Goal: Information Seeking & Learning: Check status

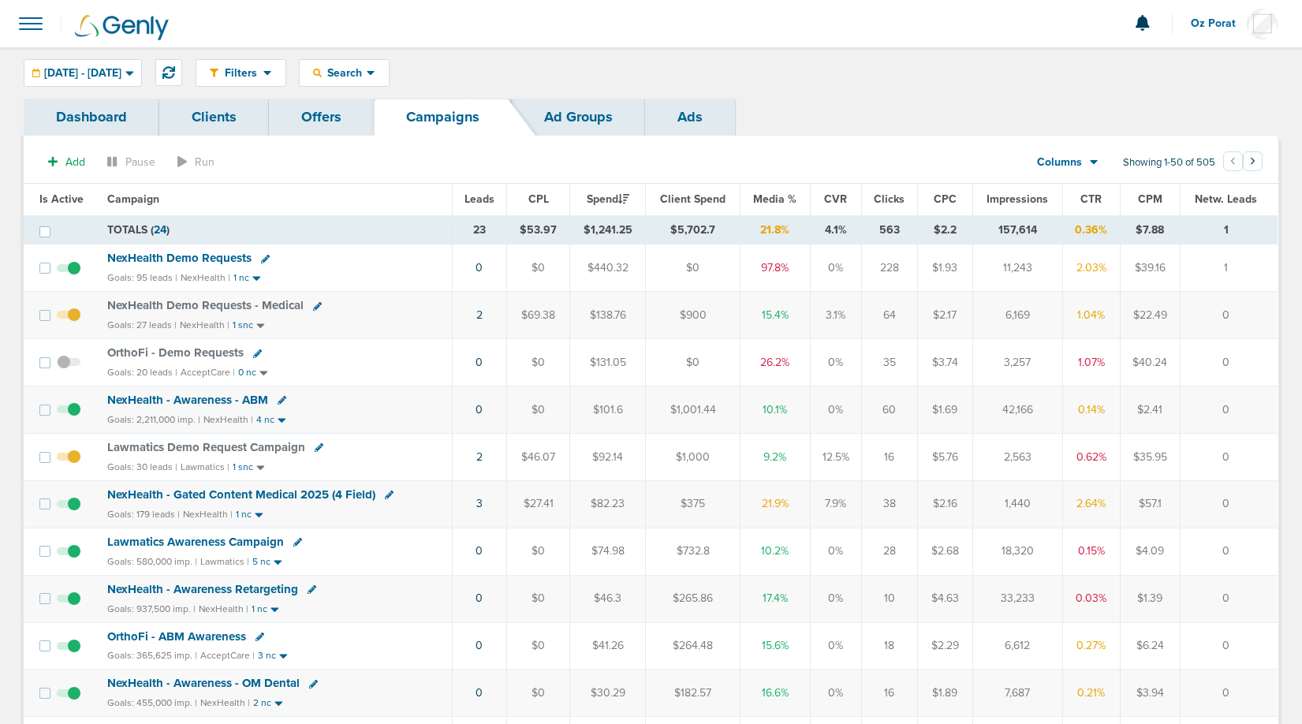
click at [479, 197] on span "Leads" at bounding box center [480, 198] width 30 height 13
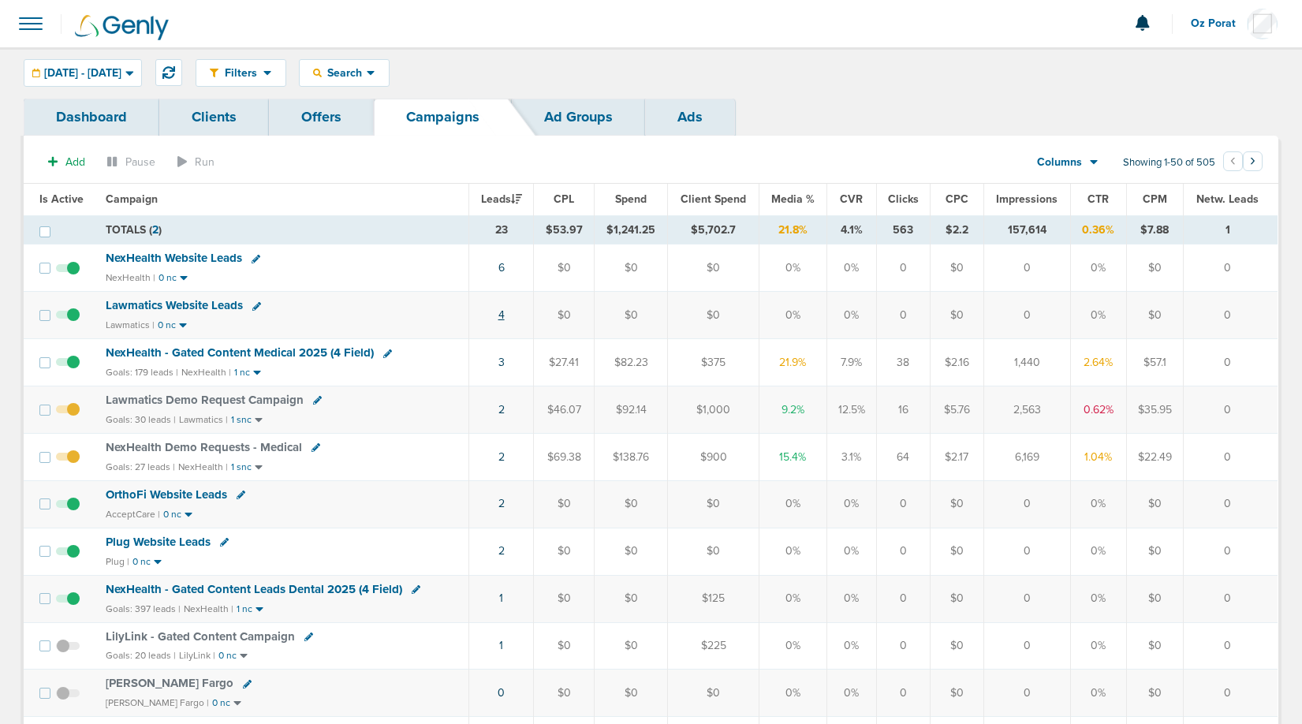
click at [501, 314] on link "4" at bounding box center [501, 314] width 6 height 13
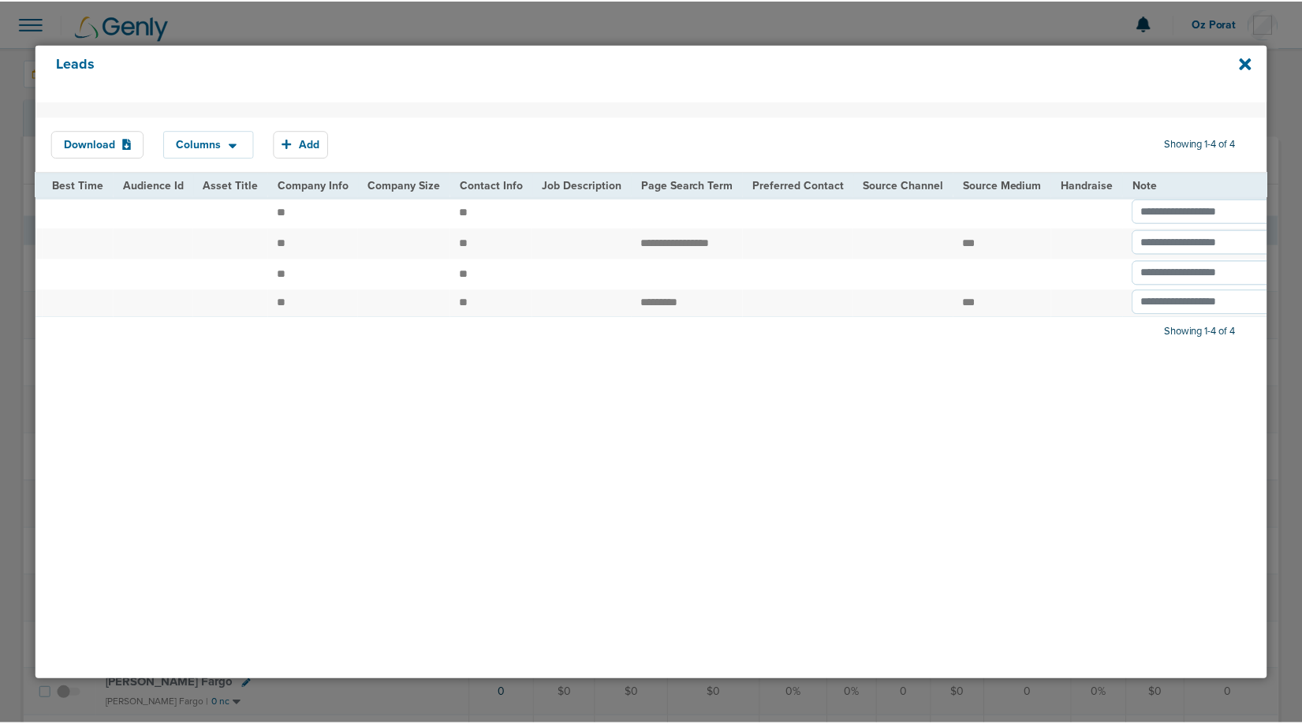
scroll to position [0, 1806]
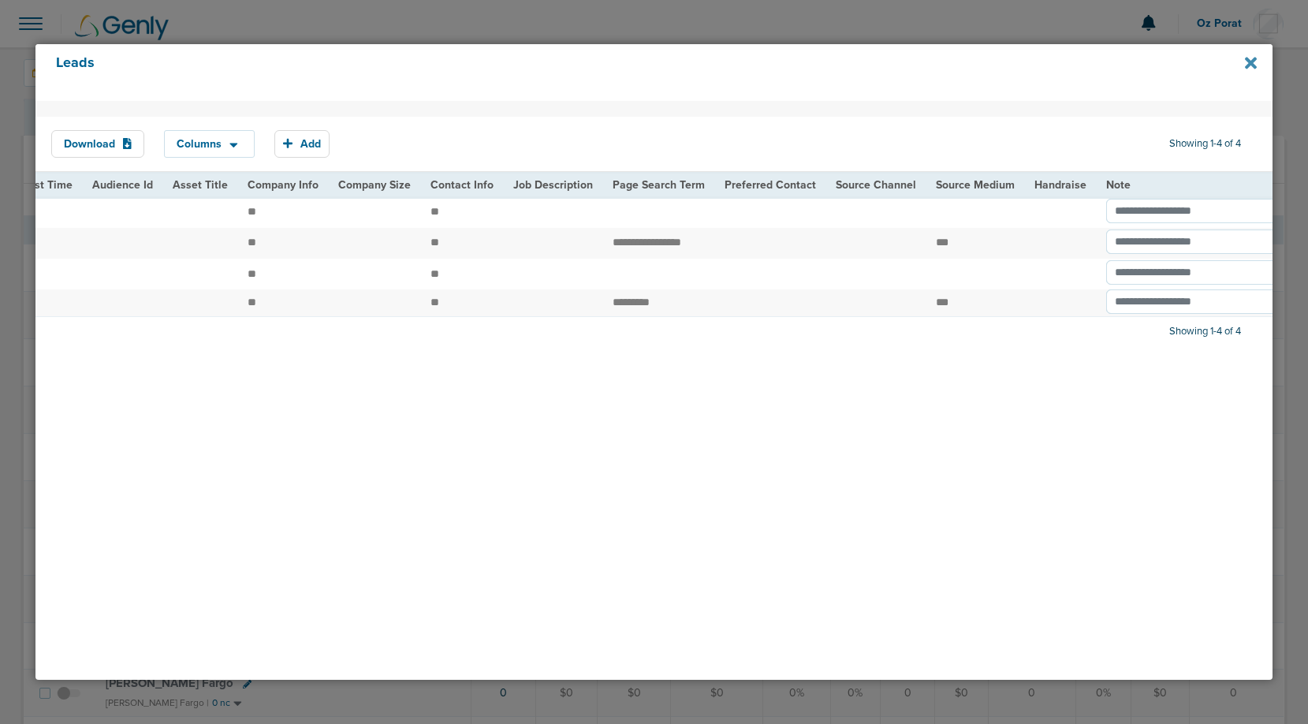
click at [1246, 62] on icon at bounding box center [1251, 62] width 12 height 17
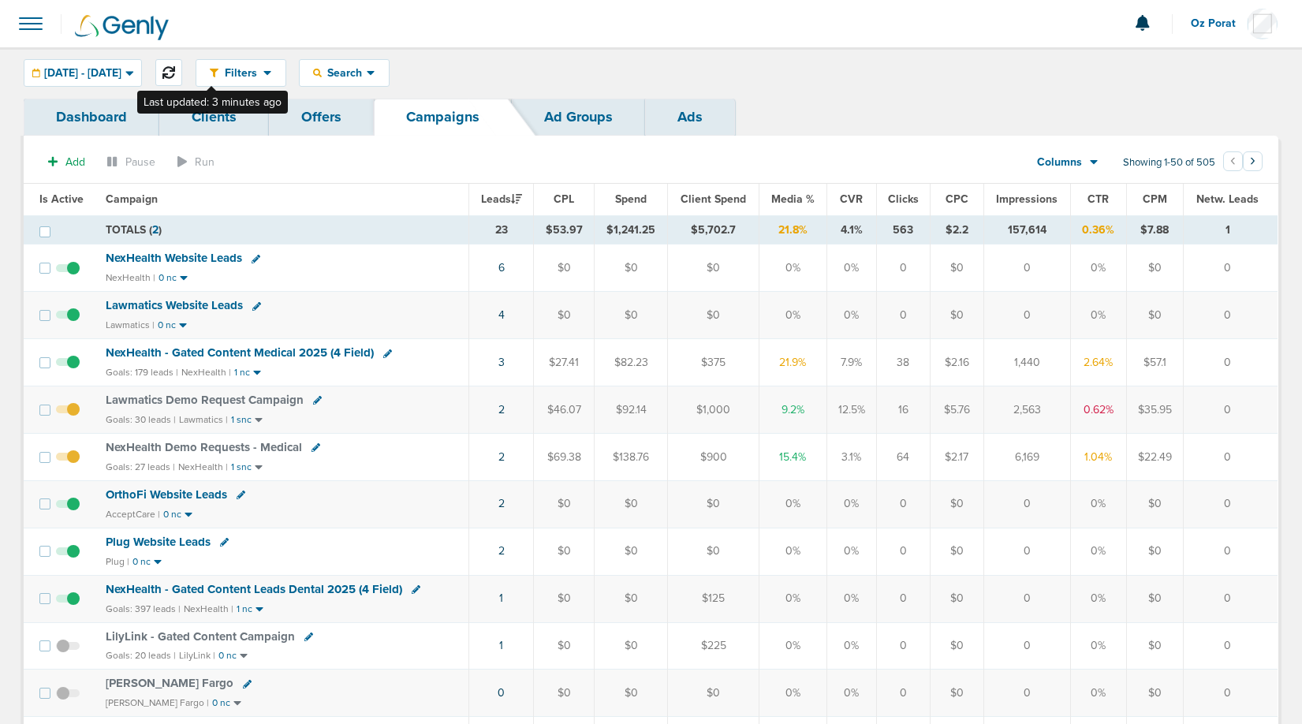
click at [175, 67] on icon at bounding box center [168, 72] width 13 height 13
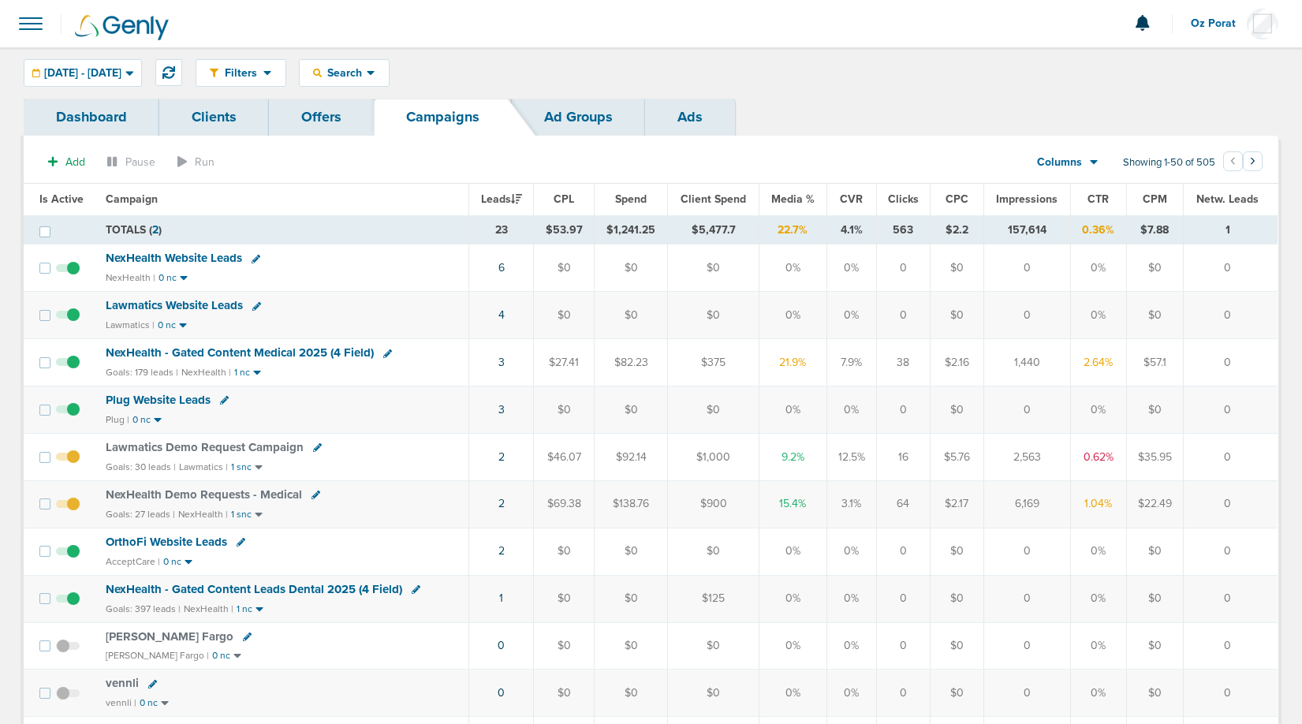
click at [221, 300] on span "Lawmatics Website Leads" at bounding box center [174, 305] width 137 height 14
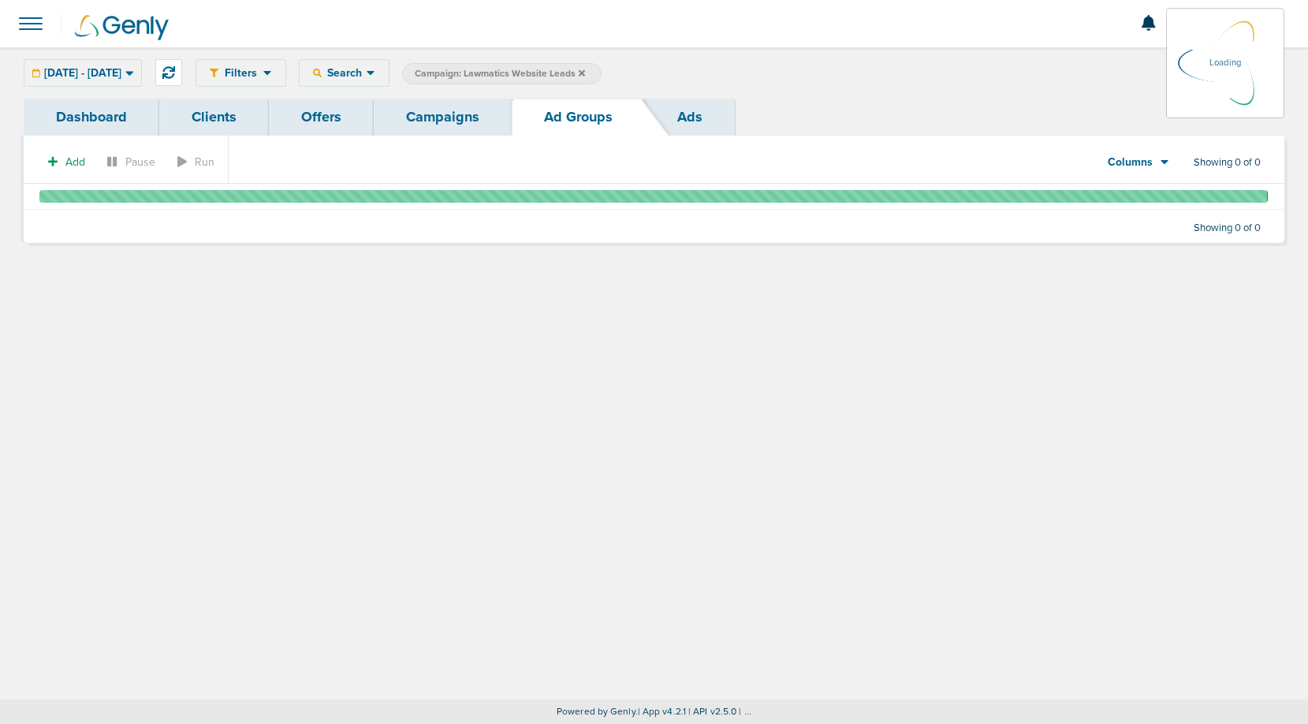
click at [431, 123] on link "Campaigns" at bounding box center [443, 117] width 138 height 37
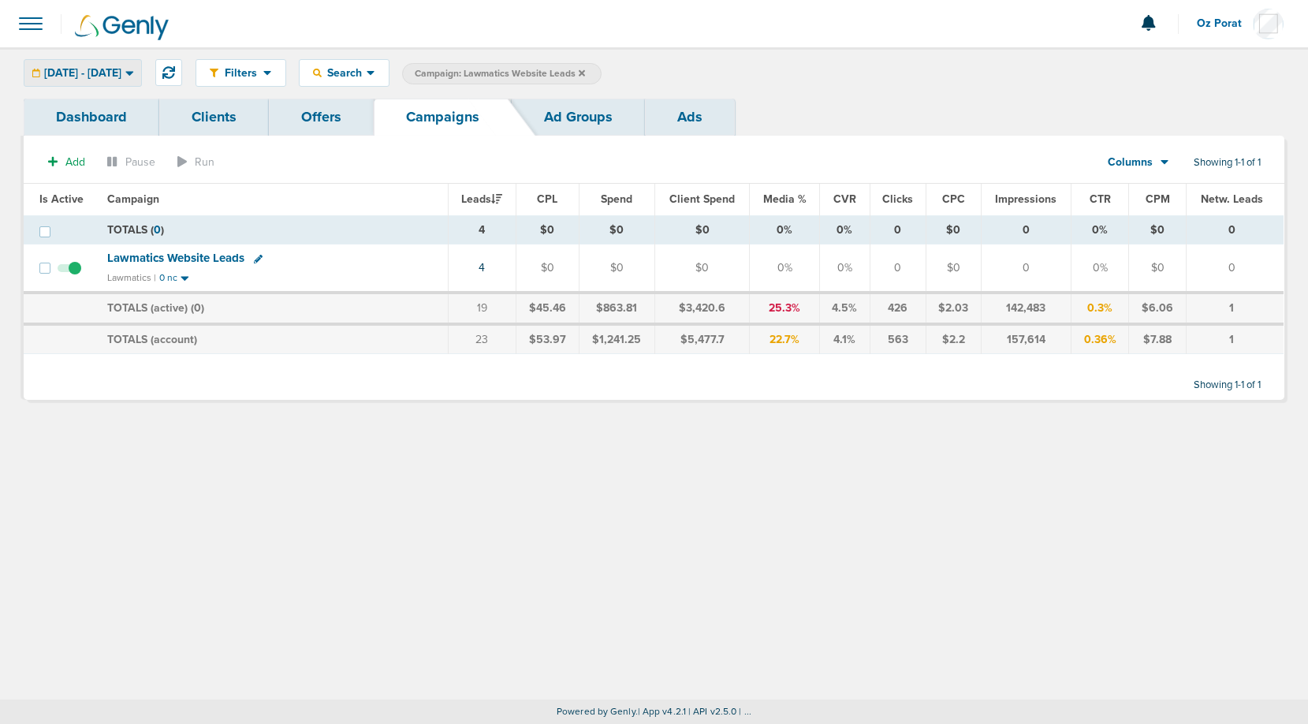
click at [121, 77] on span "[DATE] - [DATE]" at bounding box center [82, 73] width 77 height 11
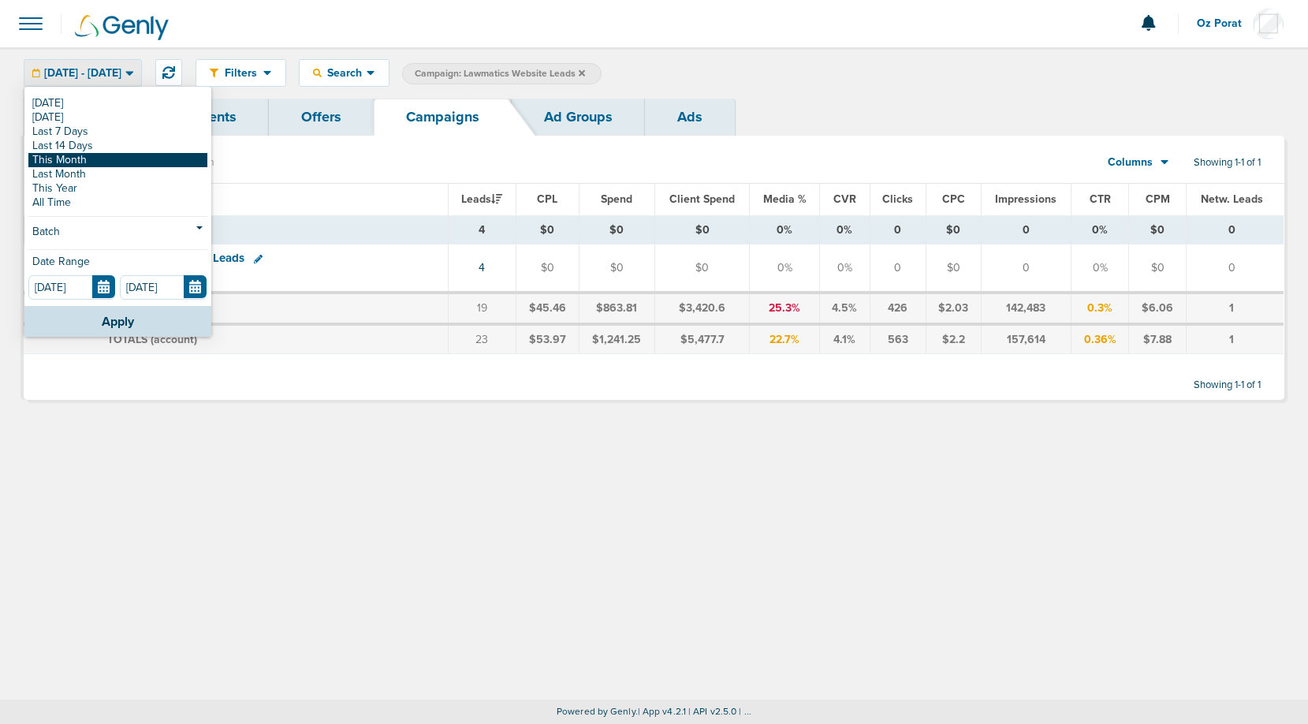
click at [95, 160] on link "This Month" at bounding box center [117, 160] width 179 height 14
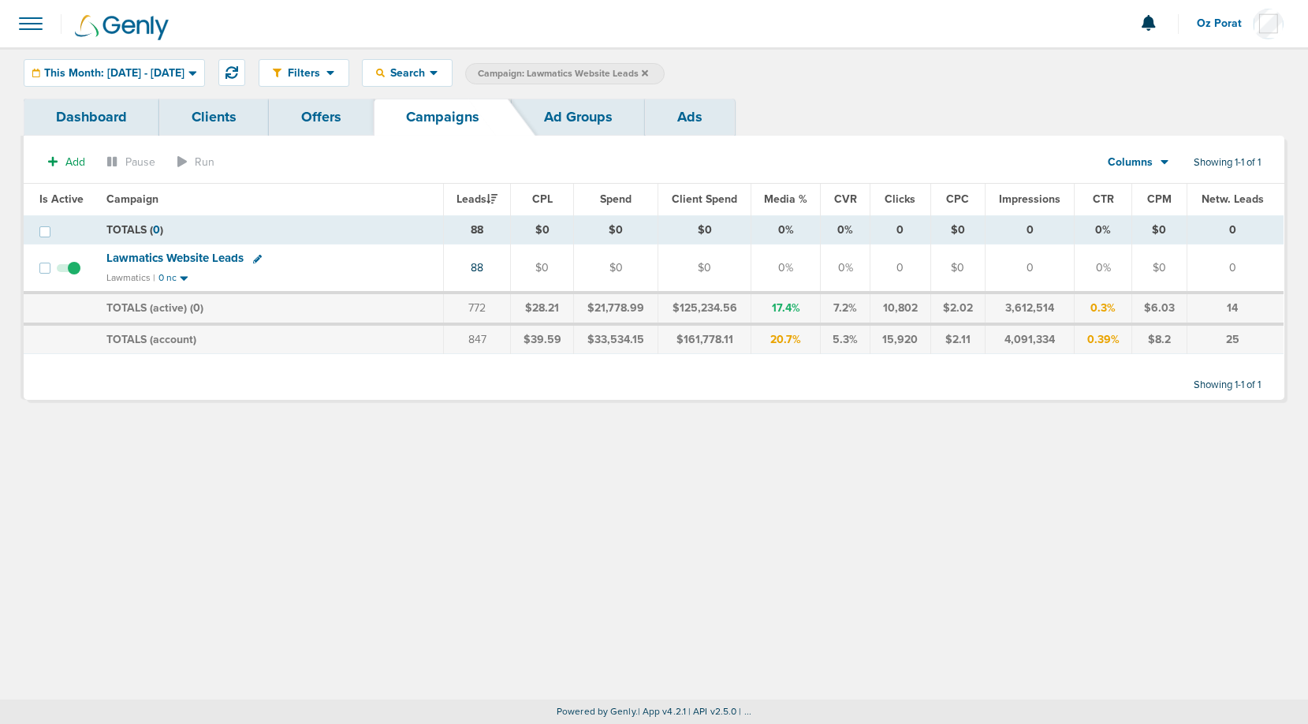
click at [194, 252] on span "Lawmatics Website Leads" at bounding box center [174, 258] width 137 height 14
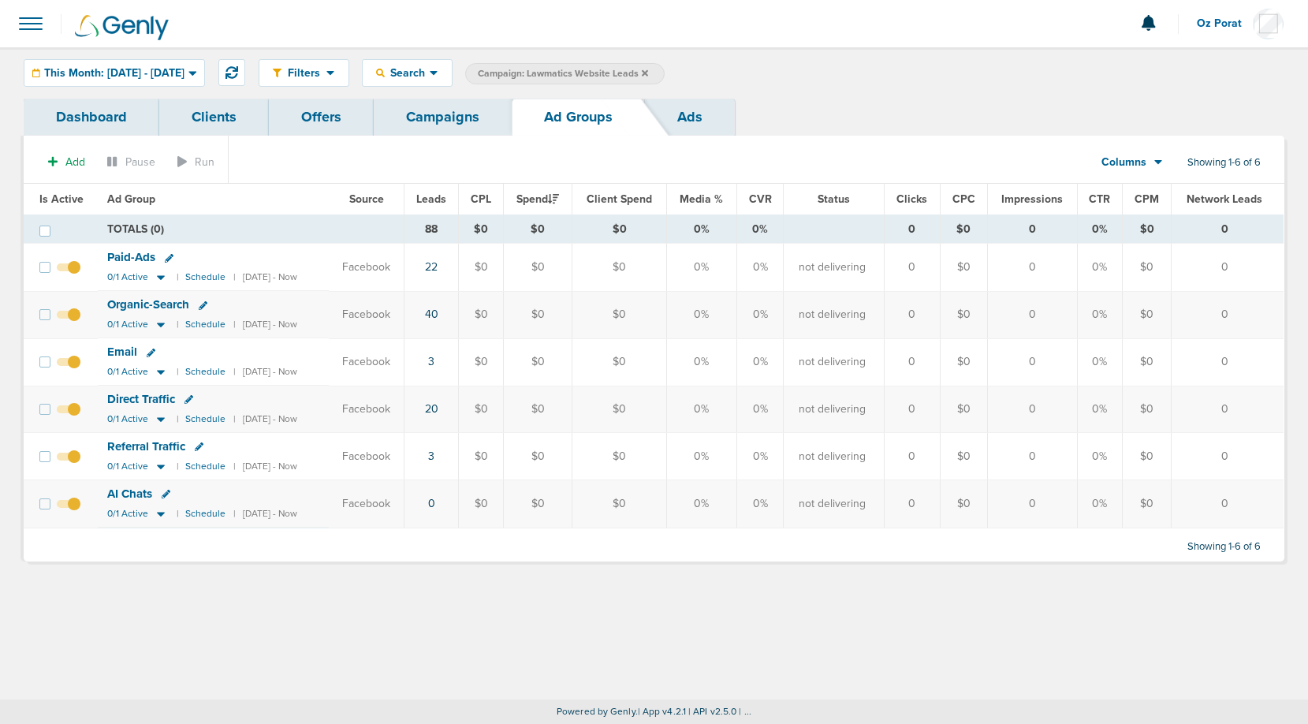
click at [436, 126] on link "Campaigns" at bounding box center [443, 117] width 138 height 37
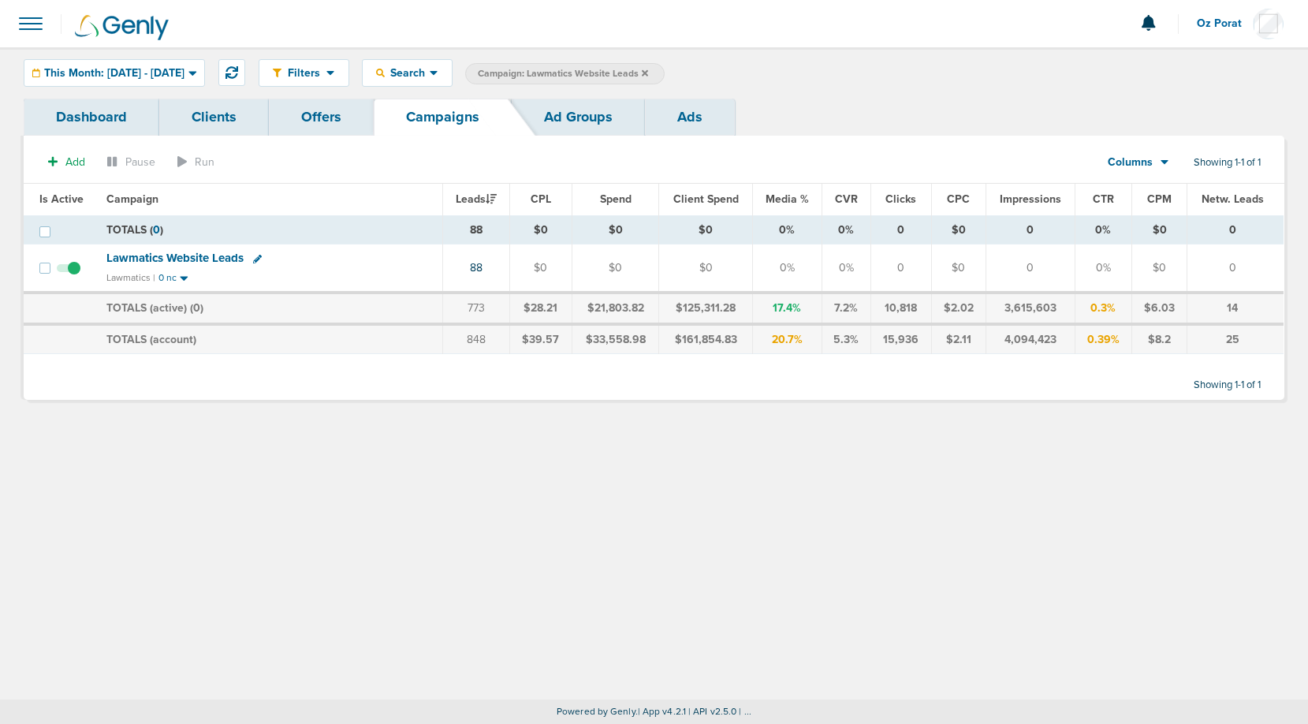
click at [1145, 159] on span "Columns" at bounding box center [1130, 163] width 45 height 16
click at [1128, 204] on link "Sales Performance" at bounding box center [1175, 210] width 158 height 20
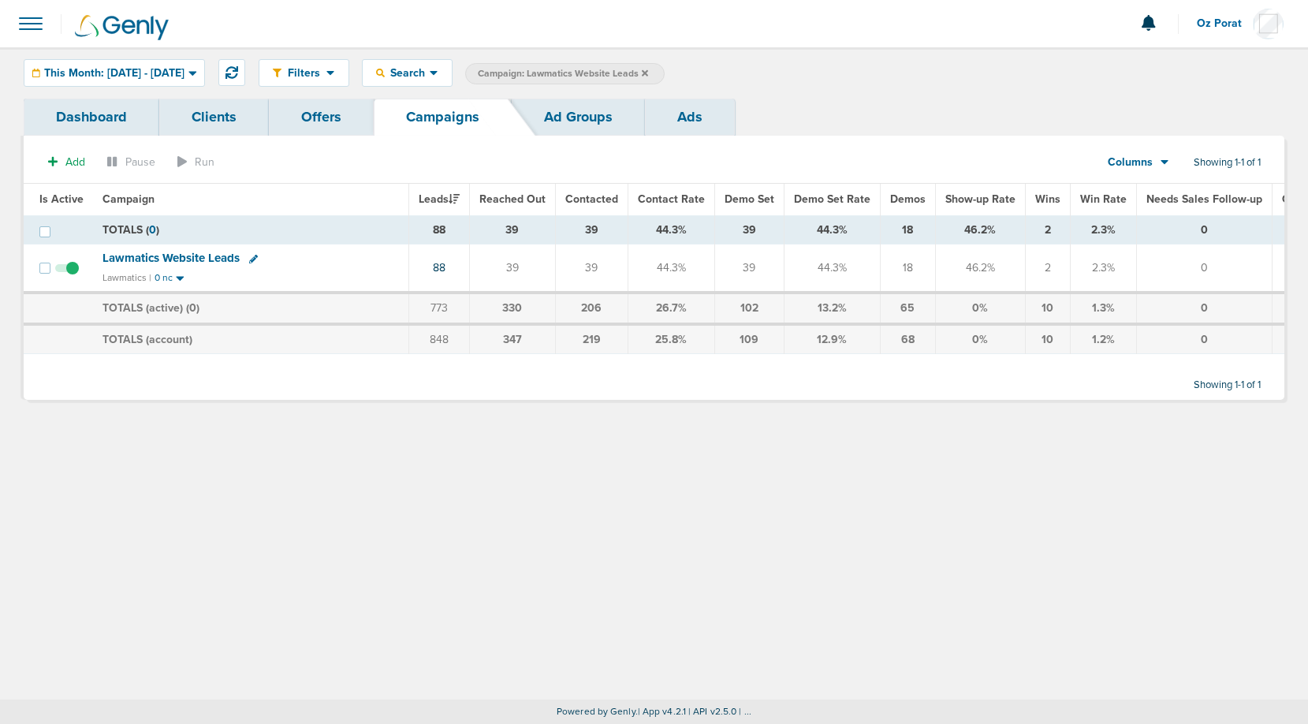
click at [159, 58] on div "Filters Active Only Settings Status Active Inactive Objectives MQL SQL Traffic …" at bounding box center [654, 72] width 1308 height 51
click at [147, 72] on span "This Month: [DATE] - [DATE]" at bounding box center [114, 73] width 140 height 11
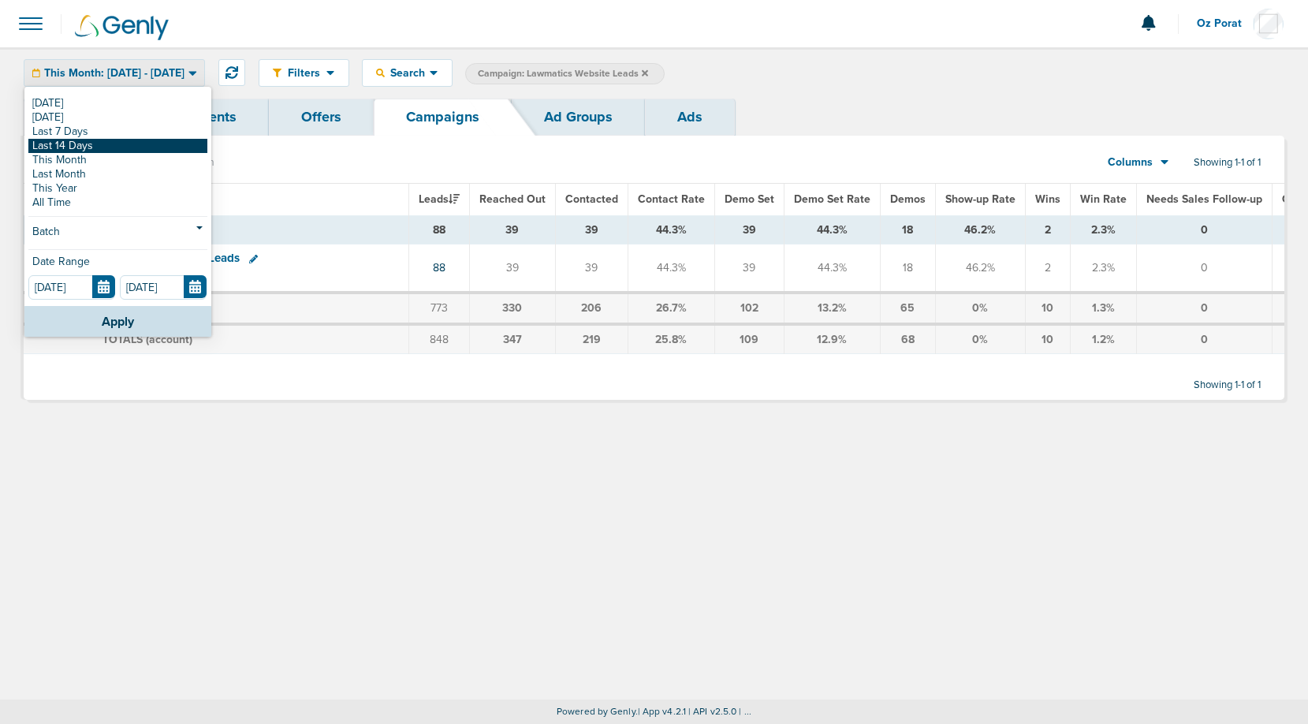
click at [74, 143] on link "Last 14 Days" at bounding box center [117, 146] width 179 height 14
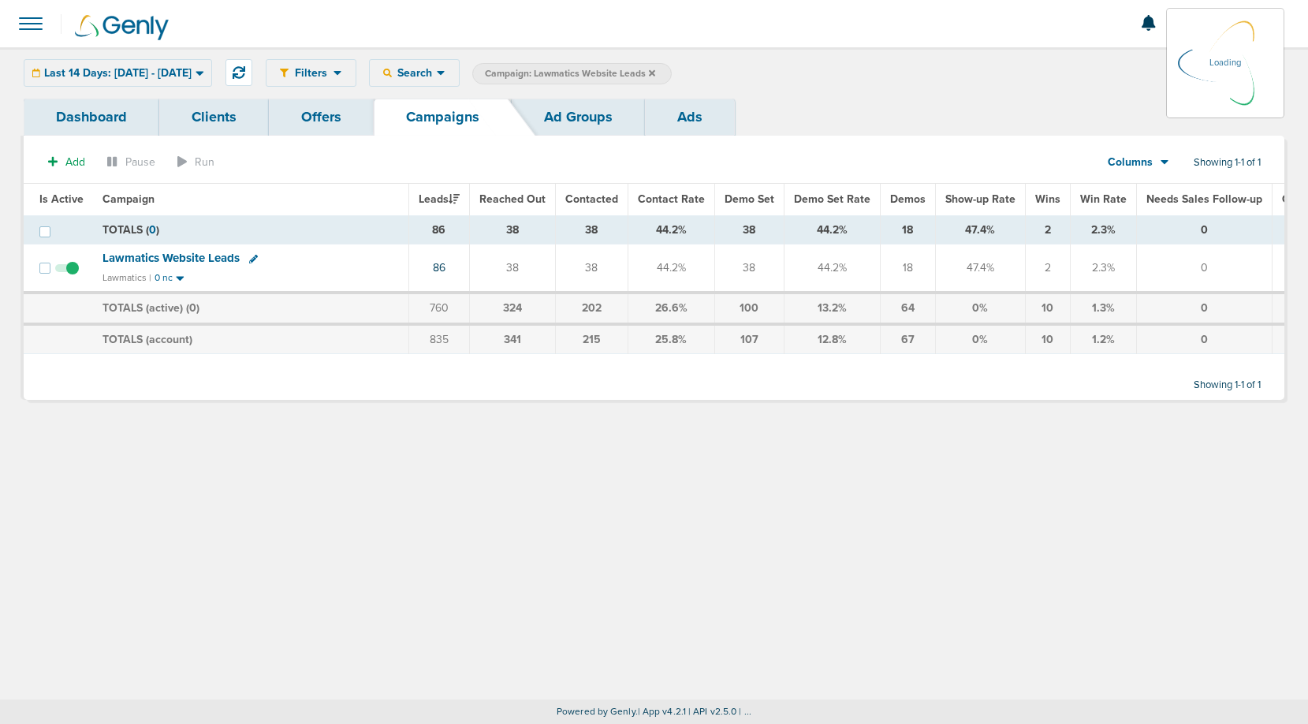
click at [655, 73] on icon at bounding box center [652, 72] width 6 height 6
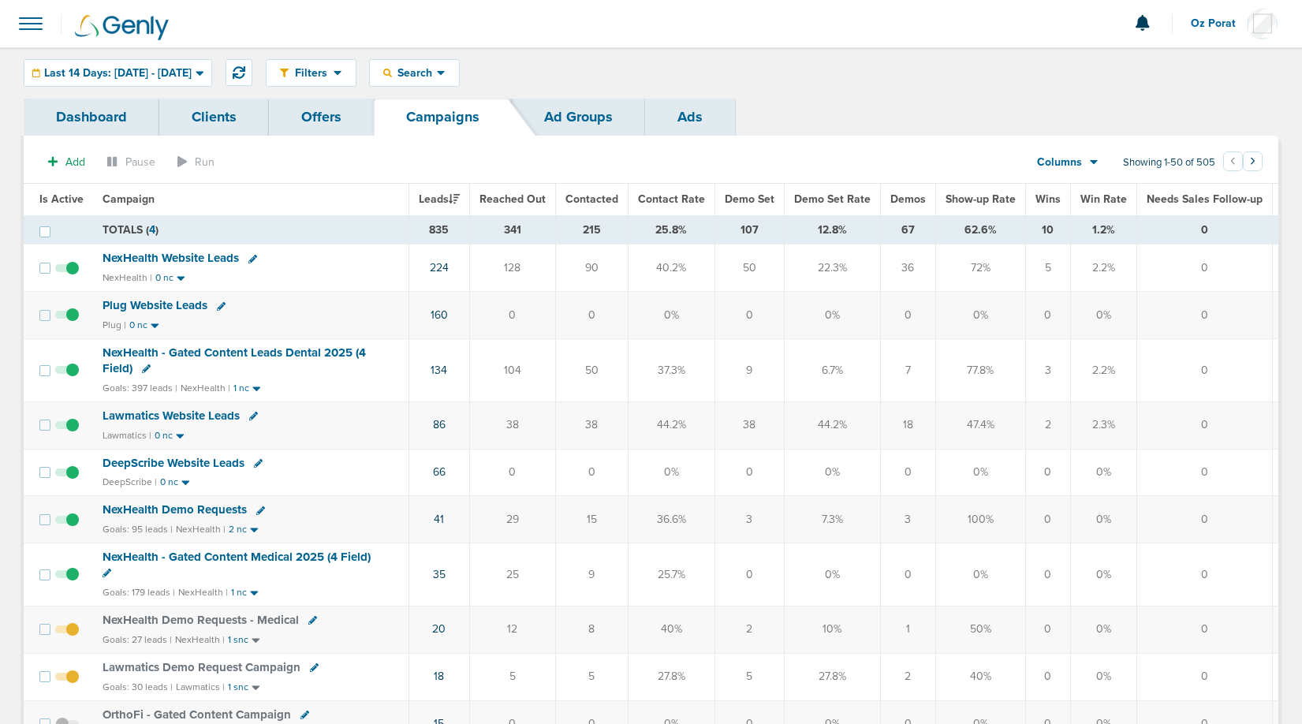
click at [281, 353] on span "NexHealth - Gated Content Leads Dental 2025 (4 Field)" at bounding box center [234, 360] width 263 height 30
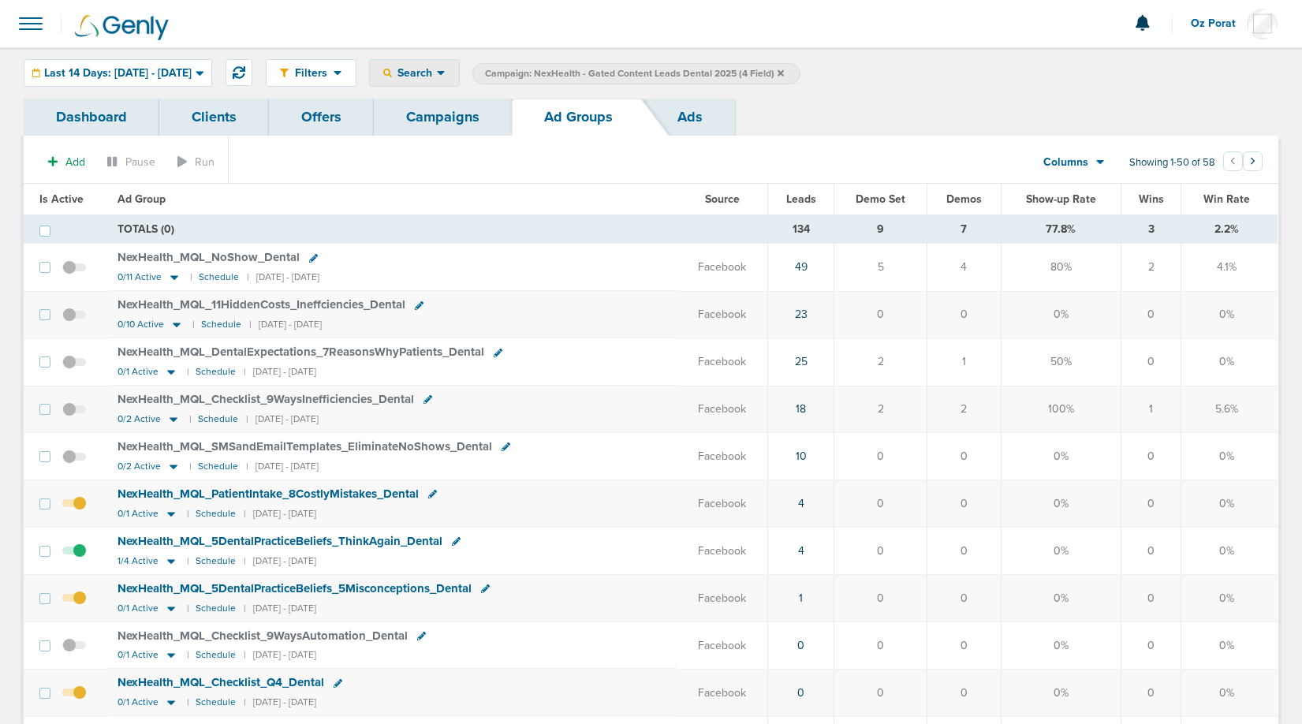
click at [437, 73] on span "Search" at bounding box center [414, 72] width 45 height 13
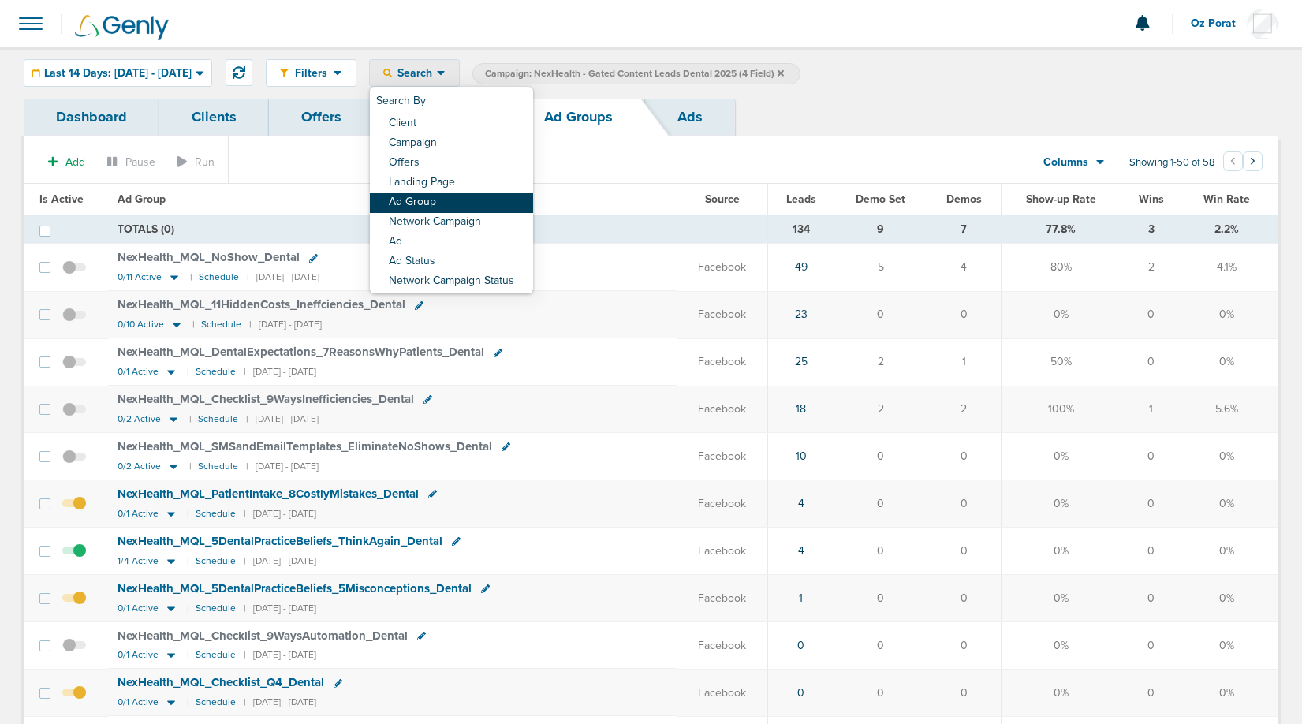
click at [473, 204] on link "Ad Group" at bounding box center [451, 203] width 163 height 20
select select "adGroupName"
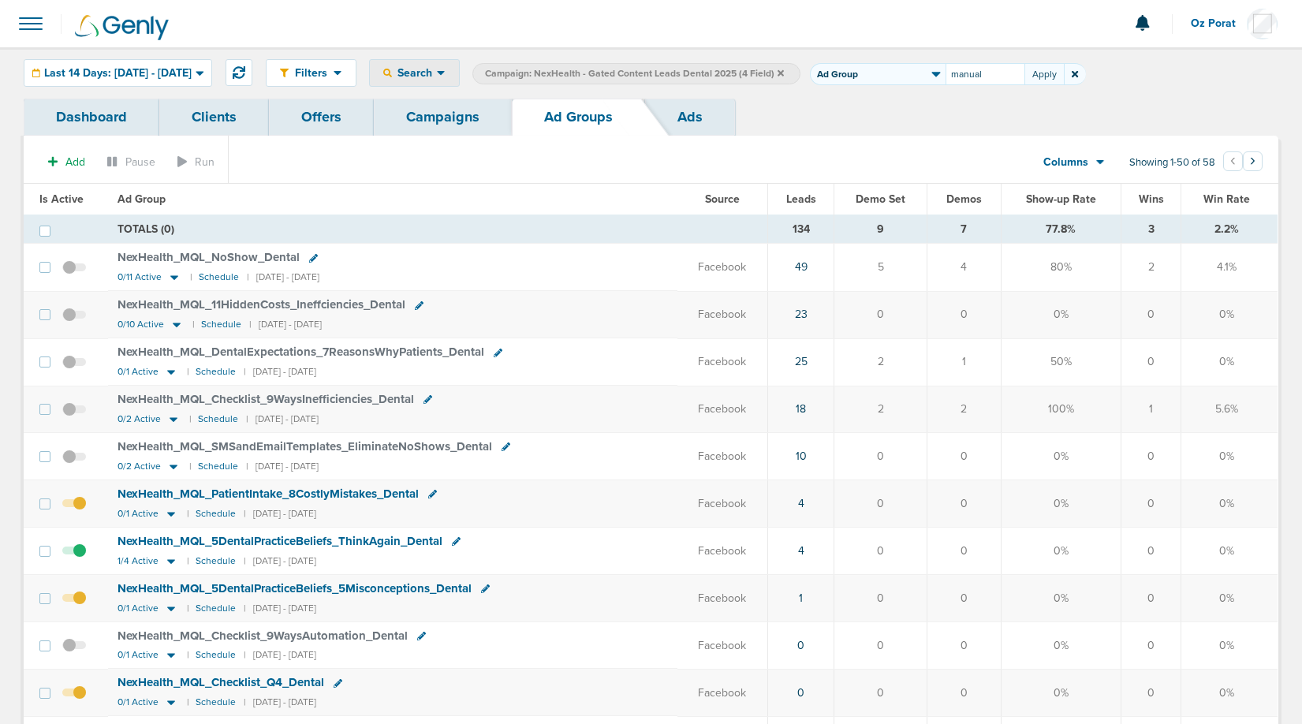
type input "manual"
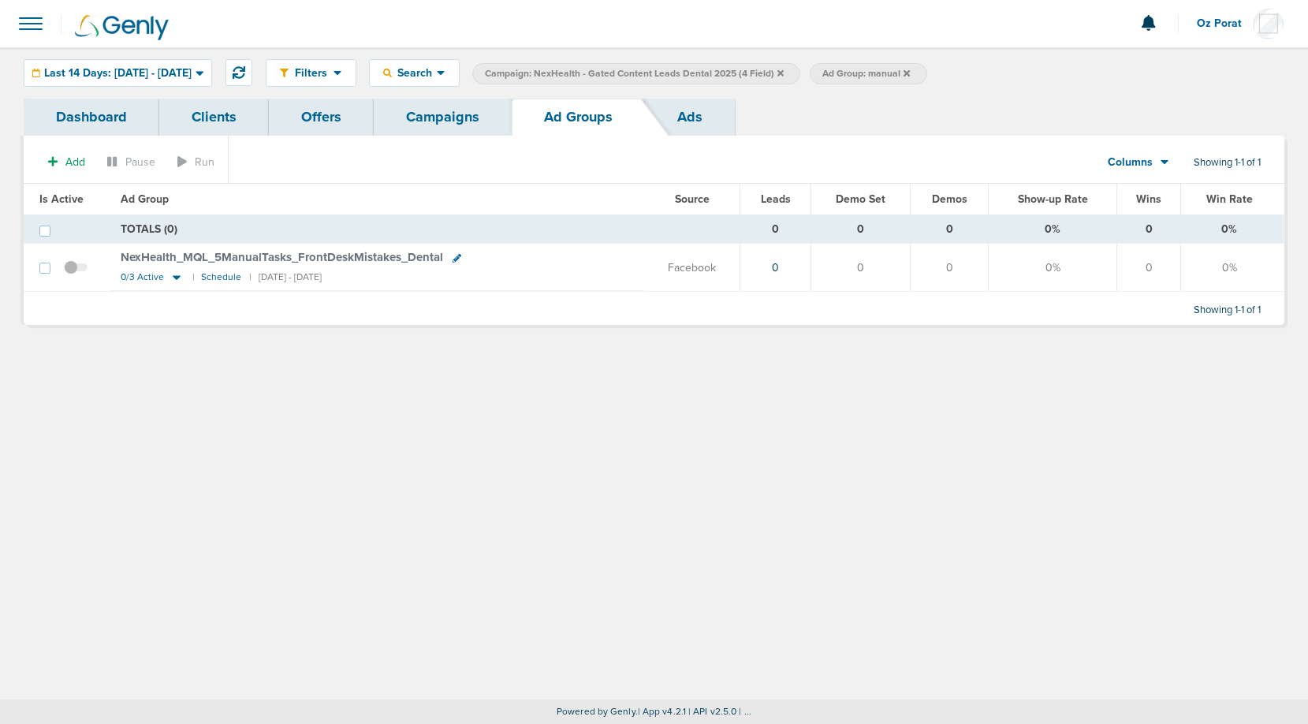
click at [700, 115] on link "Ads" at bounding box center [690, 117] width 90 height 37
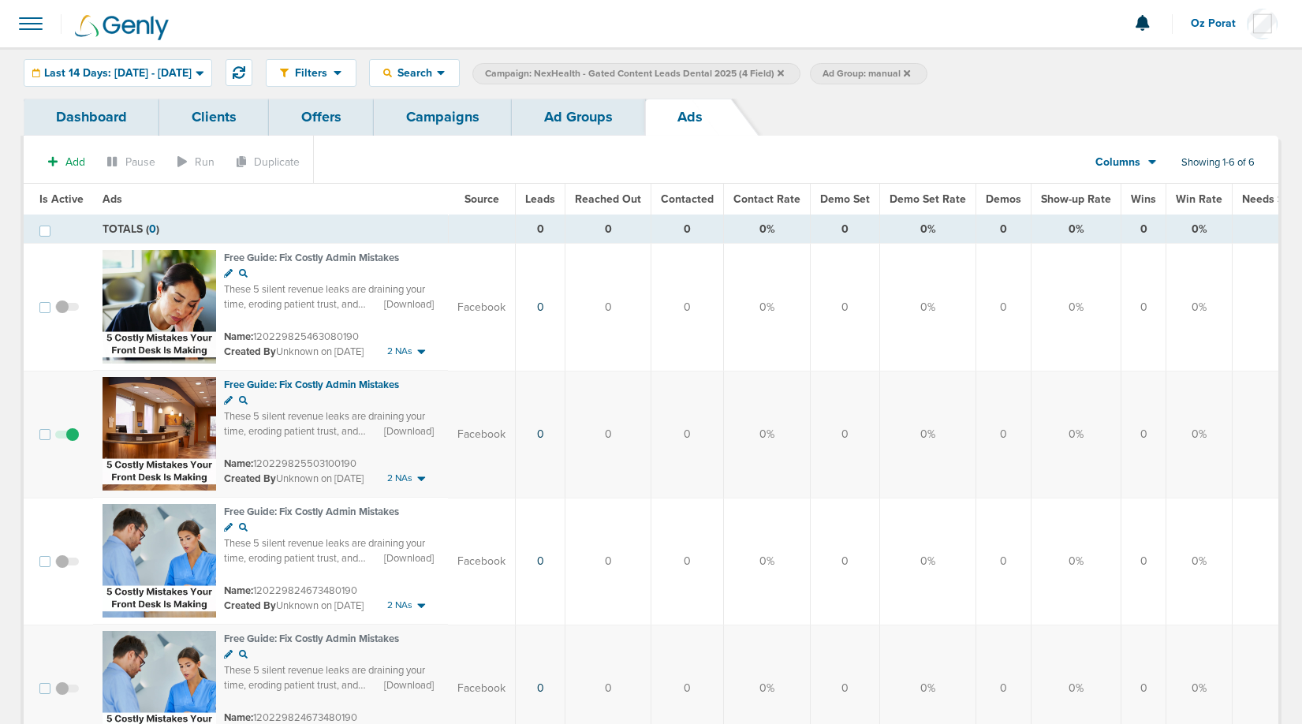
click at [1129, 163] on span "Columns" at bounding box center [1118, 163] width 45 height 16
click at [1133, 185] on link "Media Stats" at bounding box center [1162, 183] width 158 height 20
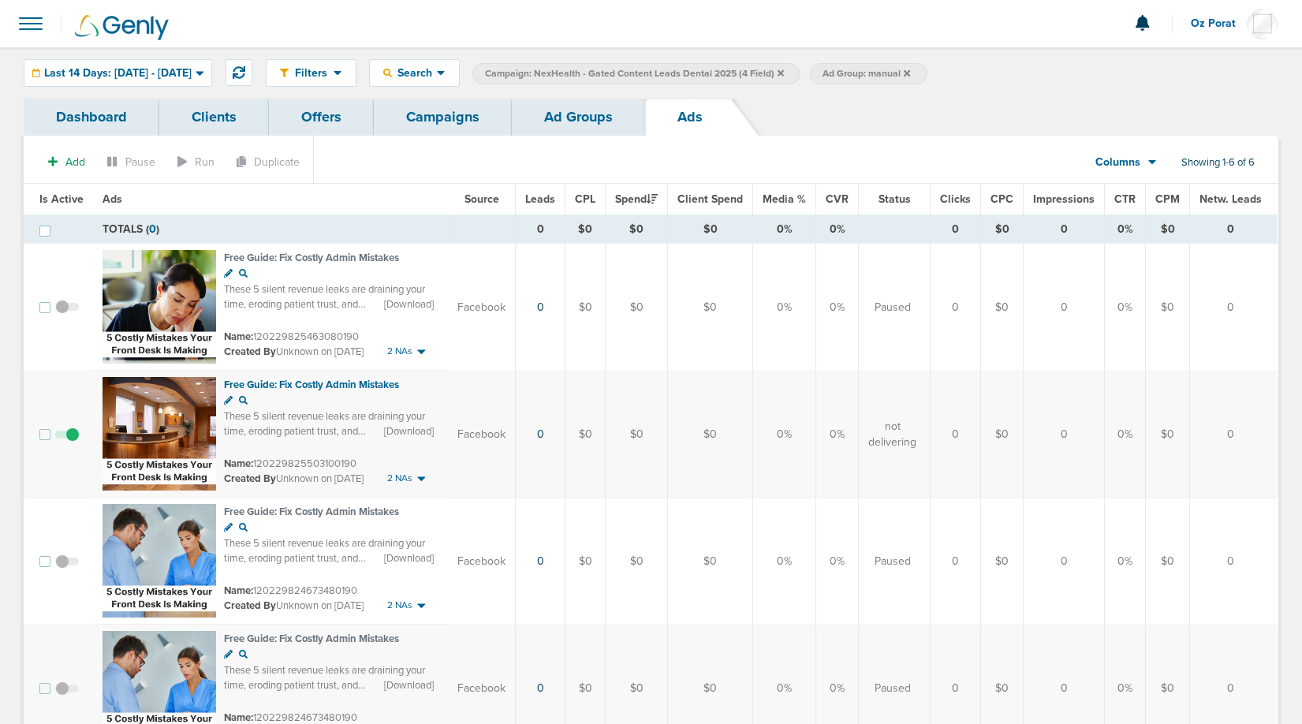
click at [1128, 159] on span "Columns" at bounding box center [1118, 163] width 45 height 16
click at [1137, 178] on link "Media Stats" at bounding box center [1162, 183] width 158 height 20
click at [185, 75] on span "Last 14 Days: 09.02.2025 - 09.16.2025" at bounding box center [117, 73] width 147 height 11
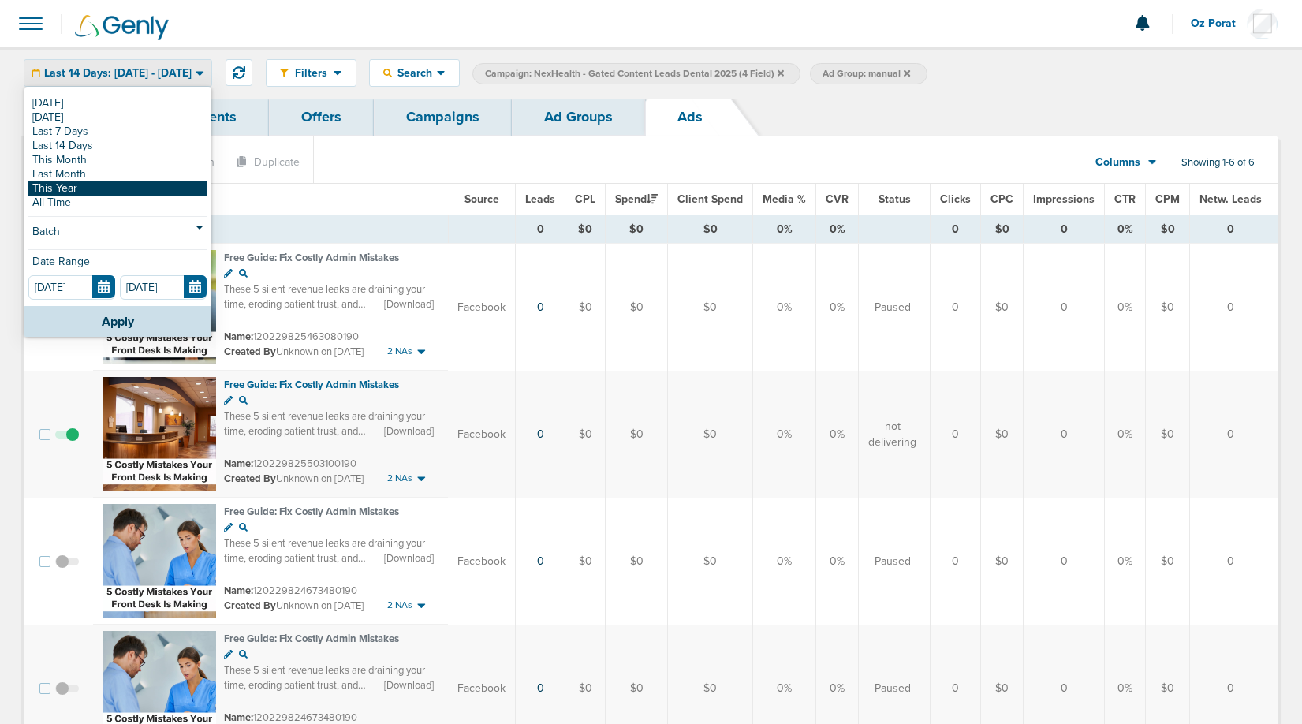
click at [99, 183] on link "This Year" at bounding box center [117, 188] width 179 height 14
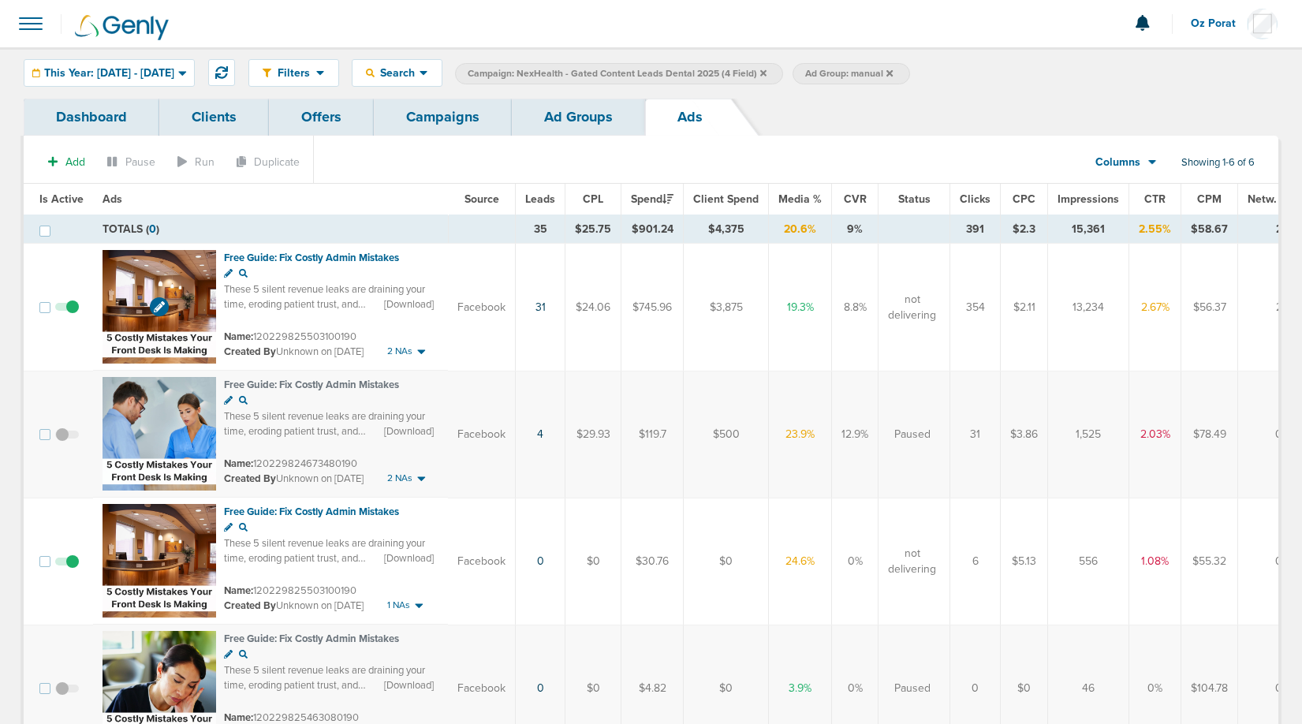
click at [144, 303] on img at bounding box center [160, 307] width 114 height 114
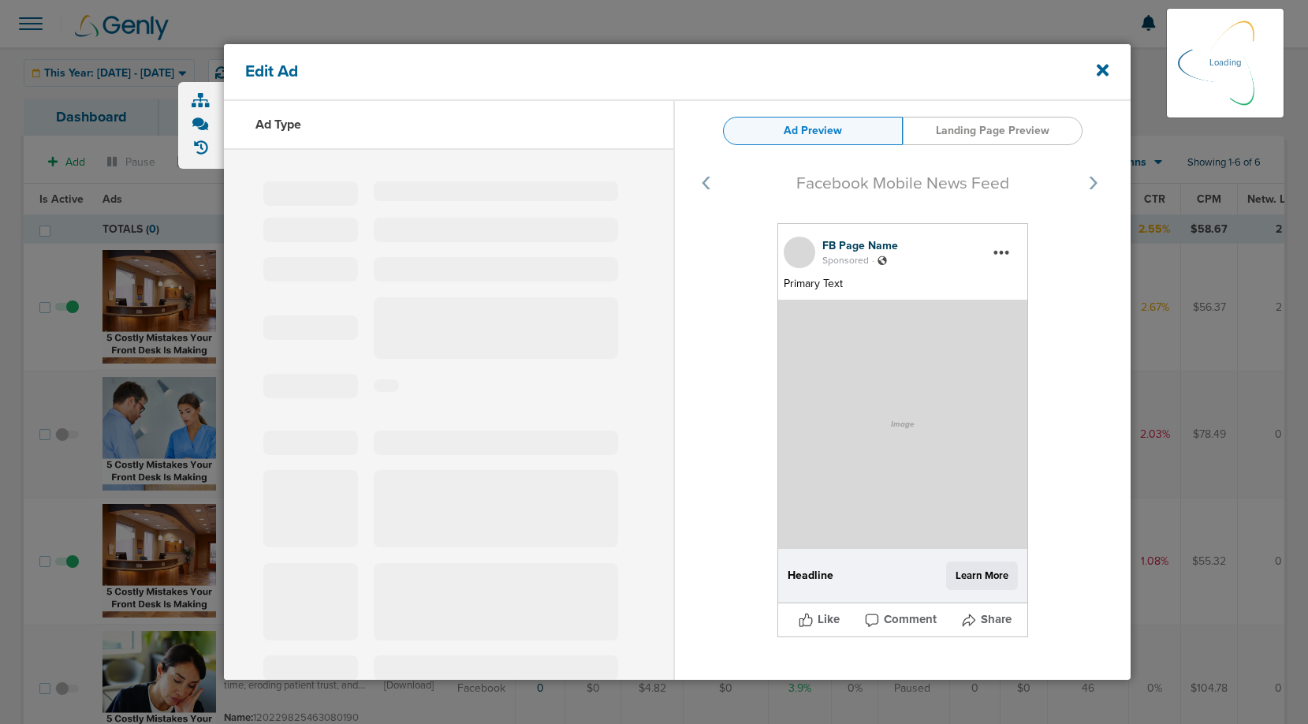
select select "learn_more"
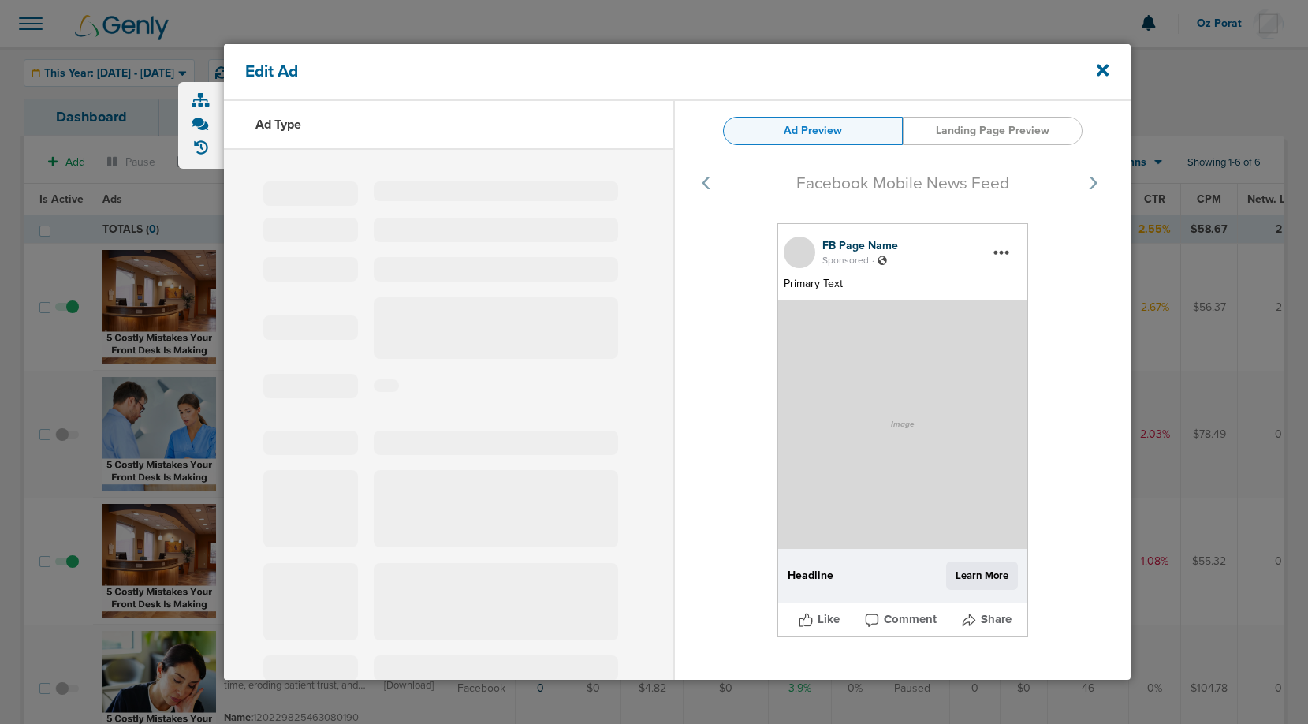
type input "120229825503100190"
type input "Free Guide: Fix Costly Admin Mistakes"
type textarea "These 5 silent revenue leaks are draining your time, eroding patient trust, and…"
select select "download"
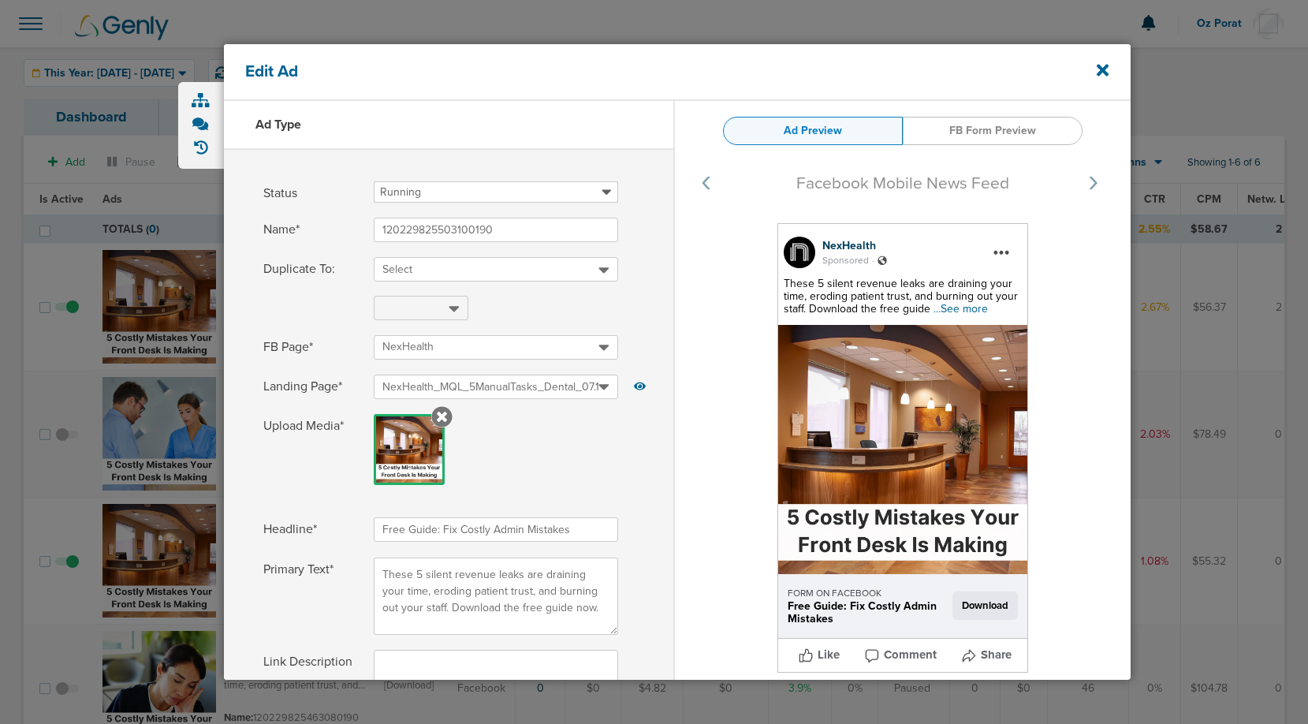
click at [961, 308] on span "...See more" at bounding box center [961, 308] width 54 height 13
click at [959, 315] on span "See Less" at bounding box center [981, 308] width 45 height 13
click at [1102, 72] on icon at bounding box center [1103, 71] width 12 height 12
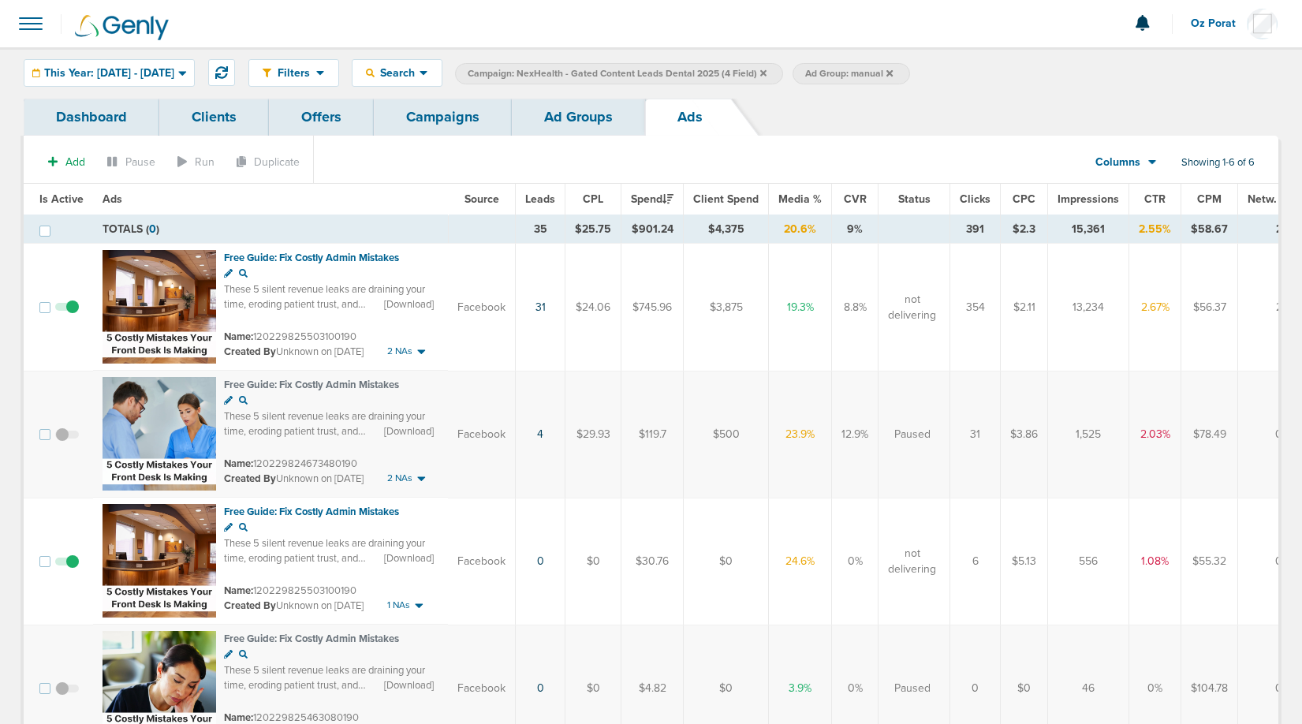
click at [524, 109] on link "Ad Groups" at bounding box center [578, 117] width 133 height 37
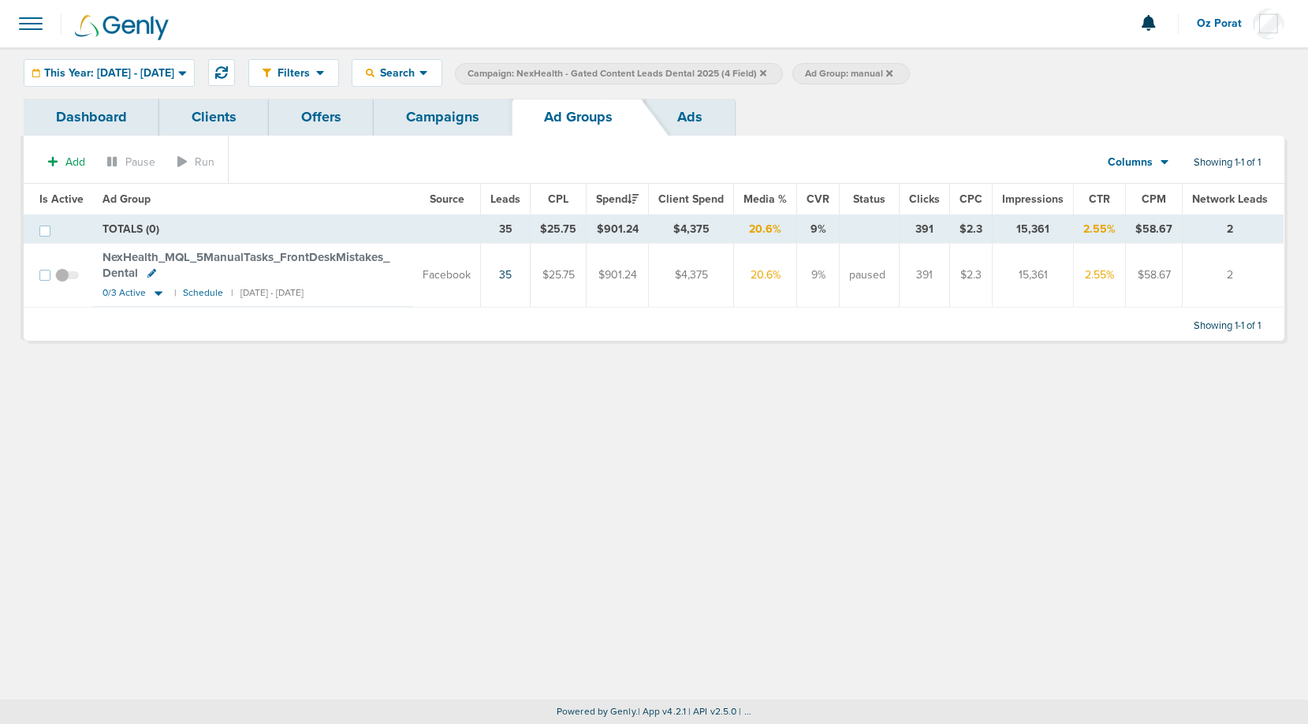
click at [767, 75] on span "Campaign: NexHealth - Gated Content Leads Dental 2025 (4 Field)" at bounding box center [617, 73] width 299 height 13
click at [893, 74] on icon at bounding box center [890, 73] width 6 height 9
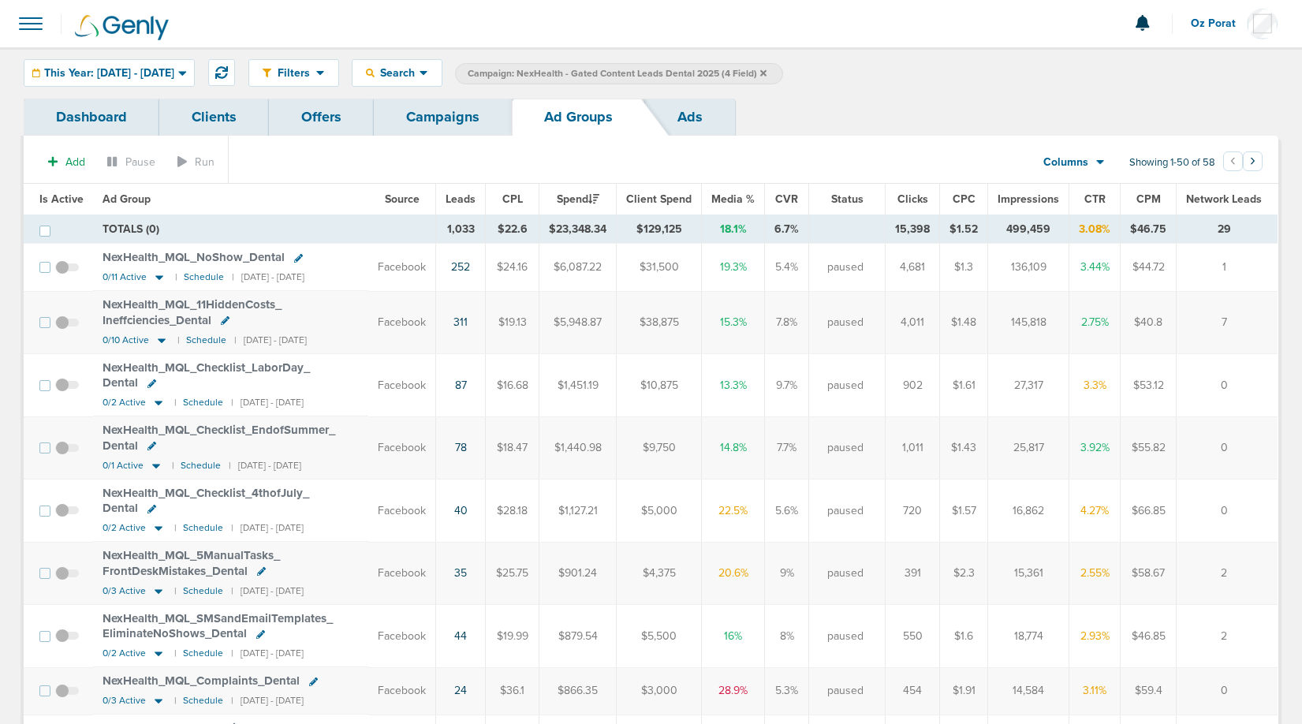
click at [689, 118] on link "Ads" at bounding box center [690, 117] width 90 height 37
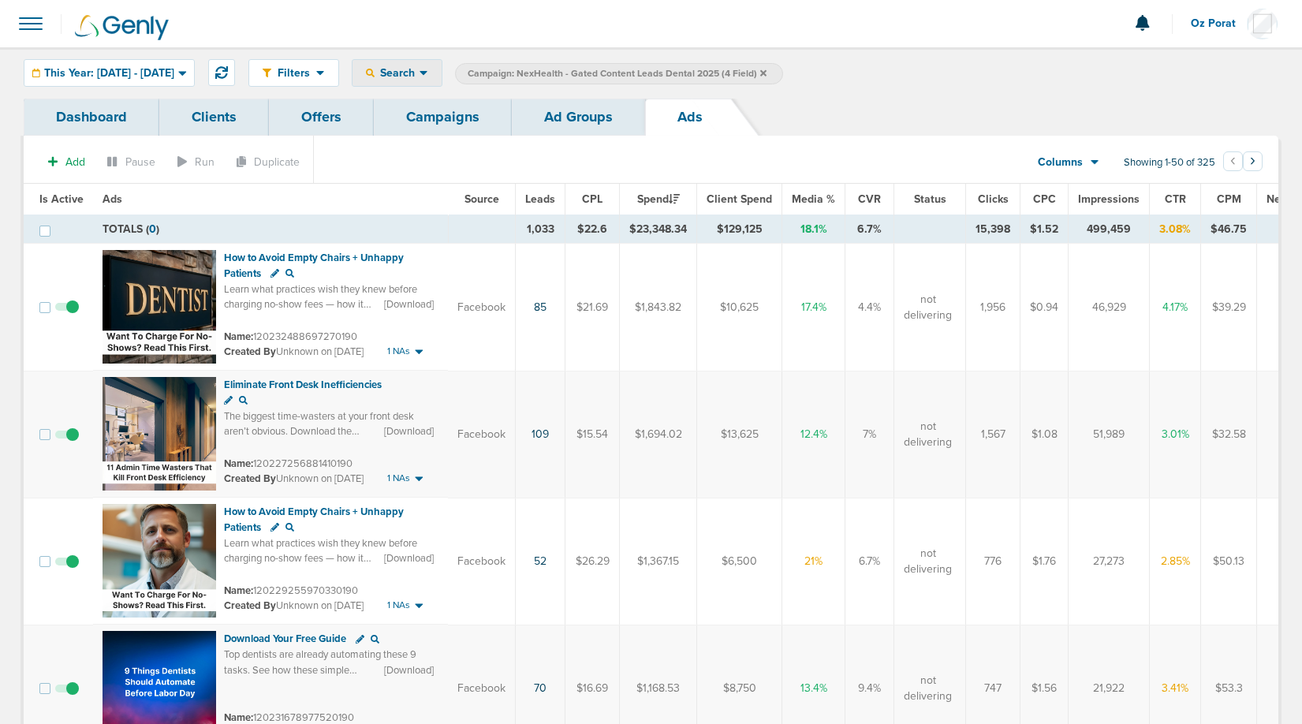
click at [442, 65] on div "Search" at bounding box center [397, 73] width 89 height 26
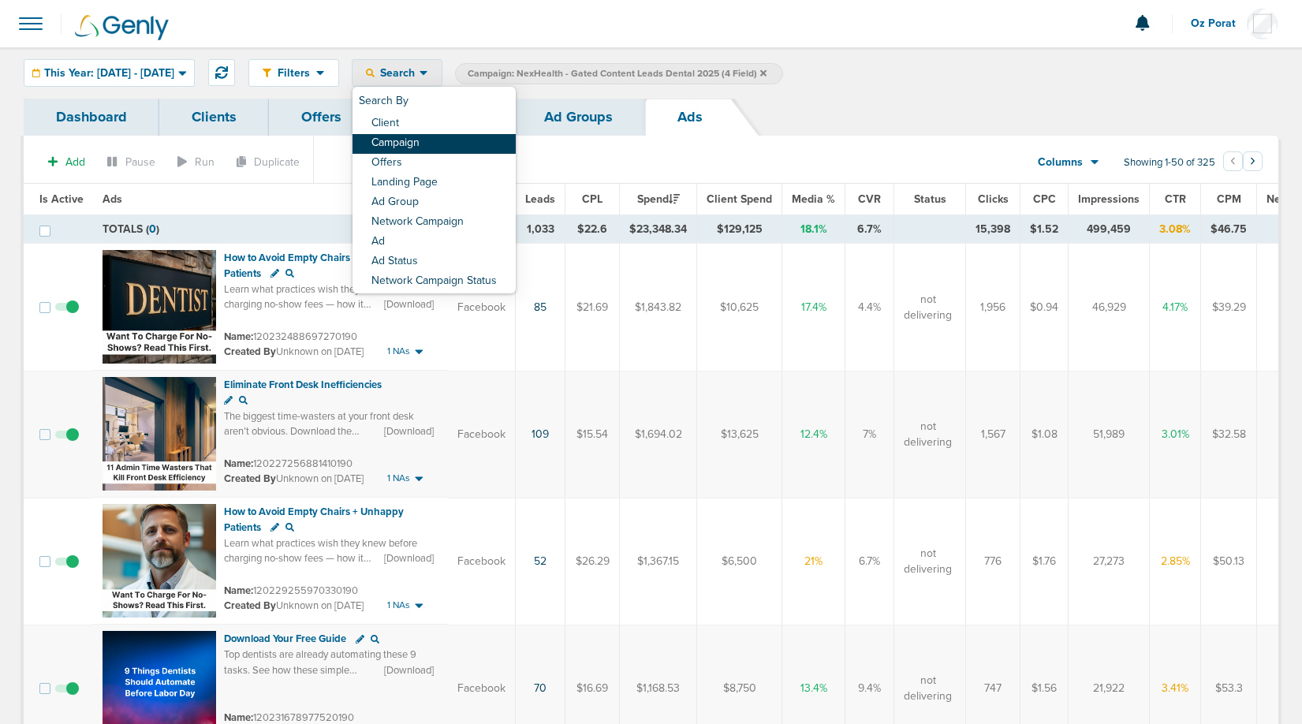
click at [453, 145] on link "Campaign" at bounding box center [434, 144] width 163 height 20
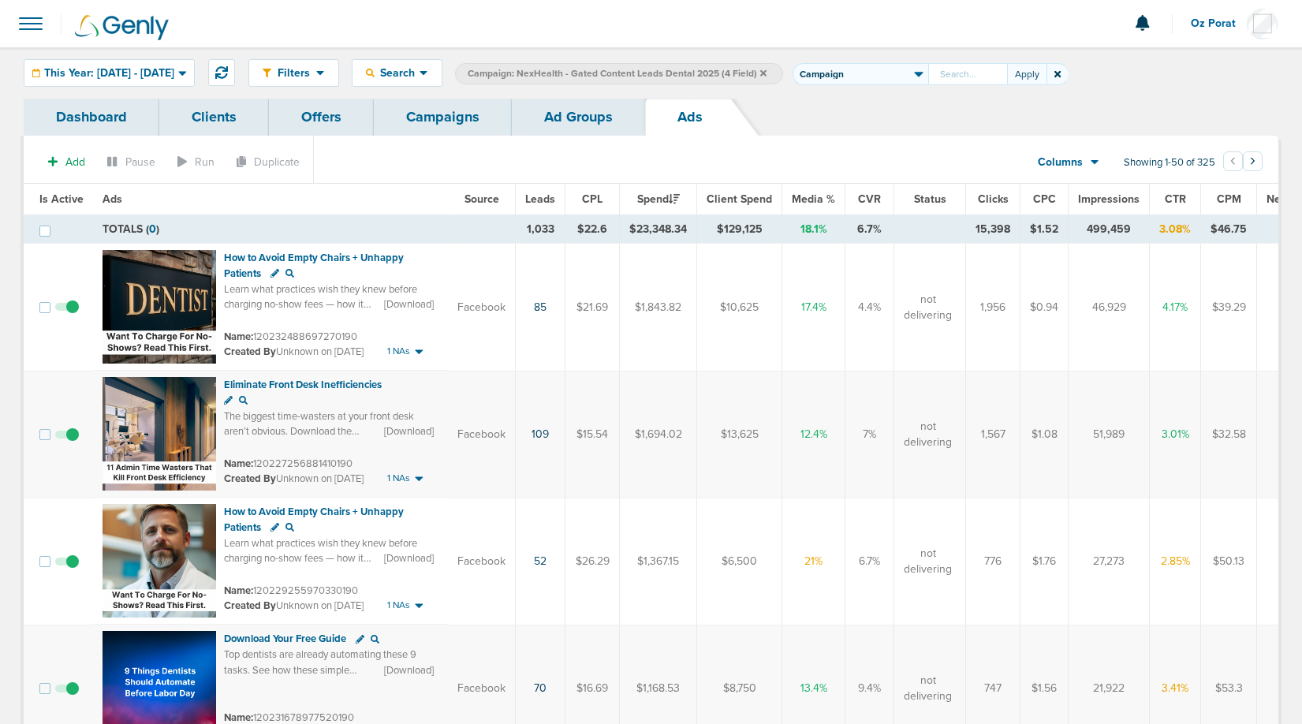
click at [909, 75] on select "Client Campaign Offers Landing Page Ad Group Network Campaign Ad Ad Status Netw…" at bounding box center [861, 74] width 136 height 22
select select "adGroupName"
click at [996, 79] on input "text" at bounding box center [967, 74] width 79 height 22
type input "manual"
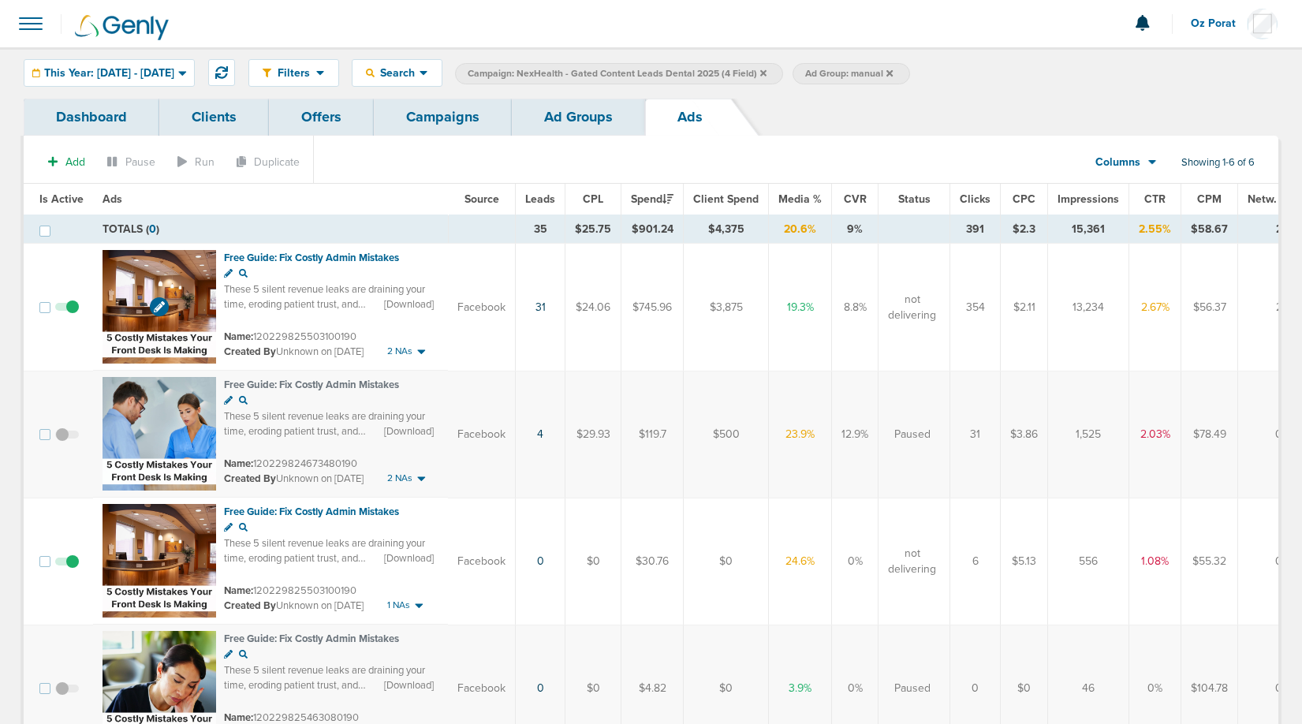
click at [138, 286] on img at bounding box center [160, 307] width 114 height 114
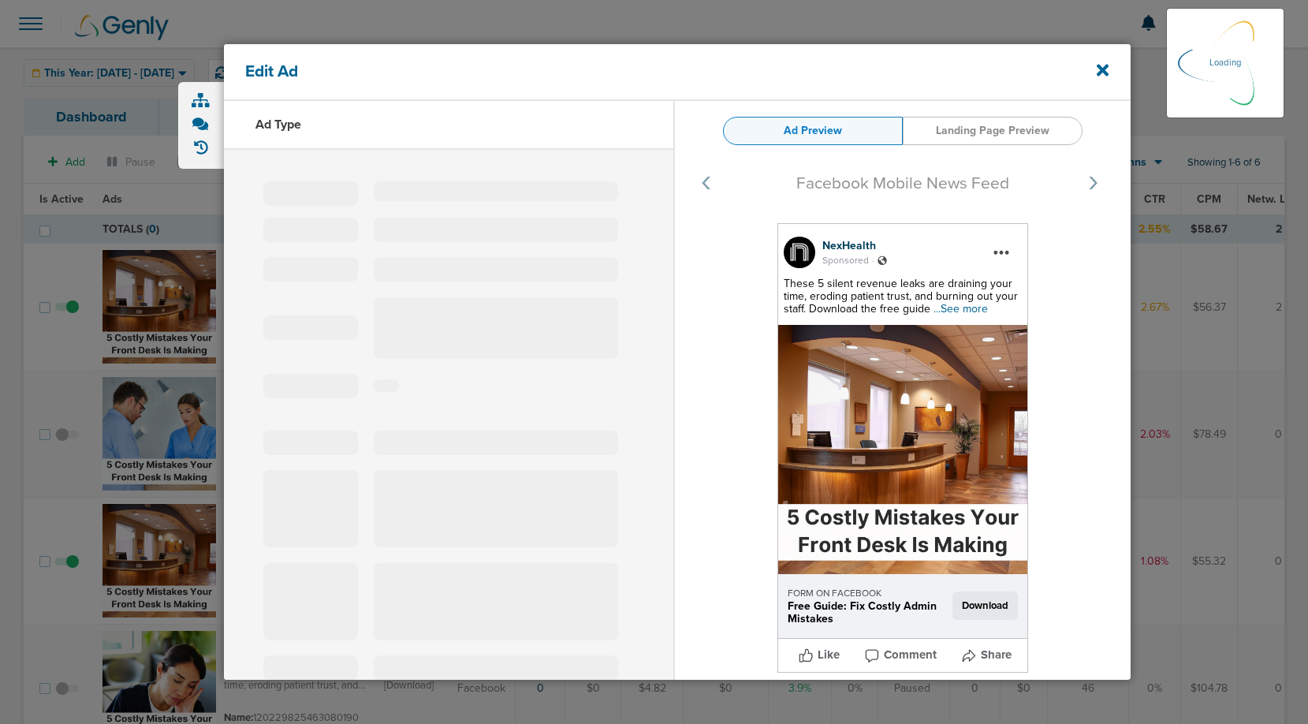
select select "learn_more"
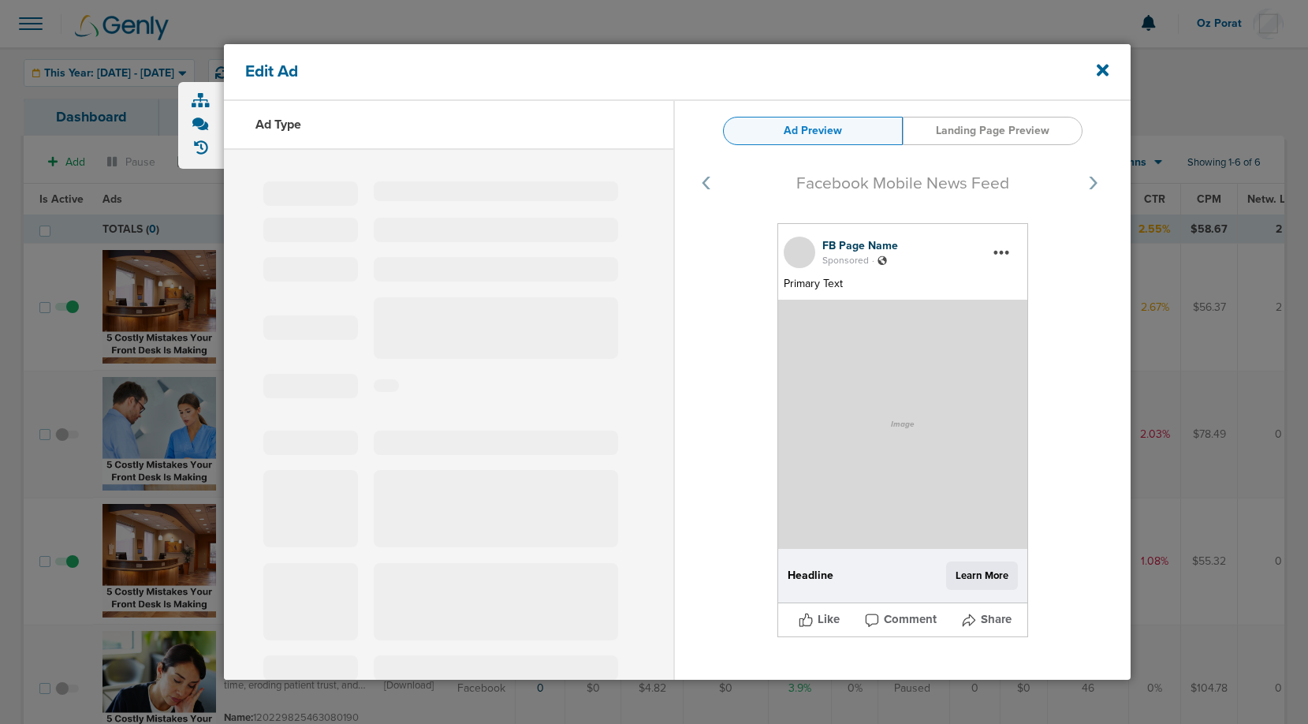
type input "120229825503100190"
type input "Free Guide: Fix Costly Admin Mistakes"
type textarea "These 5 silent revenue leaks are draining your time, eroding patient trust, and…"
select select "download"
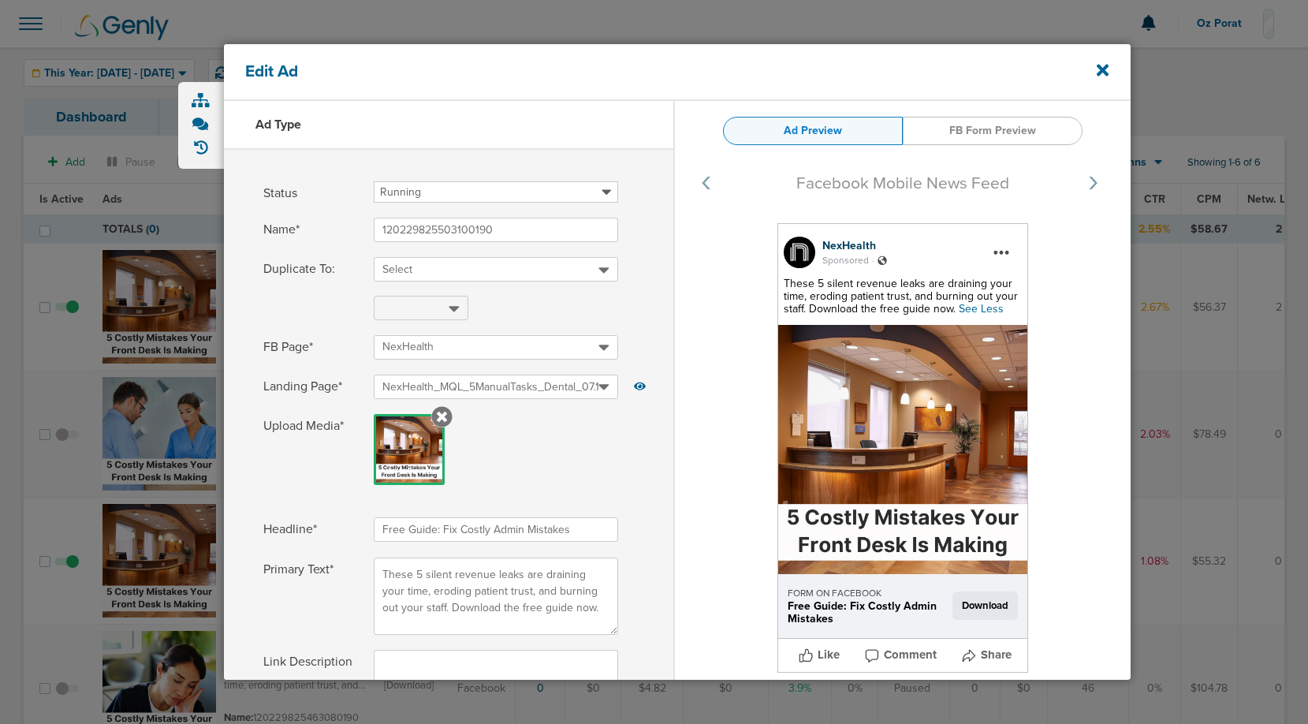
select select "download"
click at [1107, 67] on icon at bounding box center [1103, 71] width 12 height 12
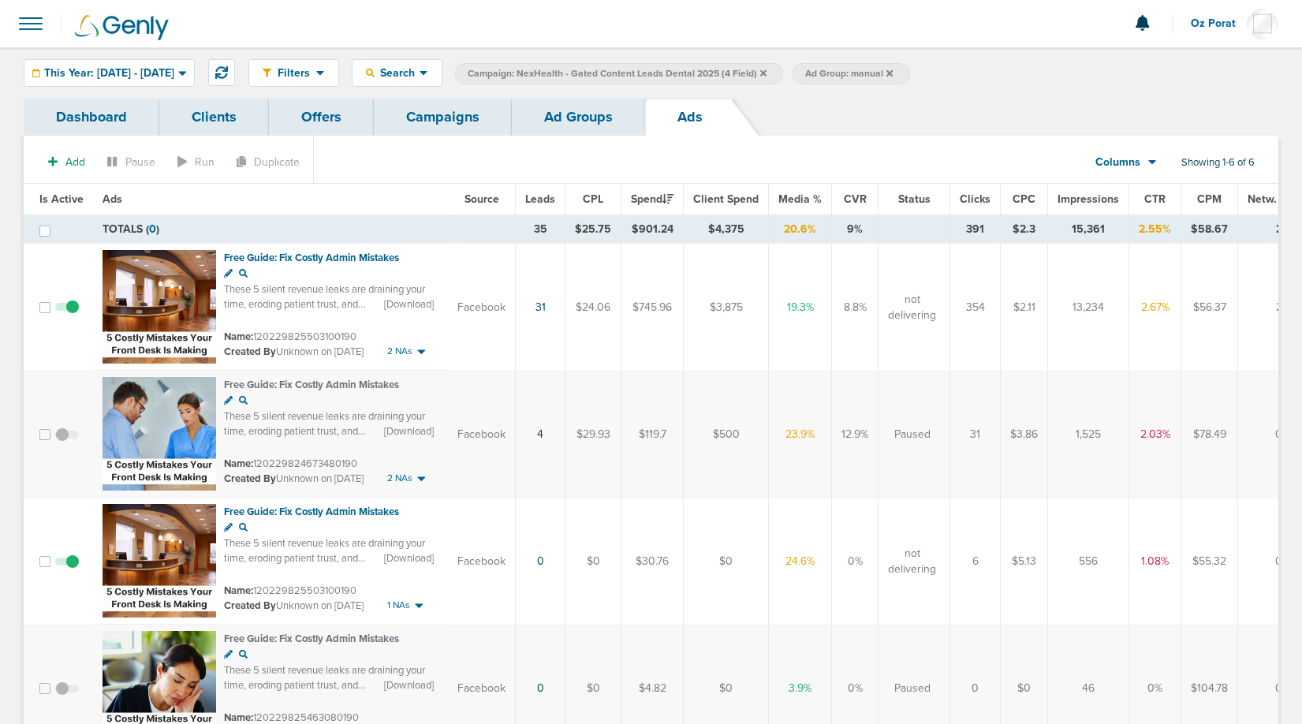
click at [452, 120] on link "Campaigns" at bounding box center [443, 117] width 138 height 37
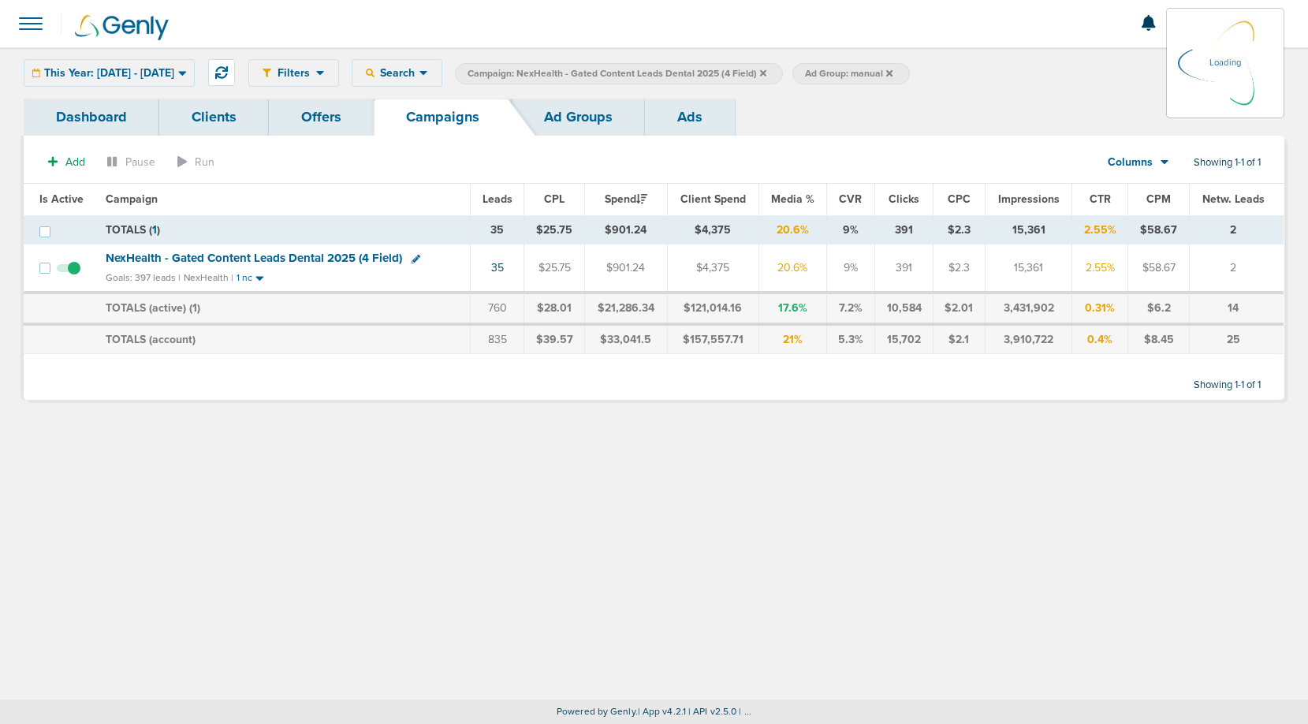
click at [186, 68] on div "This Year: [DATE] - [DATE] [DATE] [DATE] Last 7 Days Last 14 Days This Month La…" at bounding box center [109, 73] width 171 height 28
click at [187, 73] on div "This Year: [DATE] - [DATE] [DATE] [DATE] Last 7 Days Last 14 Days This Month La…" at bounding box center [109, 73] width 171 height 28
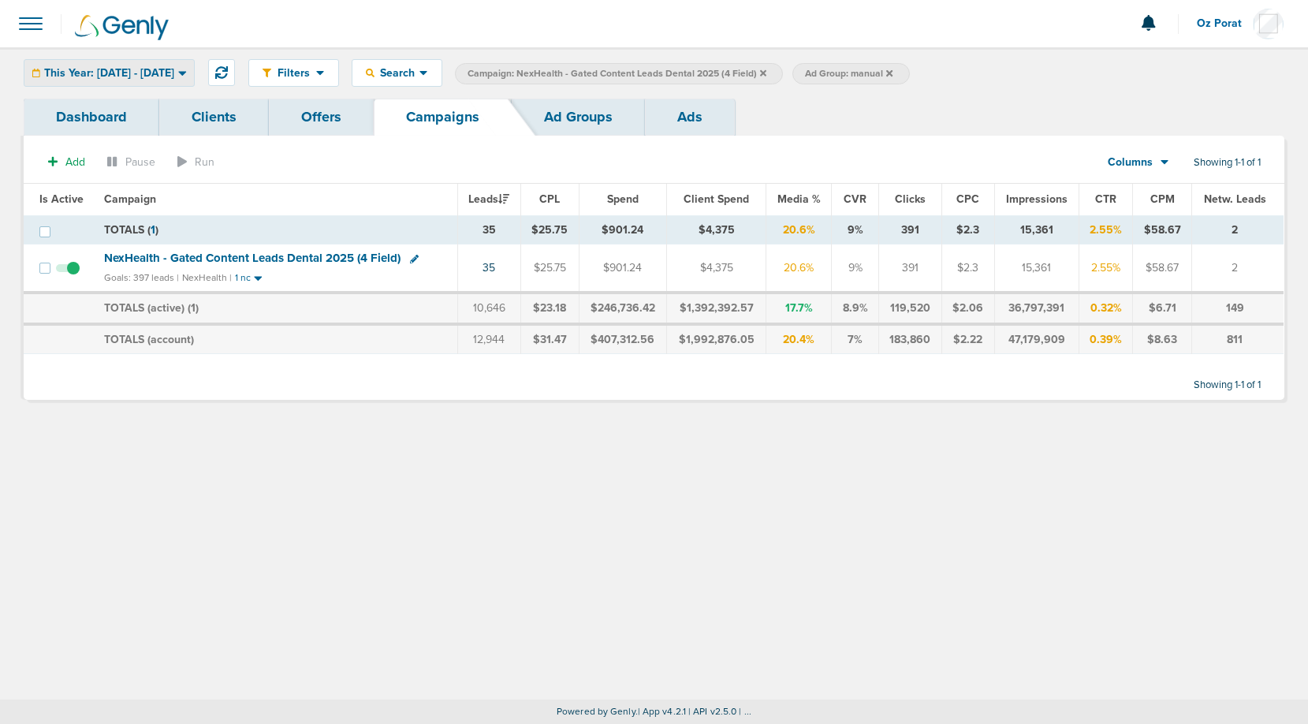
click at [174, 68] on span "This Year: [DATE] - [DATE]" at bounding box center [109, 73] width 130 height 11
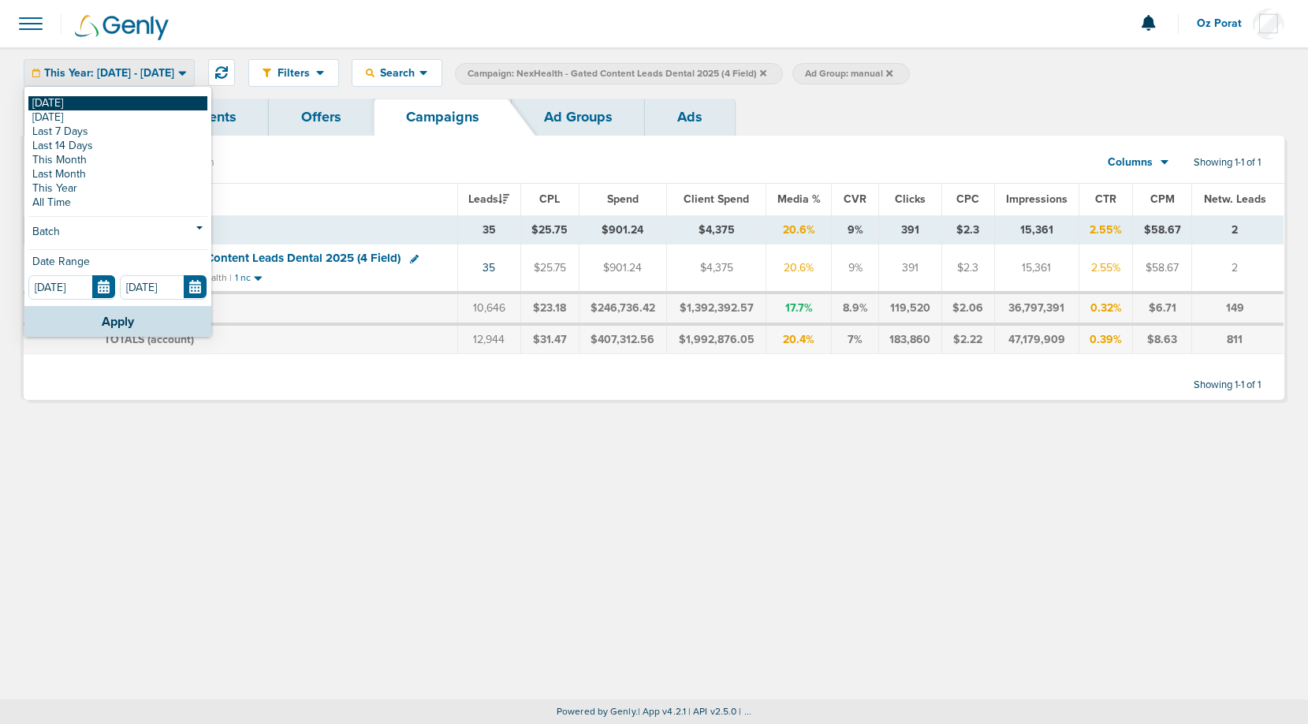
click at [114, 99] on link "[DATE]" at bounding box center [117, 103] width 179 height 14
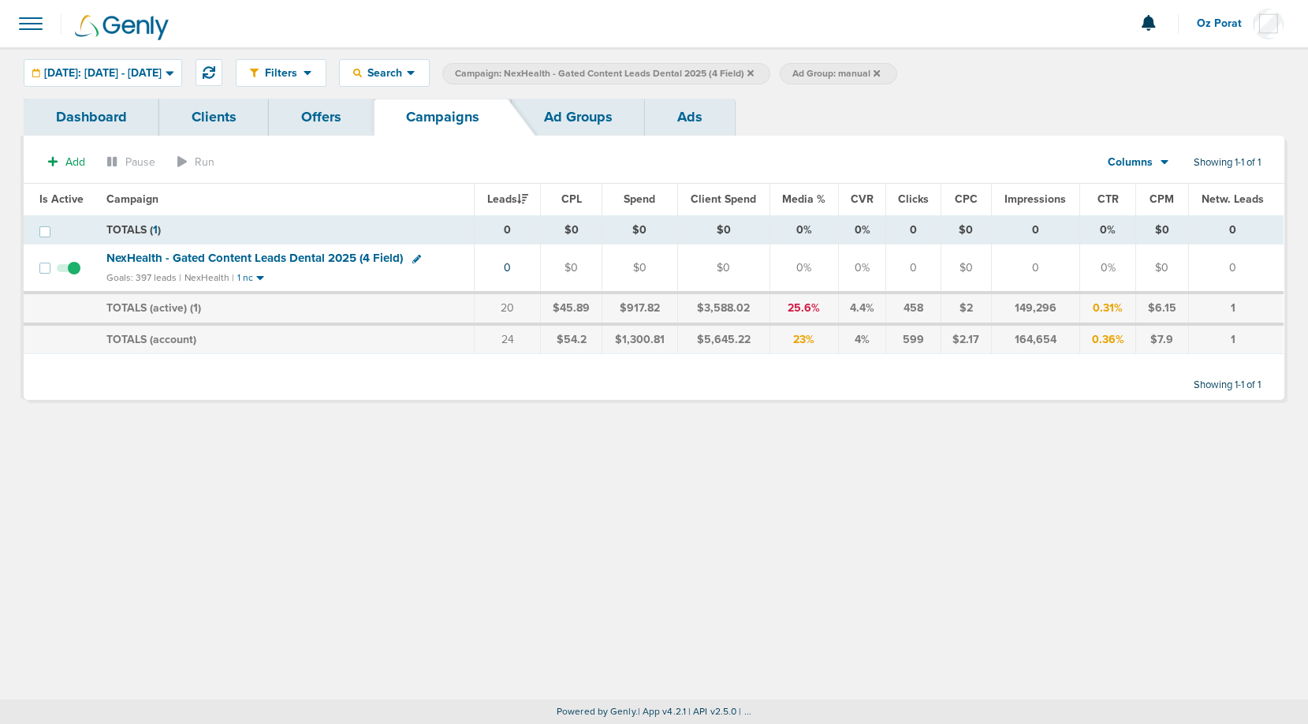
click at [754, 70] on icon at bounding box center [751, 73] width 6 height 9
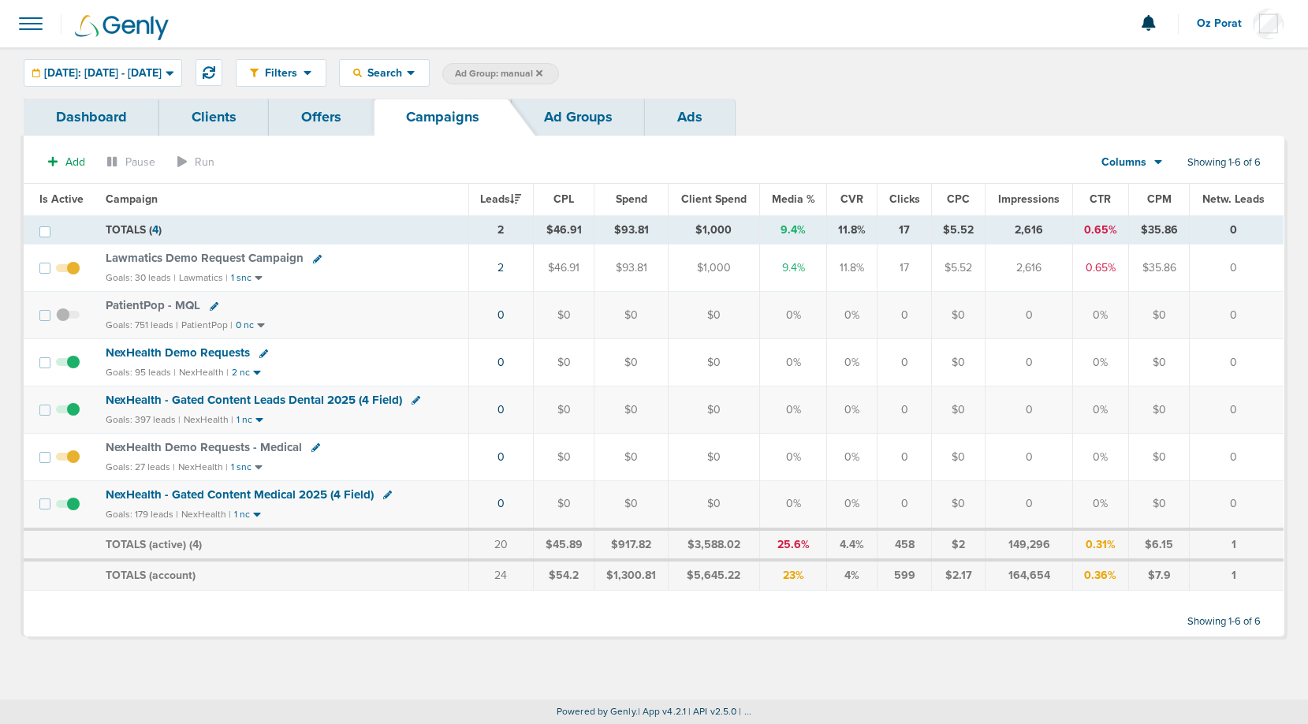
click at [543, 73] on icon at bounding box center [539, 73] width 6 height 9
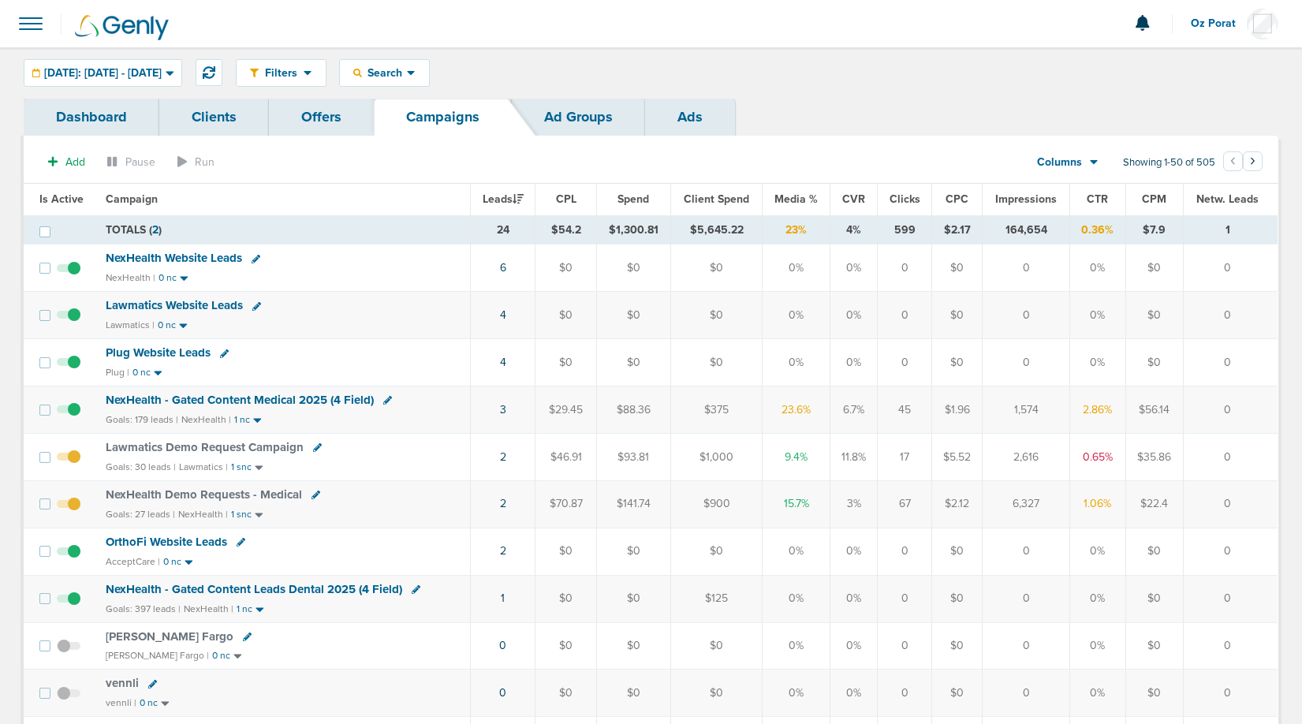
click at [31, 28] on span at bounding box center [30, 23] width 35 height 35
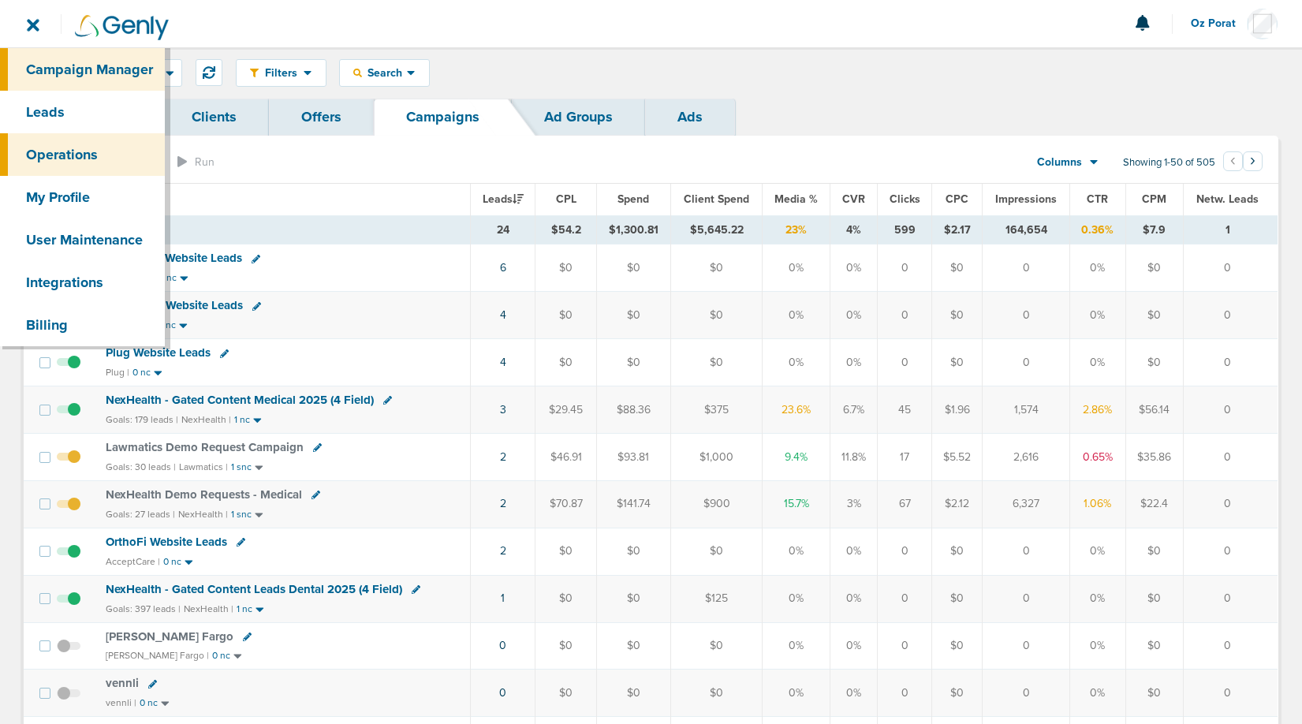
click at [93, 147] on link "Operations" at bounding box center [82, 154] width 165 height 43
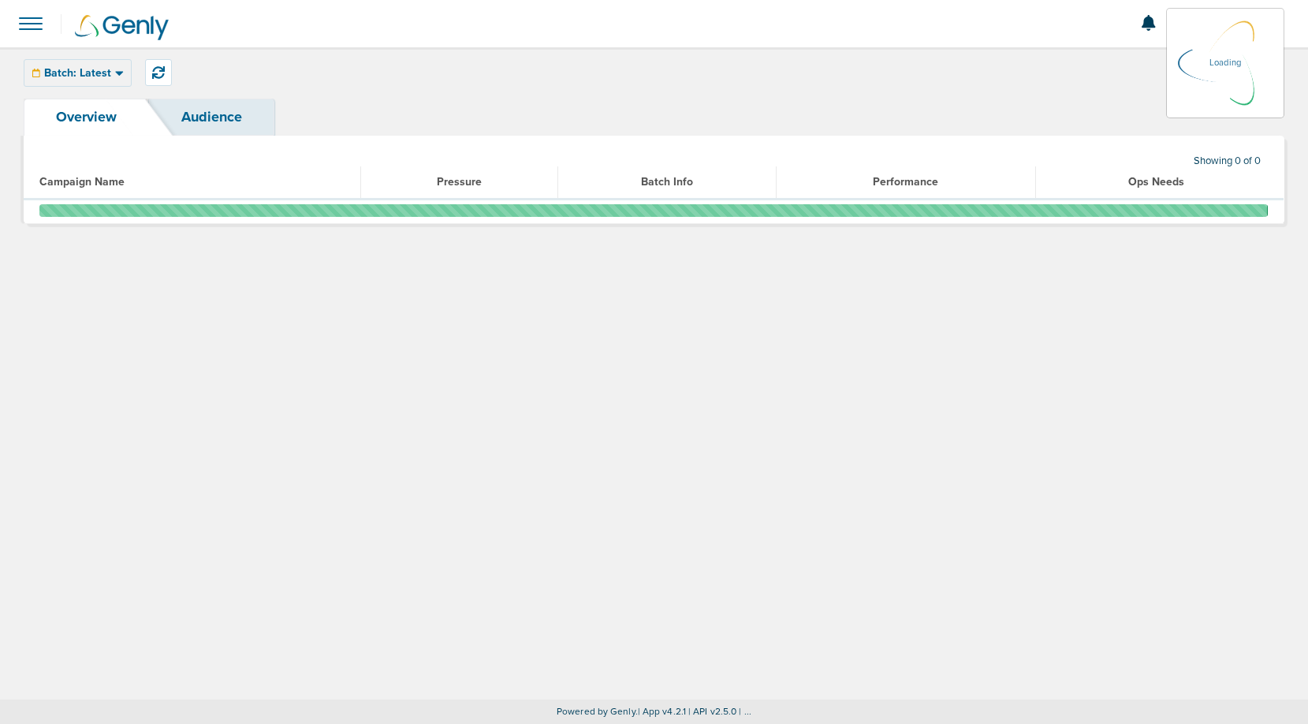
click at [28, 24] on span at bounding box center [30, 23] width 35 height 35
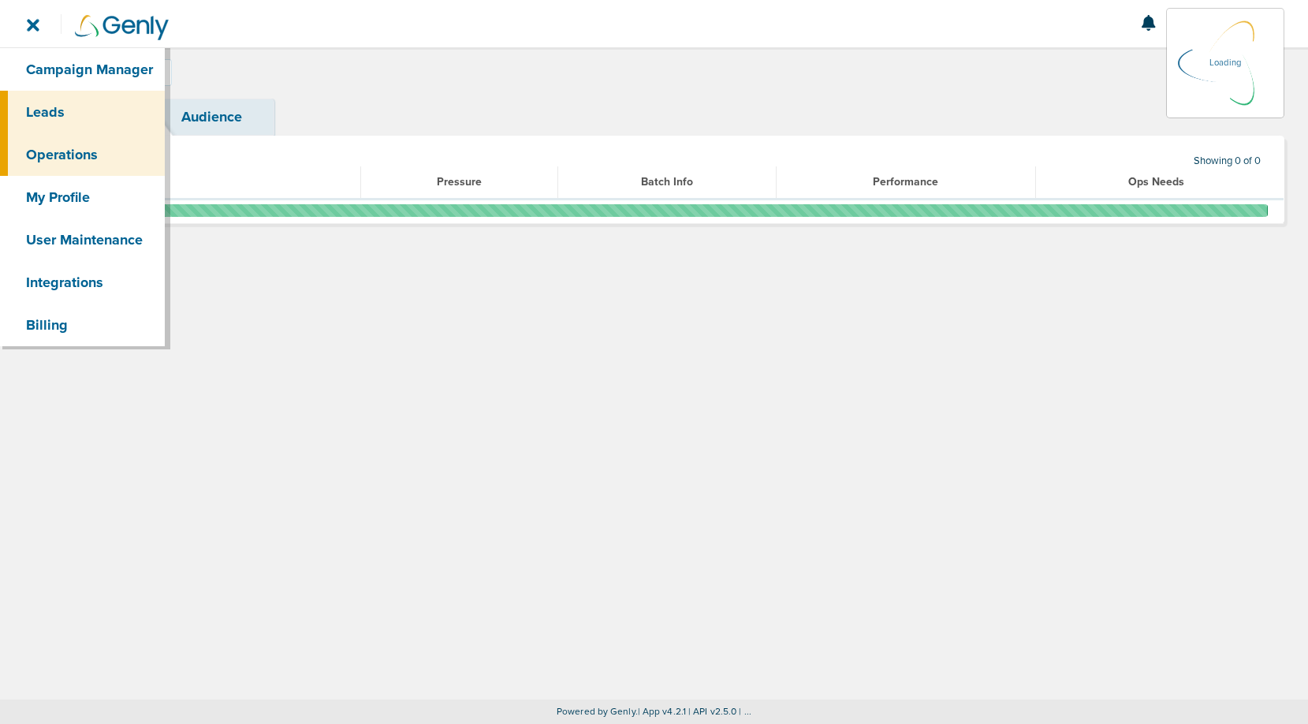
click at [53, 110] on link "Leads" at bounding box center [82, 112] width 165 height 43
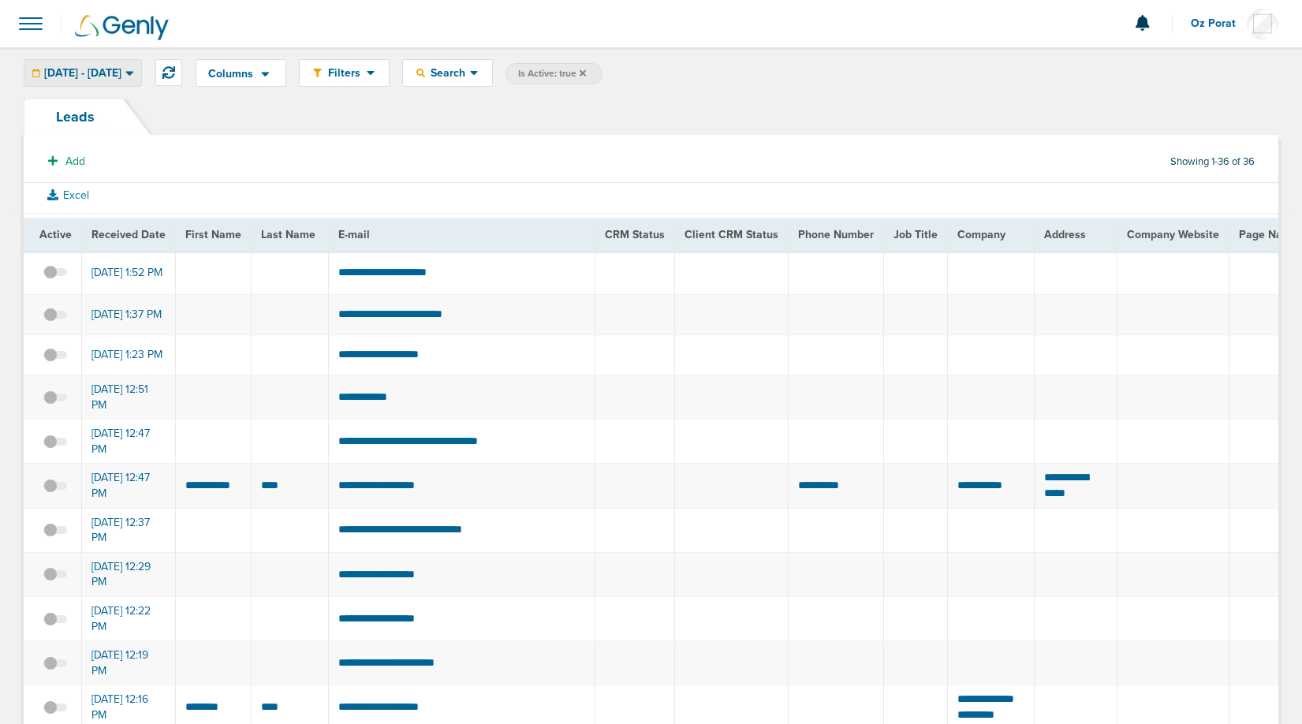
click at [118, 72] on span "[DATE] - [DATE]" at bounding box center [82, 73] width 77 height 11
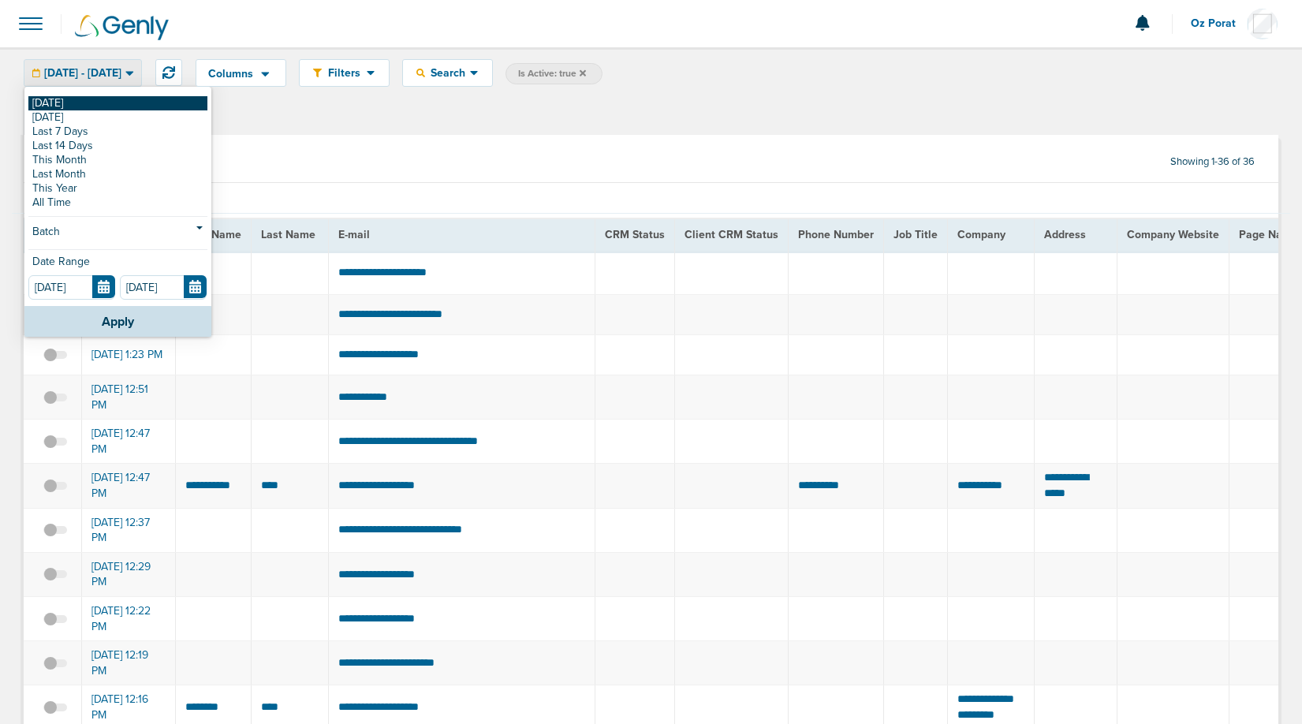
click at [82, 103] on link "[DATE]" at bounding box center [117, 103] width 179 height 14
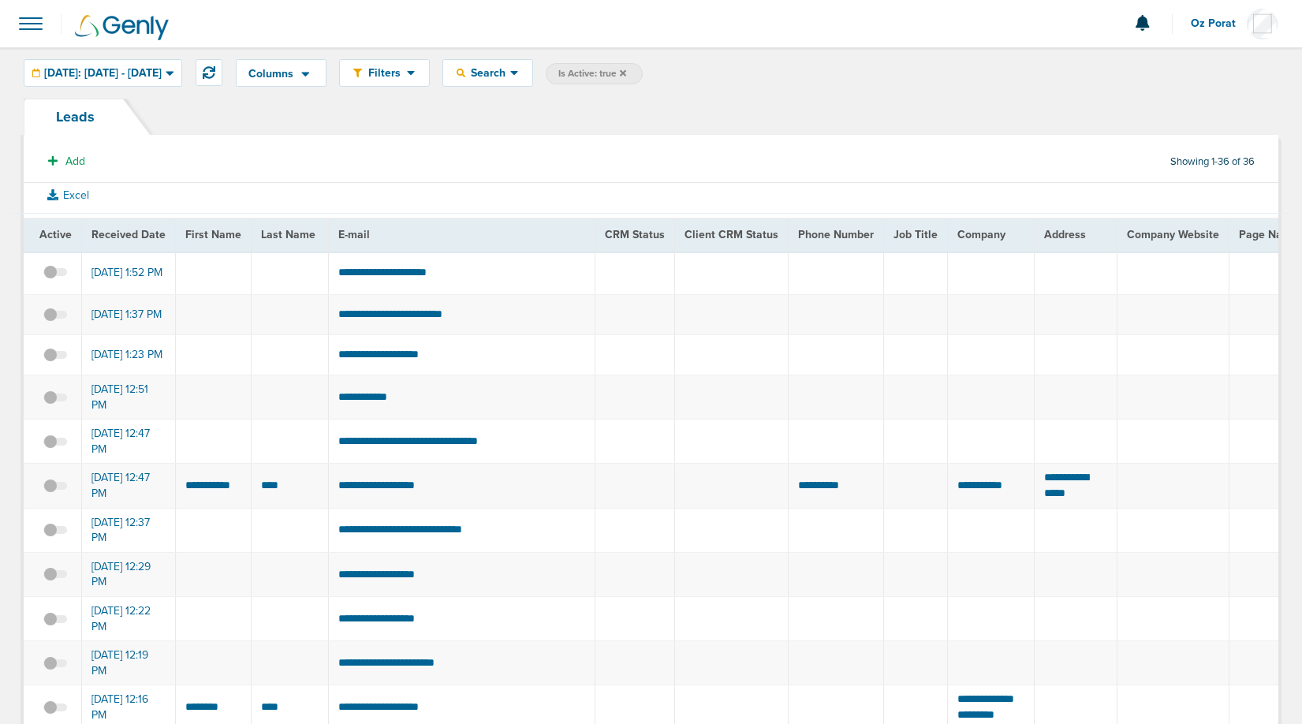
click at [33, 16] on span at bounding box center [30, 23] width 35 height 35
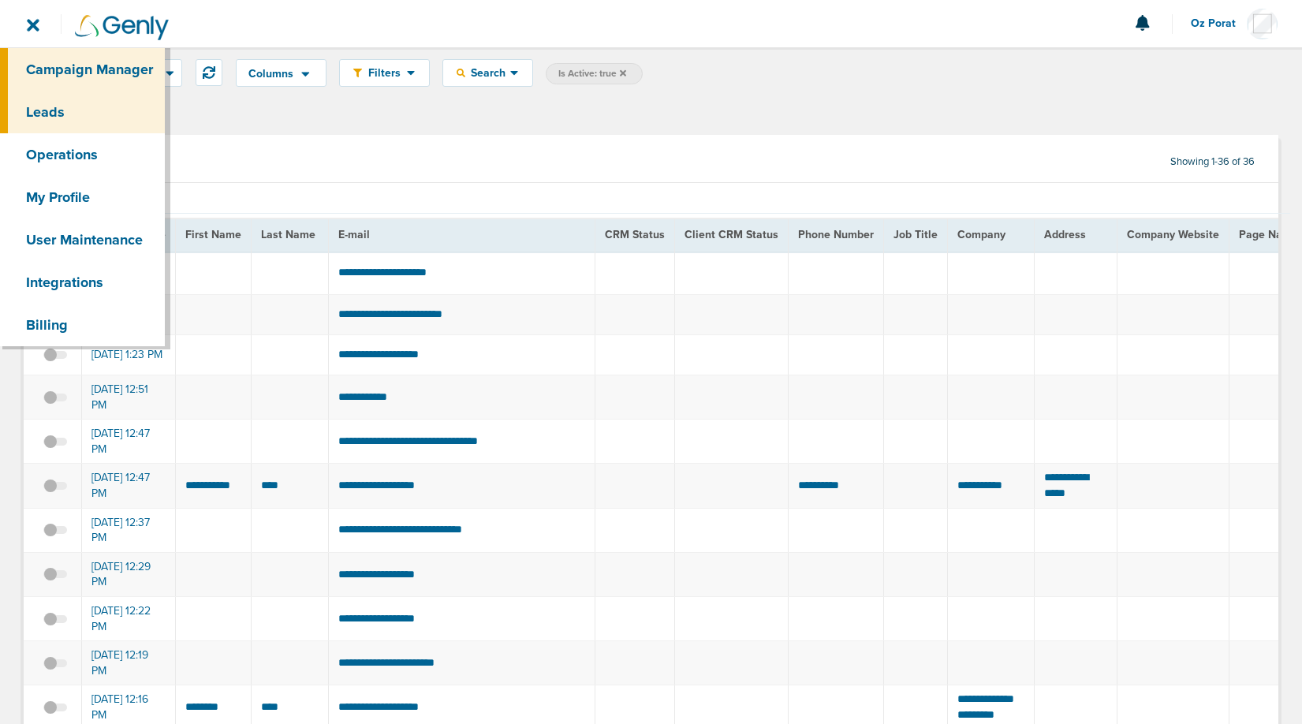
click at [54, 58] on link "Campaign Manager" at bounding box center [82, 69] width 165 height 43
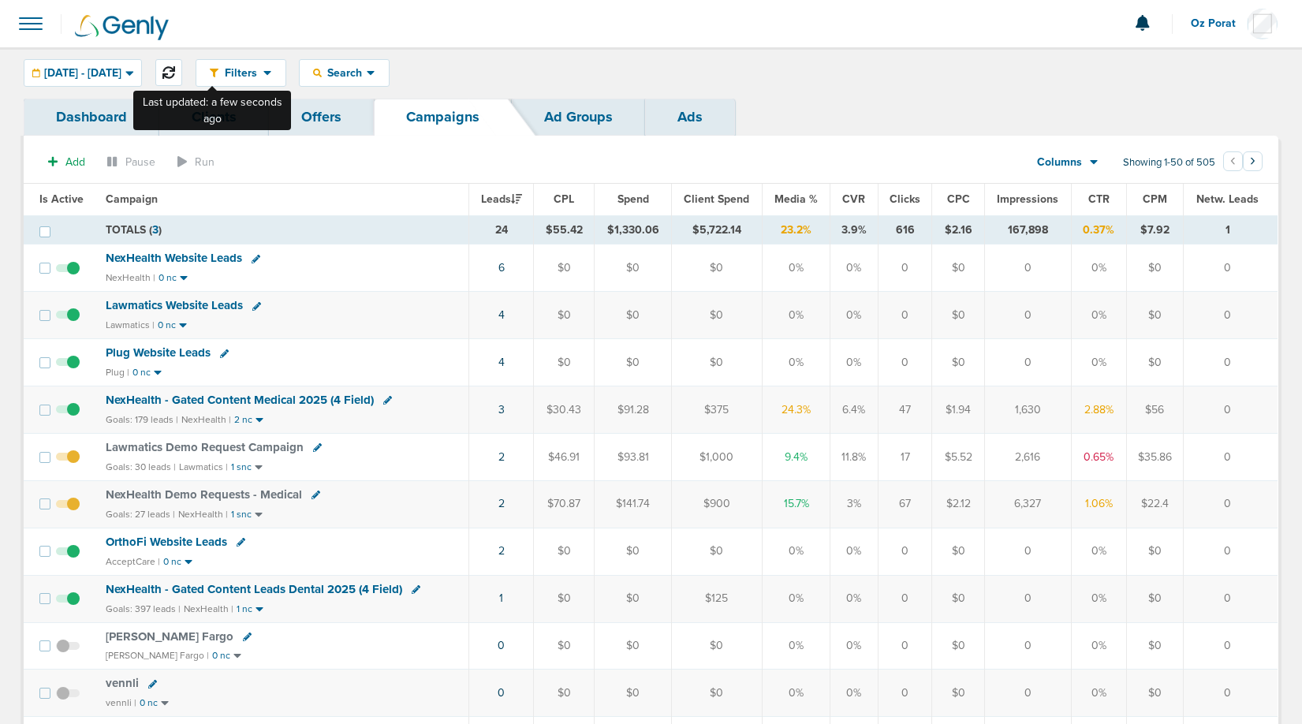
click at [182, 62] on button at bounding box center [168, 72] width 27 height 27
click at [182, 81] on button at bounding box center [168, 72] width 27 height 27
click at [175, 70] on icon at bounding box center [168, 72] width 13 height 13
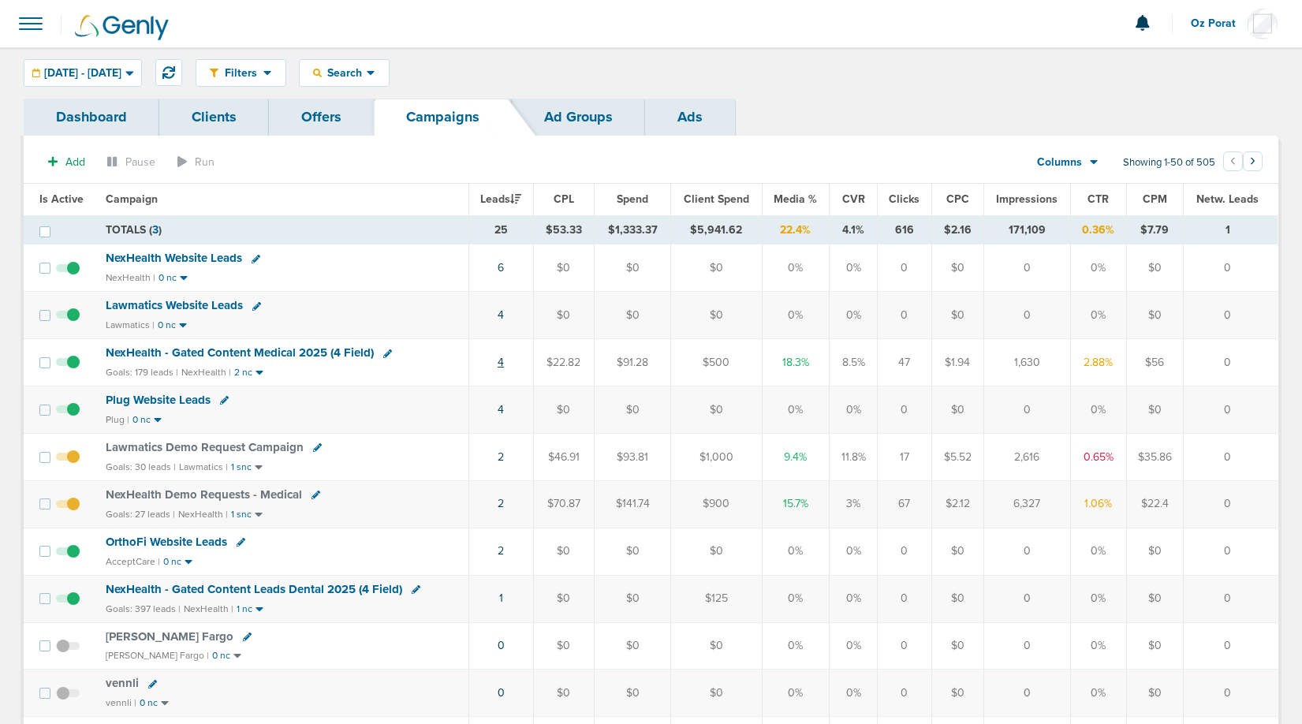
click at [502, 364] on link "4" at bounding box center [501, 362] width 6 height 13
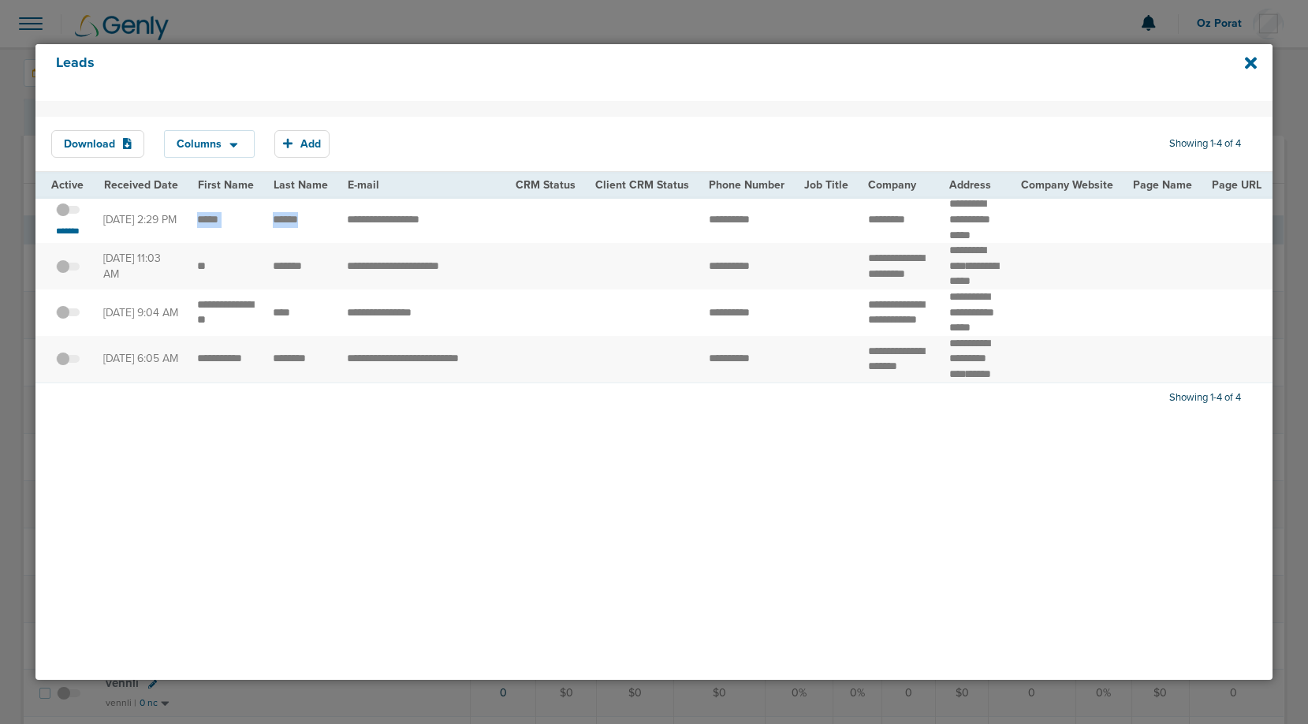
drag, startPoint x: 312, startPoint y: 222, endPoint x: 195, endPoint y: 222, distance: 116.7
click at [66, 237] on small "*******" at bounding box center [67, 231] width 33 height 13
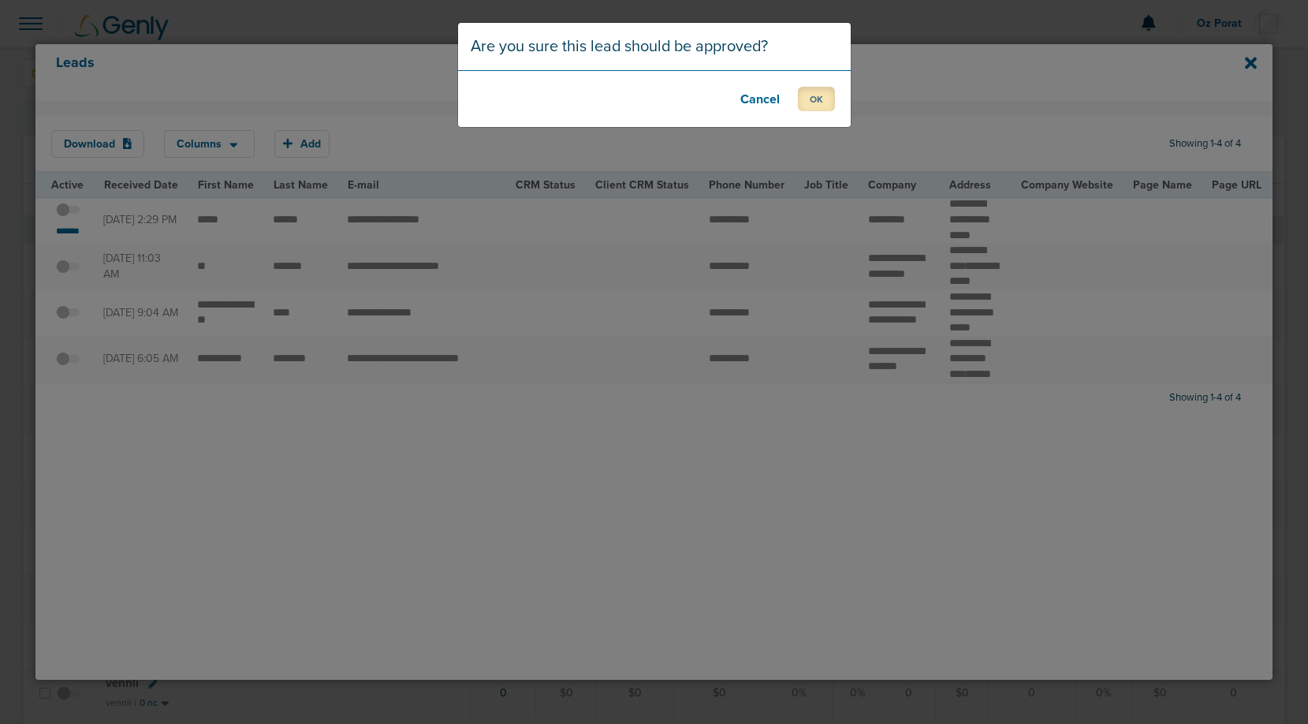
click at [804, 99] on button "OK" at bounding box center [816, 99] width 37 height 24
click at [822, 95] on button "OK" at bounding box center [816, 99] width 37 height 24
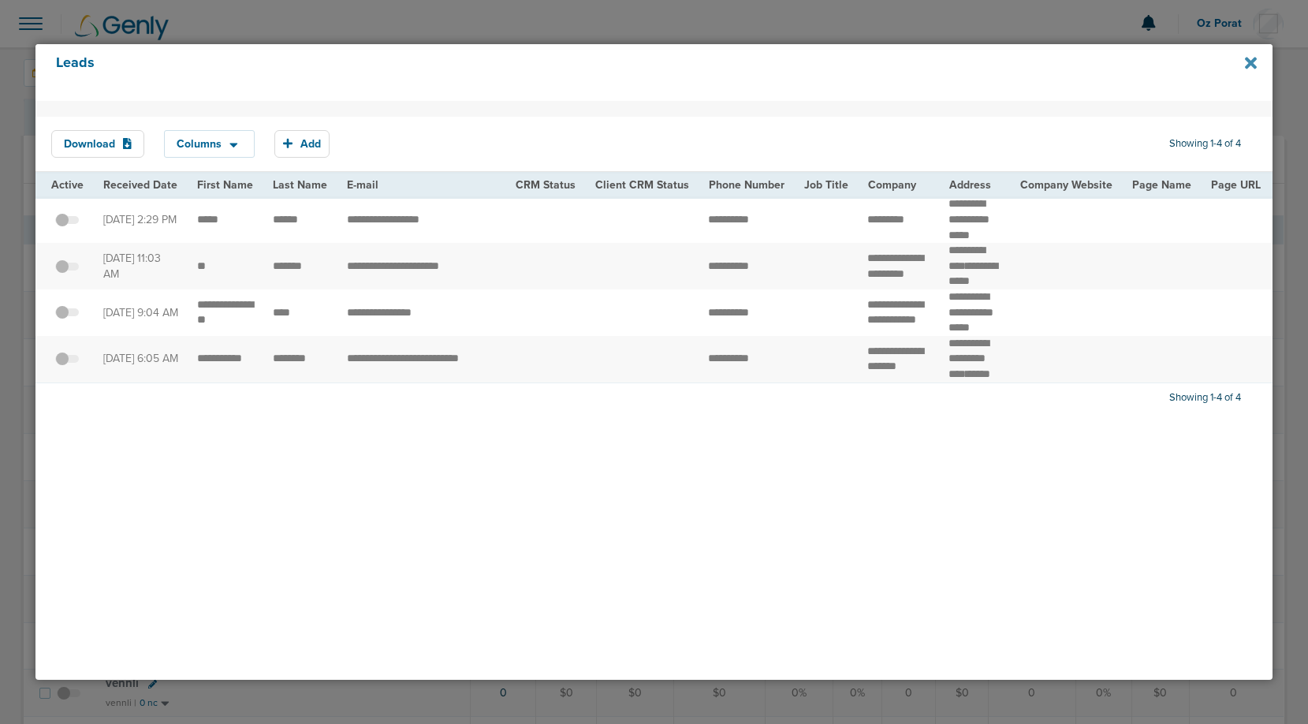
click at [1253, 62] on icon at bounding box center [1251, 63] width 12 height 12
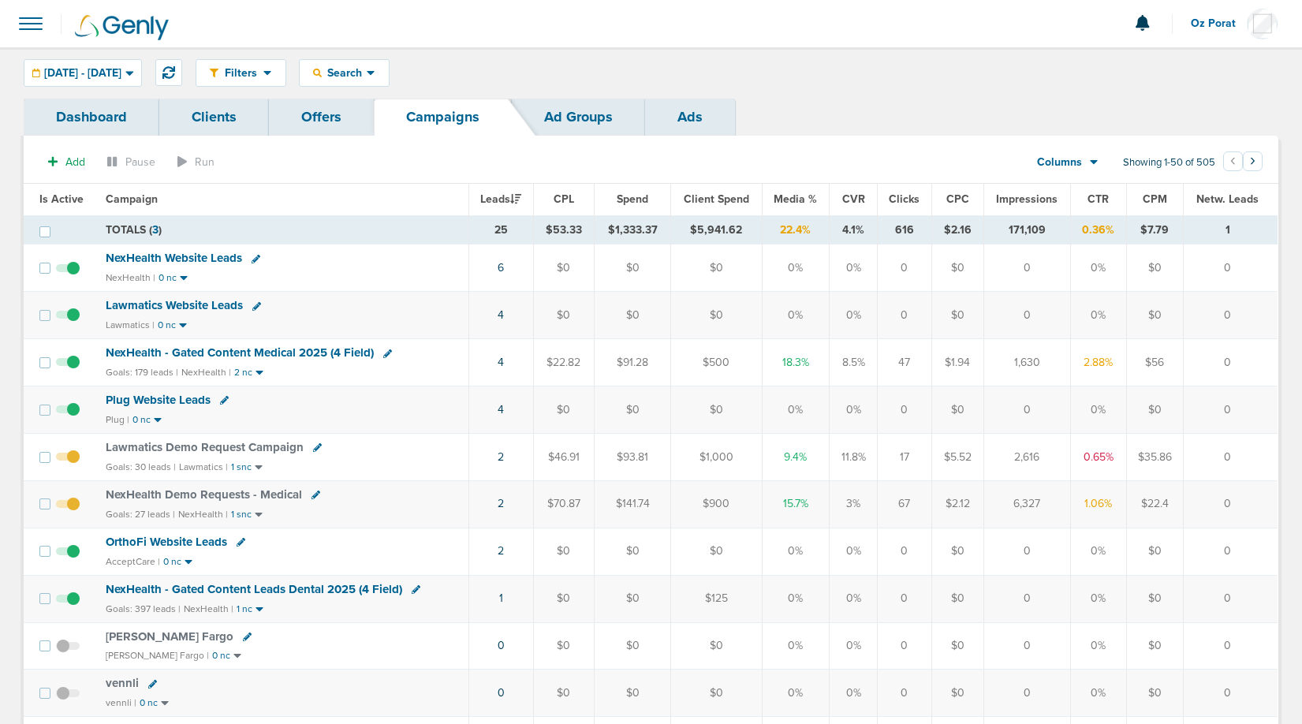
click at [29, 21] on span at bounding box center [30, 23] width 35 height 35
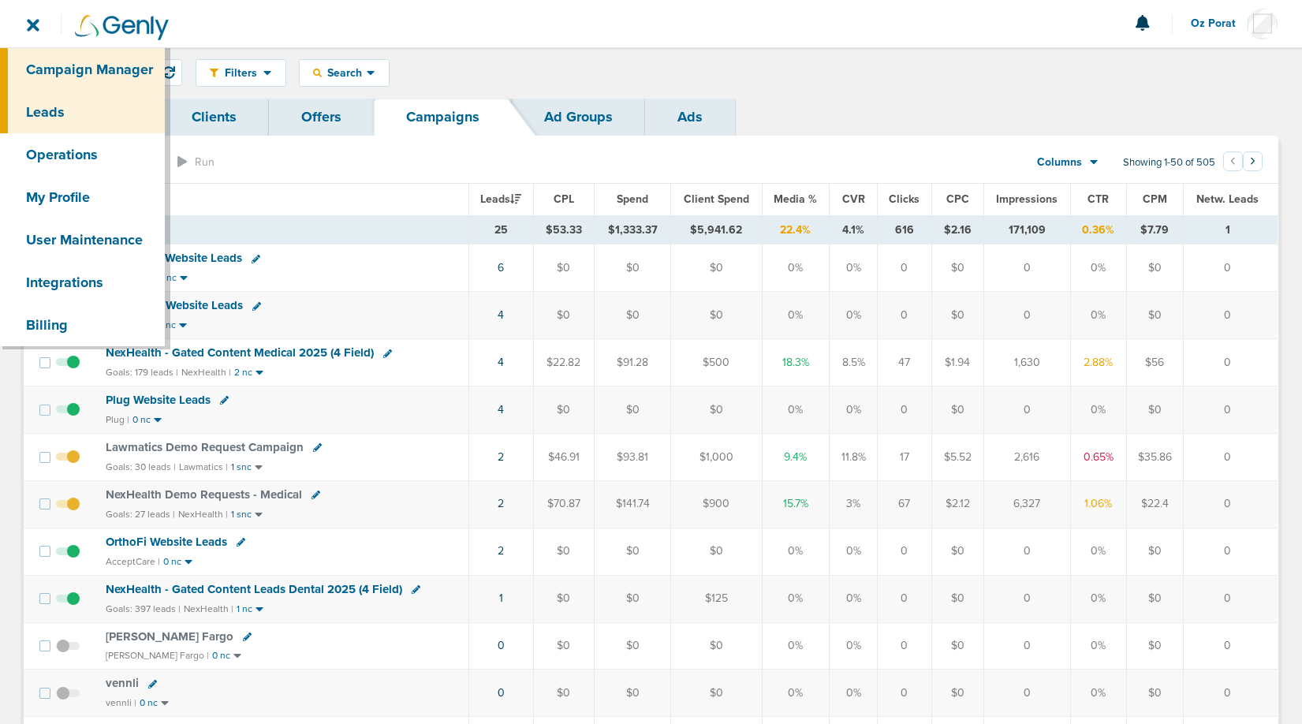
click at [67, 110] on link "Leads" at bounding box center [82, 112] width 165 height 43
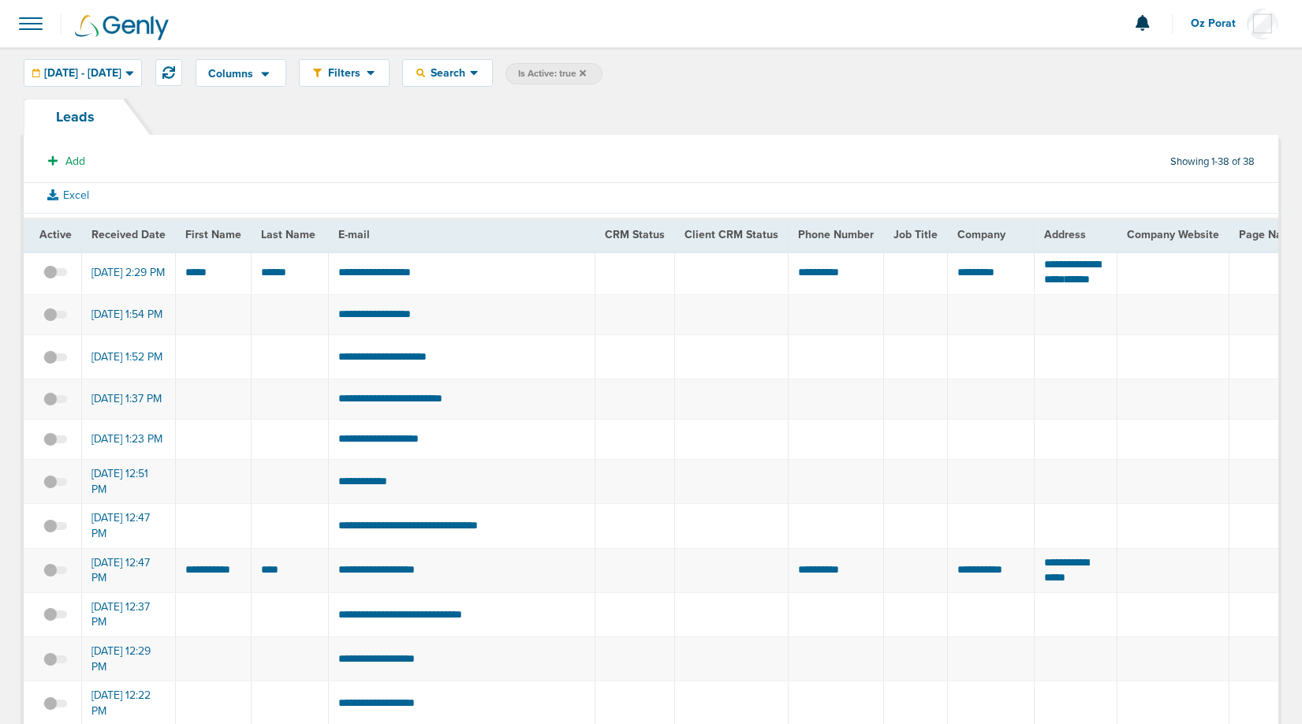
click at [32, 17] on span at bounding box center [30, 23] width 35 height 35
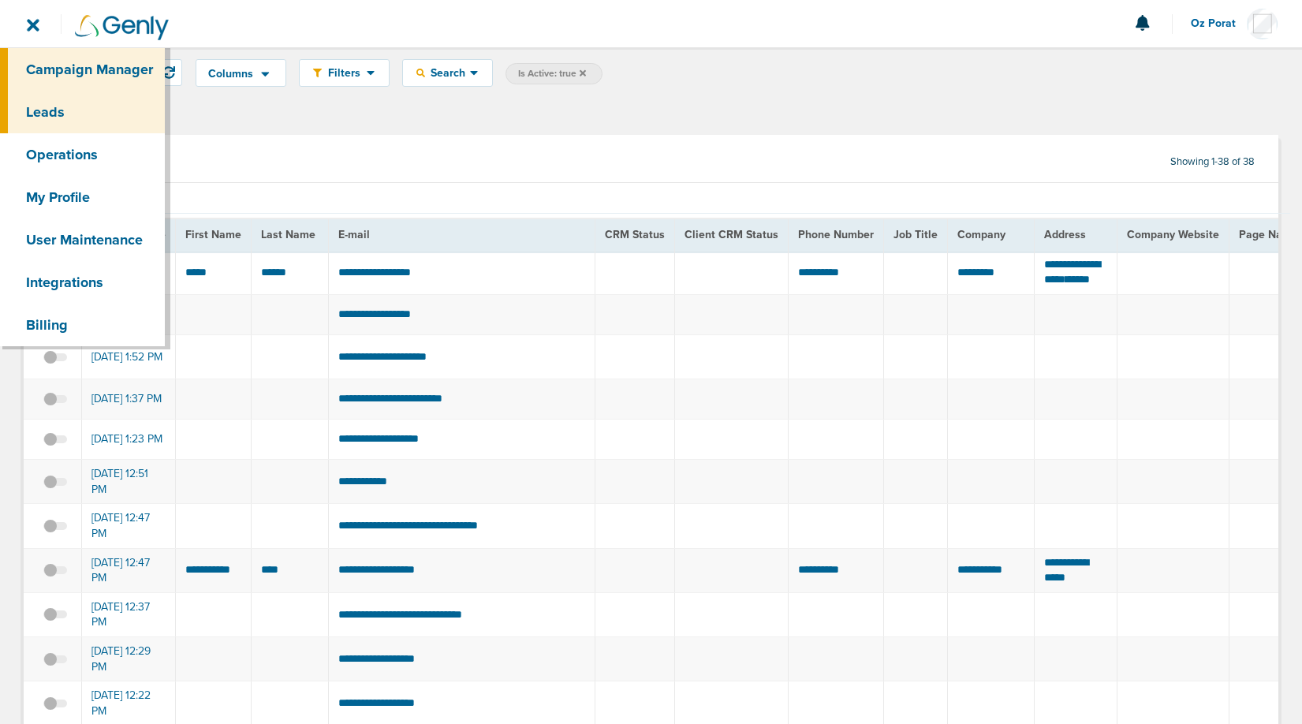
click at [54, 58] on link "Campaign Manager" at bounding box center [82, 69] width 165 height 43
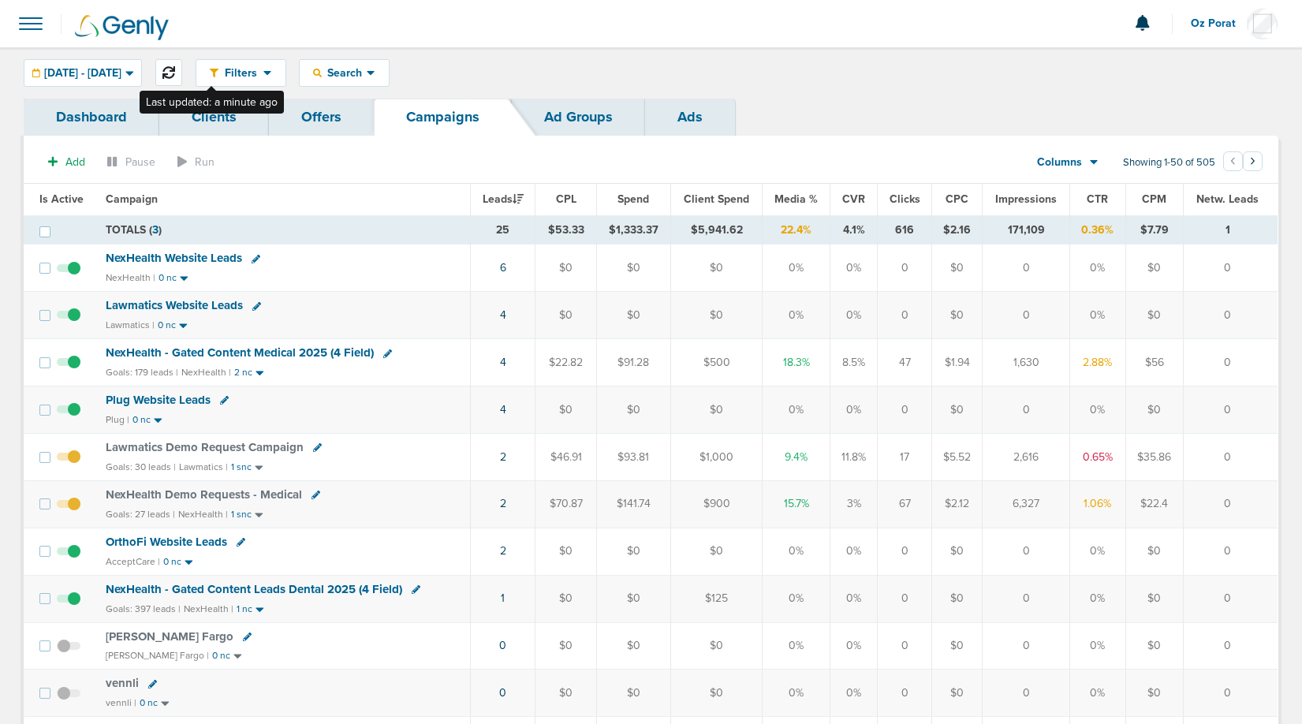
click at [175, 73] on icon at bounding box center [168, 72] width 13 height 13
click at [175, 72] on icon at bounding box center [168, 72] width 13 height 13
click at [175, 71] on icon at bounding box center [168, 72] width 13 height 13
click at [175, 72] on icon at bounding box center [168, 72] width 13 height 13
click at [175, 77] on icon at bounding box center [168, 72] width 13 height 13
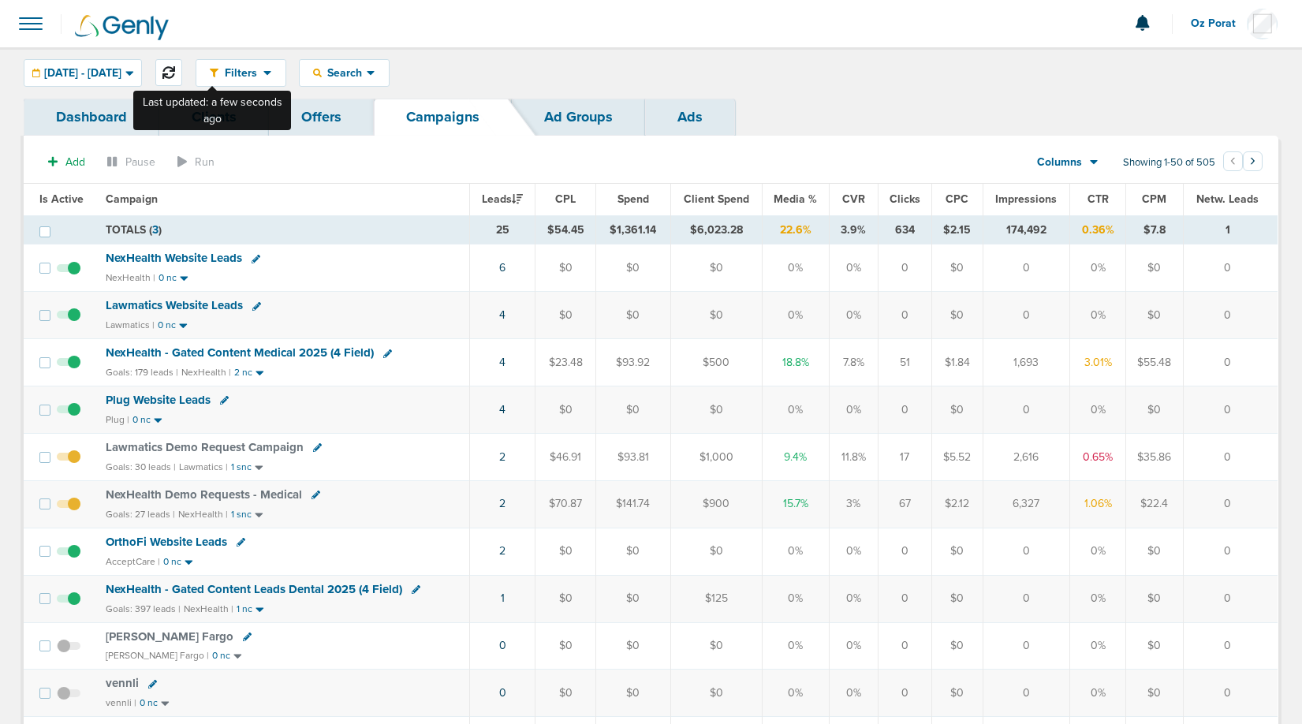
click at [182, 61] on button at bounding box center [168, 72] width 27 height 27
click at [175, 67] on icon at bounding box center [168, 72] width 13 height 13
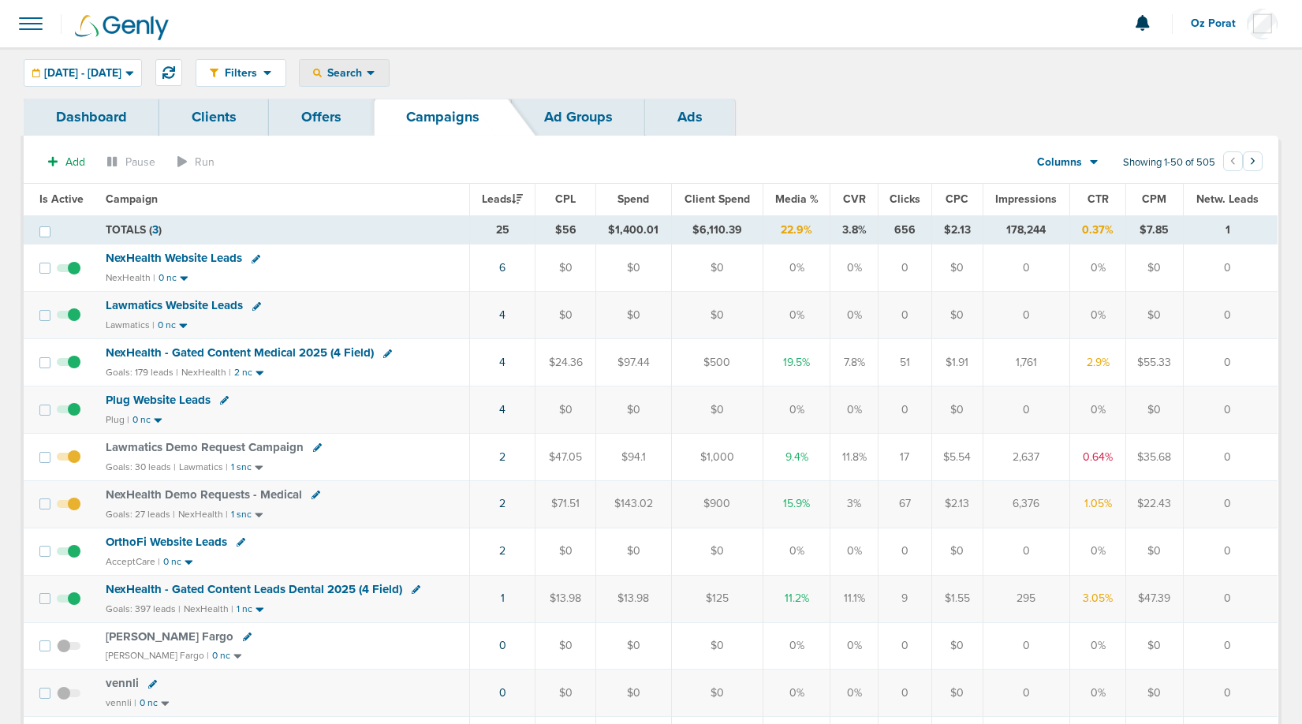
click at [367, 77] on span "Search" at bounding box center [344, 72] width 45 height 13
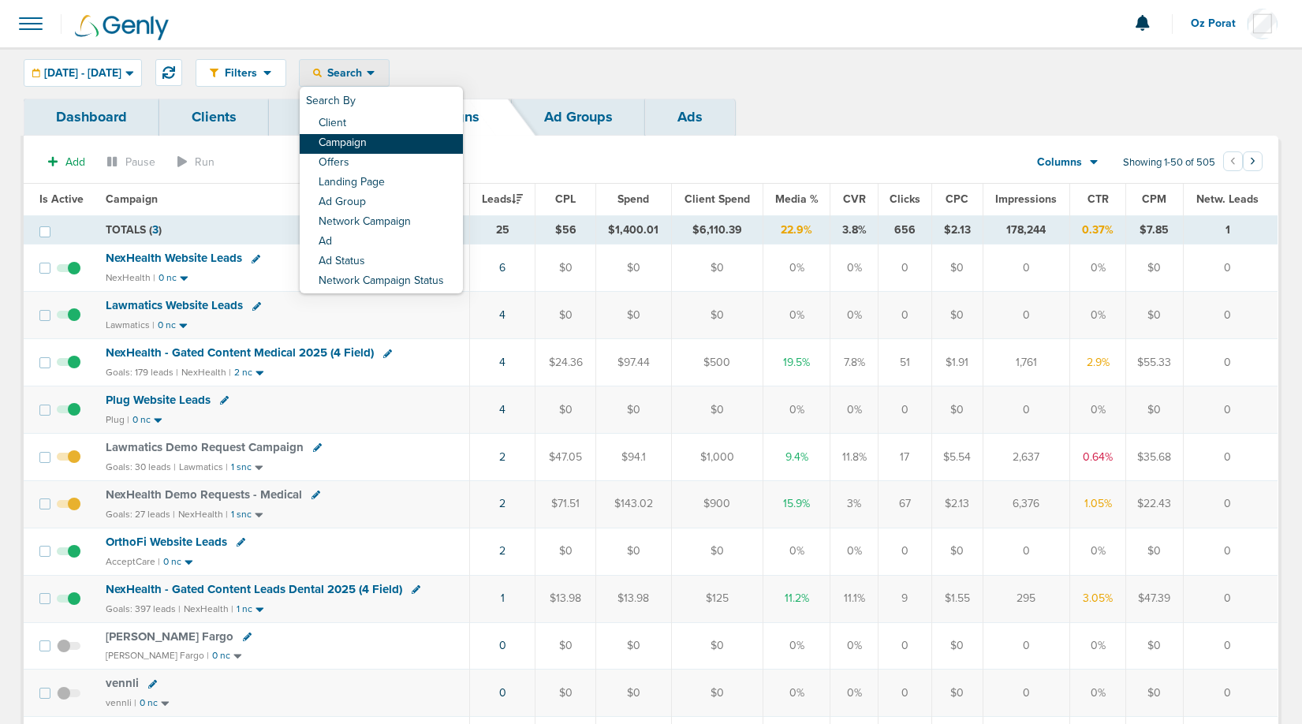
click at [402, 143] on link "Campaign" at bounding box center [381, 144] width 163 height 20
select select "cmpName"
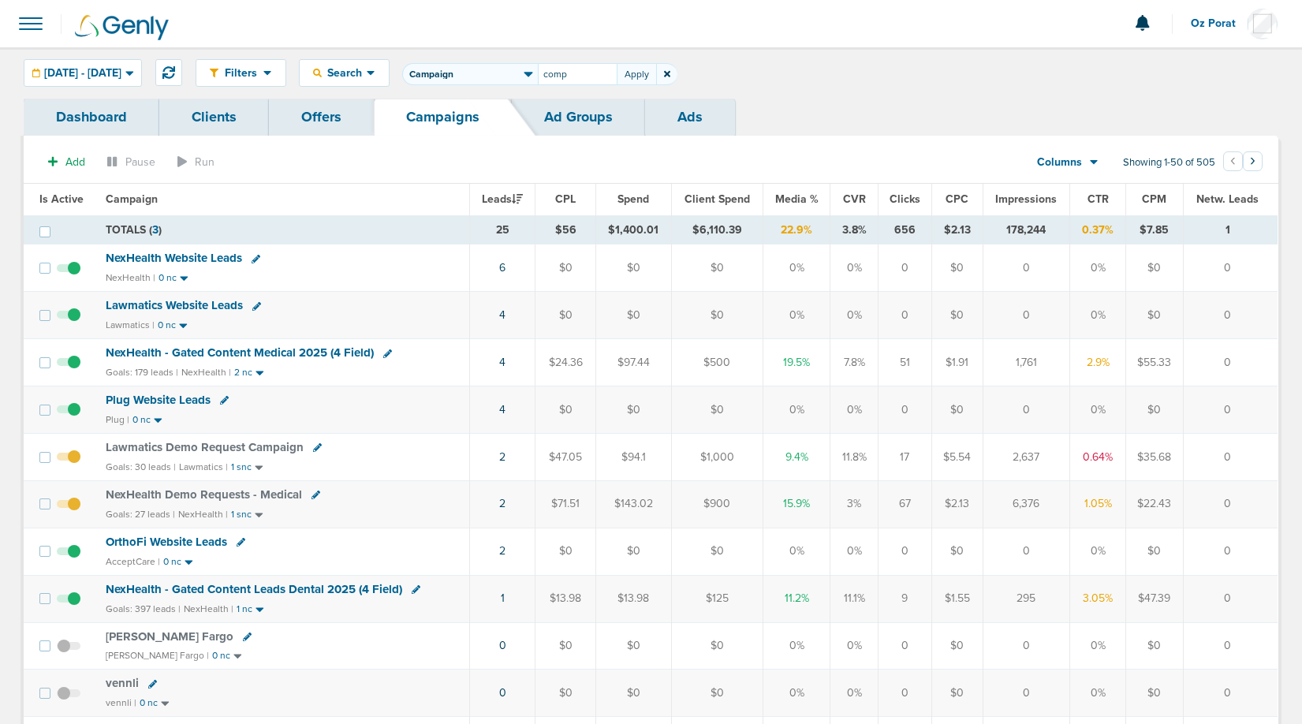
type input "comp"
click at [475, 84] on select "Client Campaign Offers Landing Page Ad Group Network Campaign Ad Ad Status Netw…" at bounding box center [470, 74] width 136 height 22
select select "adGroupName"
click at [611, 78] on input "comp" at bounding box center [577, 74] width 79 height 22
type input "compl"
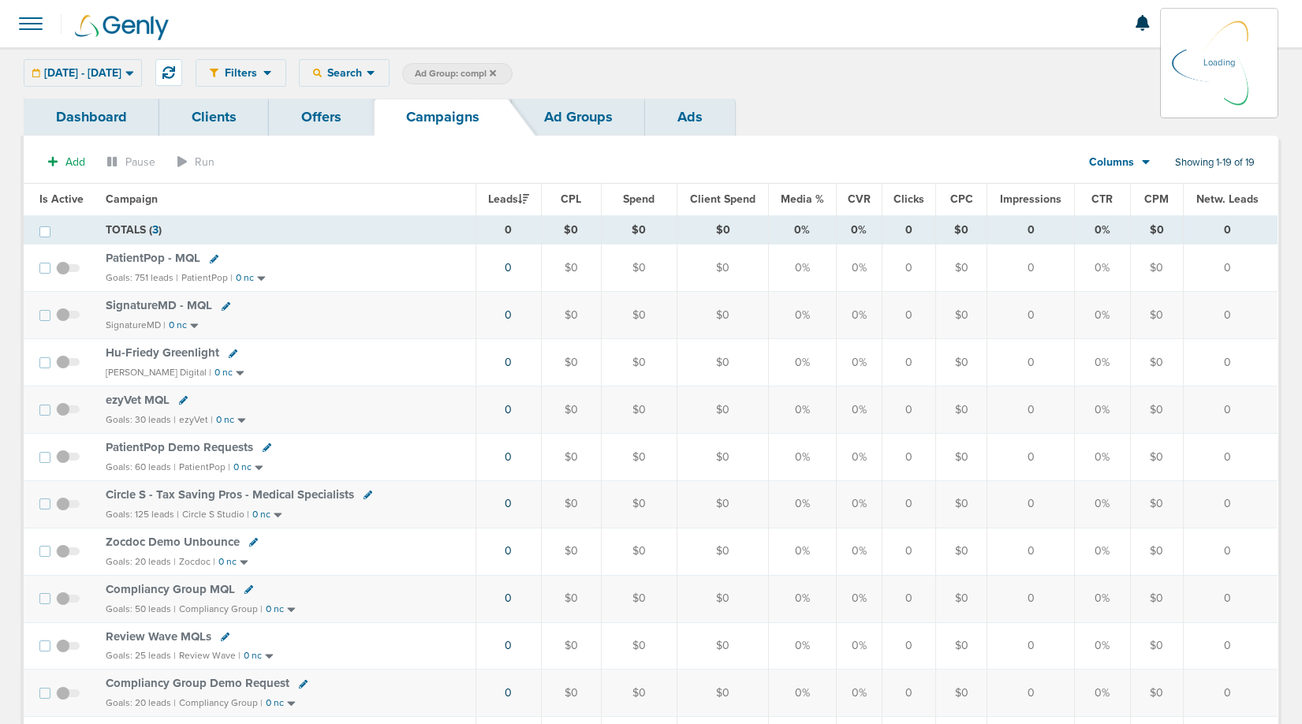
click at [110, 73] on div "[DATE] - [DATE] [DATE] [DATE] Last 7 Days Last 14 Days This Month Last Month Th…" at bounding box center [83, 73] width 118 height 28
click at [121, 77] on span "[DATE] - [DATE]" at bounding box center [82, 73] width 77 height 11
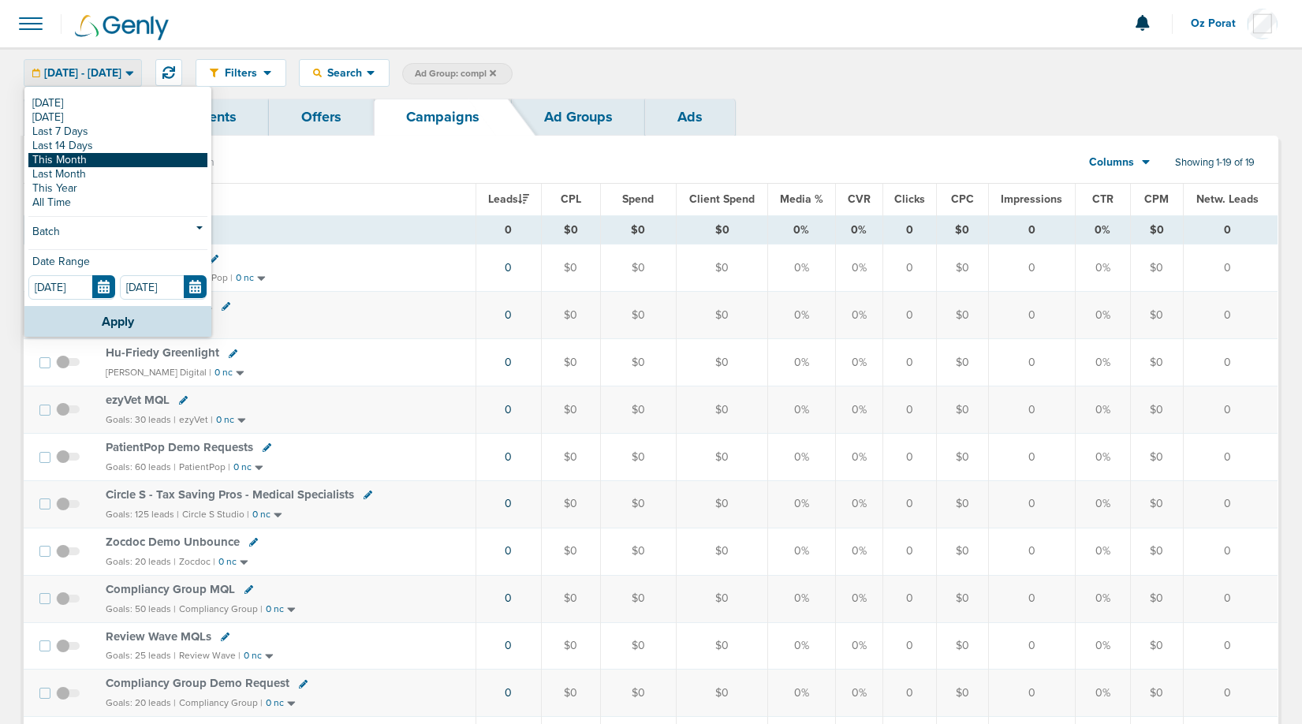
click at [102, 163] on link "This Month" at bounding box center [117, 160] width 179 height 14
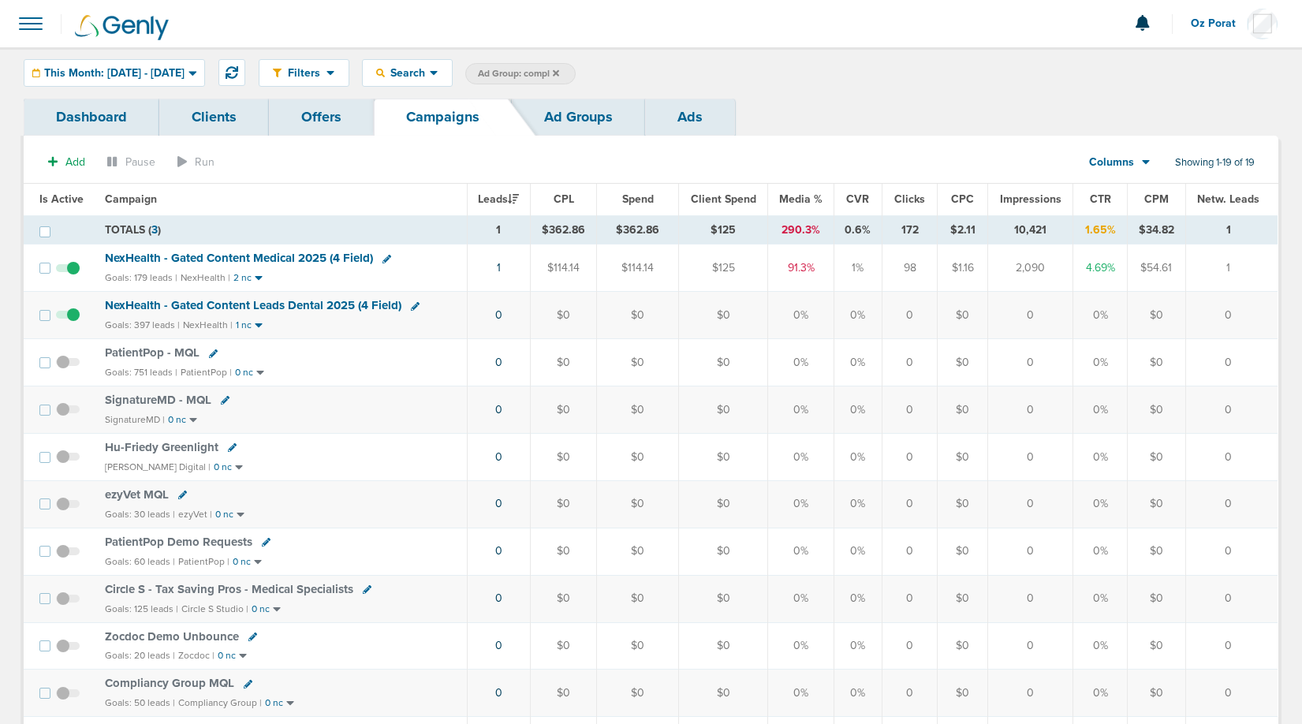
click at [264, 259] on span "NexHealth - Gated Content Medical 2025 (4 Field)" at bounding box center [239, 258] width 268 height 14
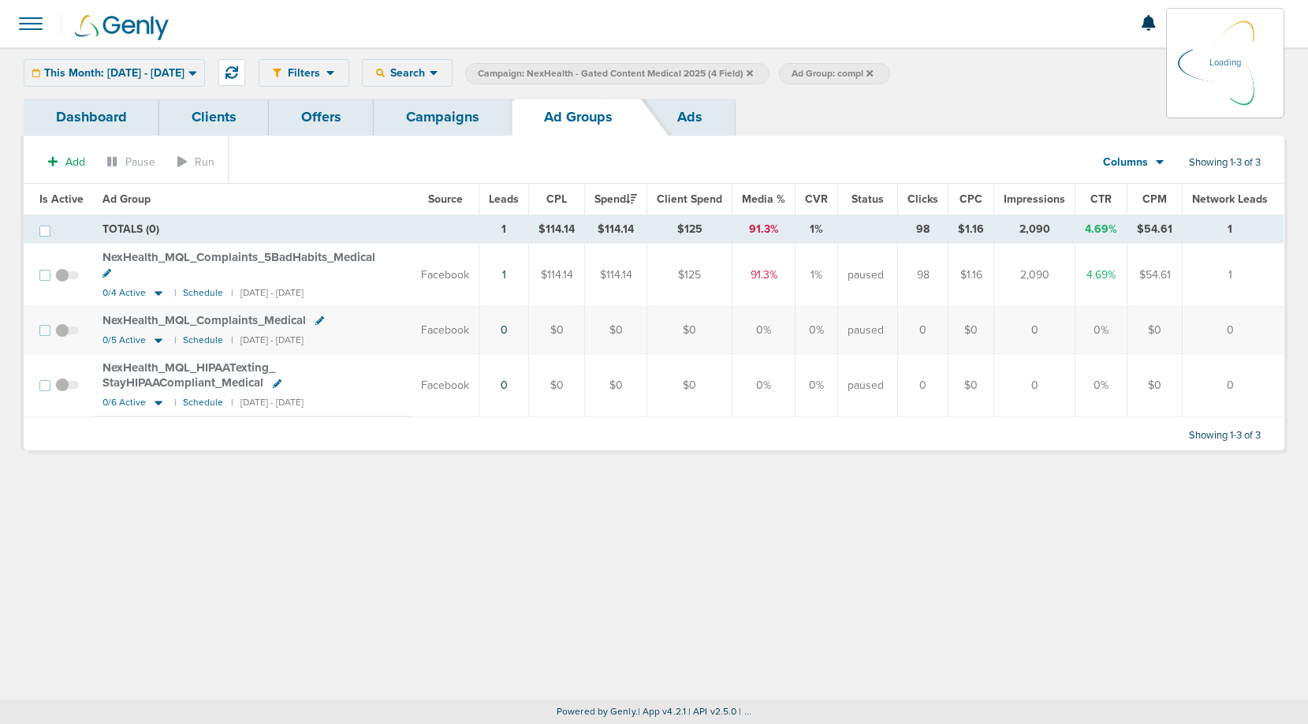
click at [425, 117] on link "Campaigns" at bounding box center [443, 117] width 138 height 37
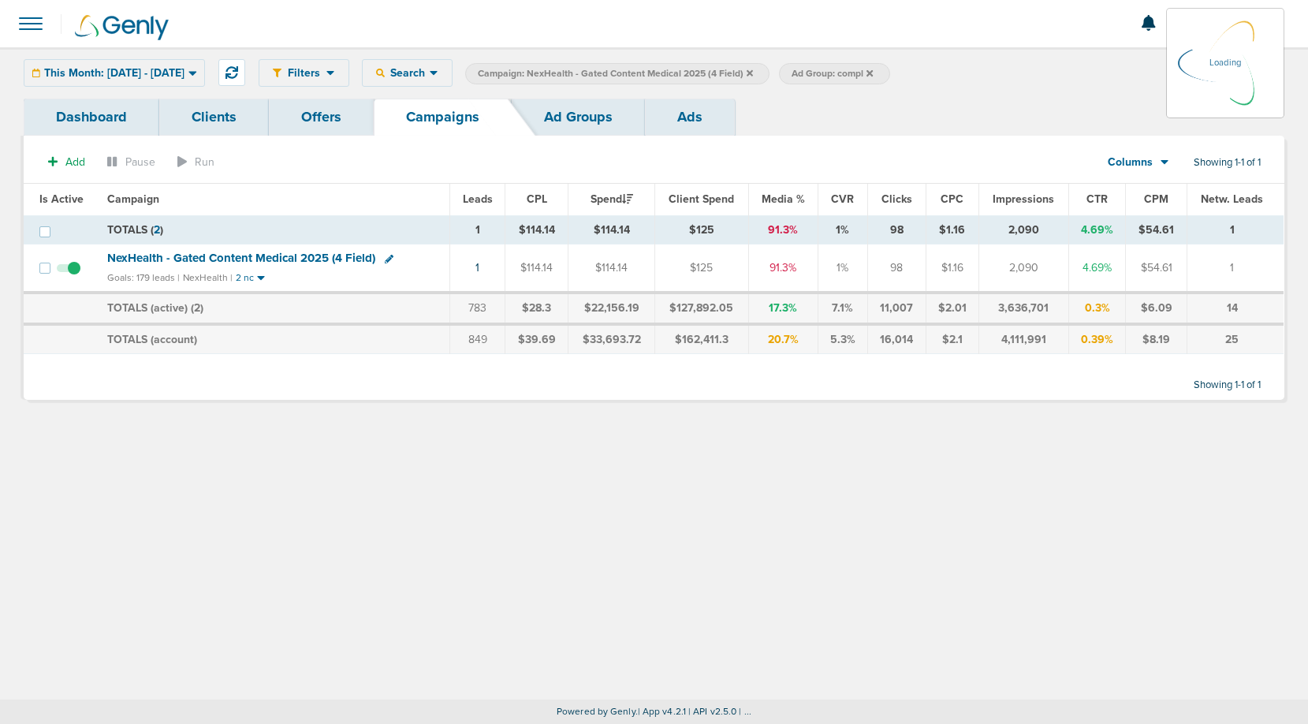
click at [753, 70] on icon at bounding box center [750, 72] width 6 height 6
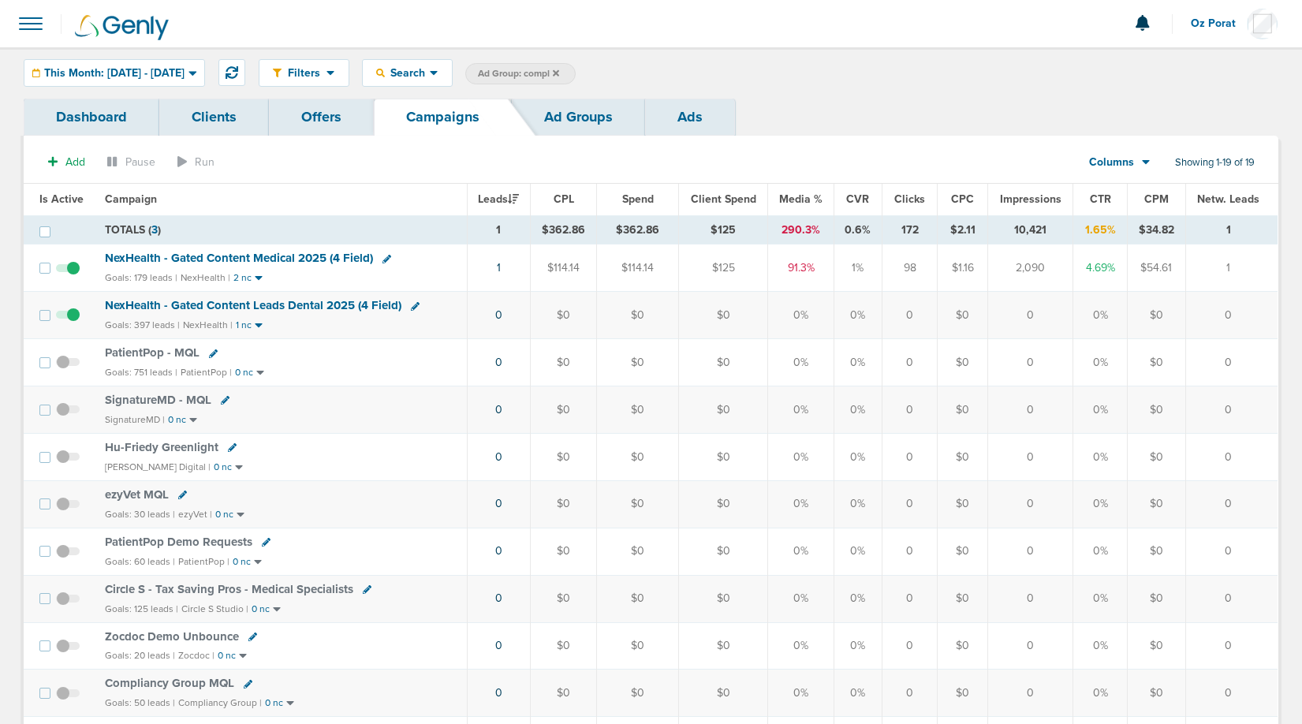
click at [289, 311] on span "NexHealth - Gated Content Leads Dental 2025 (4 Field)" at bounding box center [253, 305] width 297 height 14
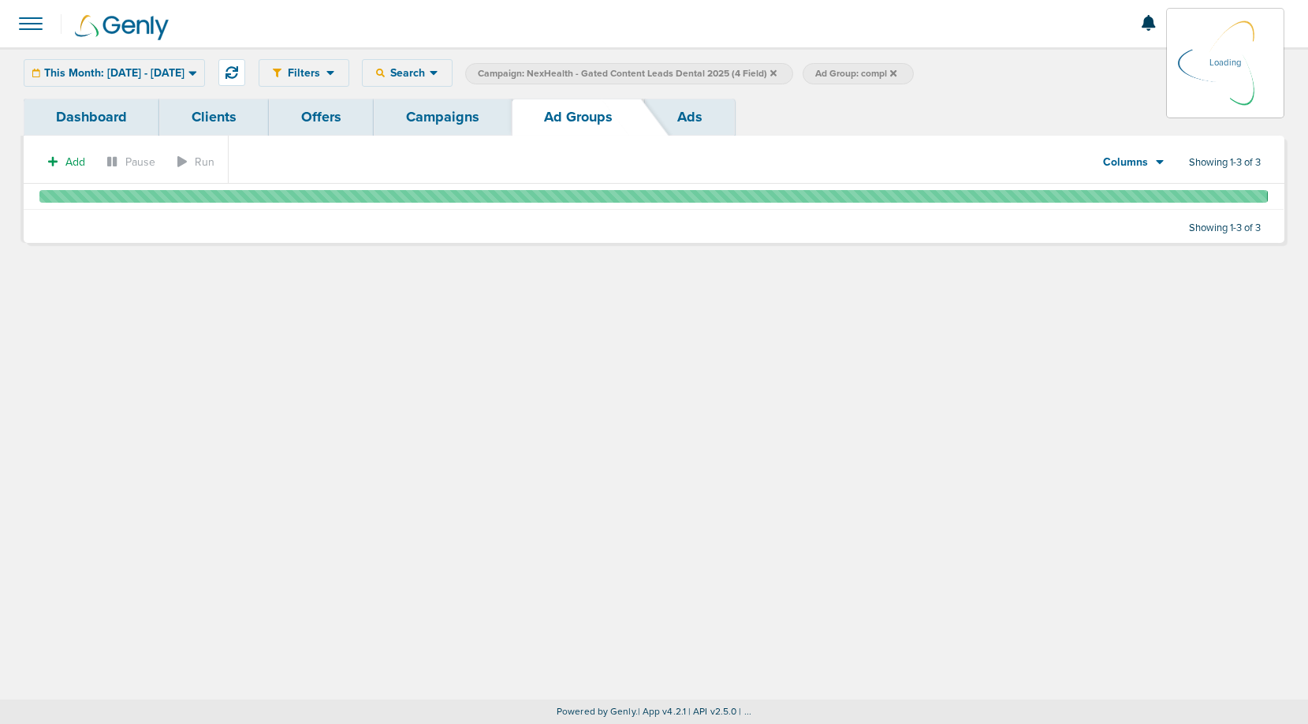
click at [400, 123] on link "Campaigns" at bounding box center [443, 117] width 138 height 37
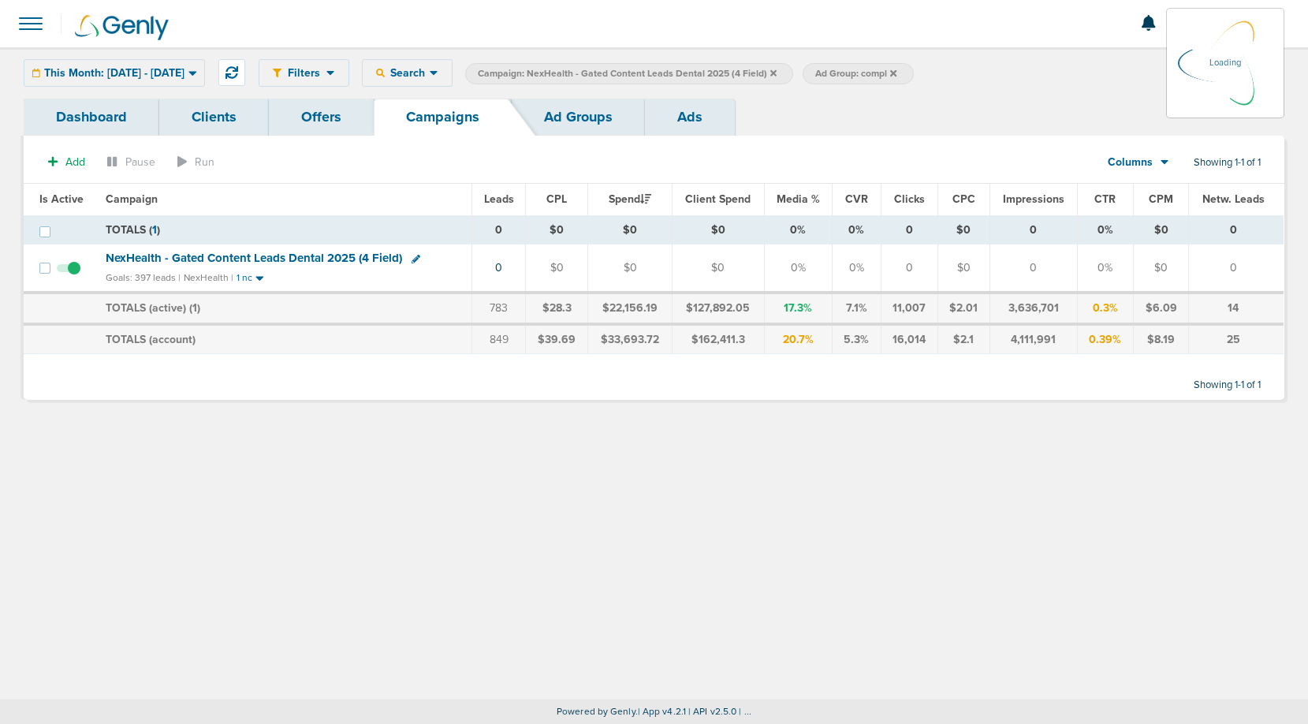
click at [777, 74] on icon at bounding box center [774, 72] width 6 height 6
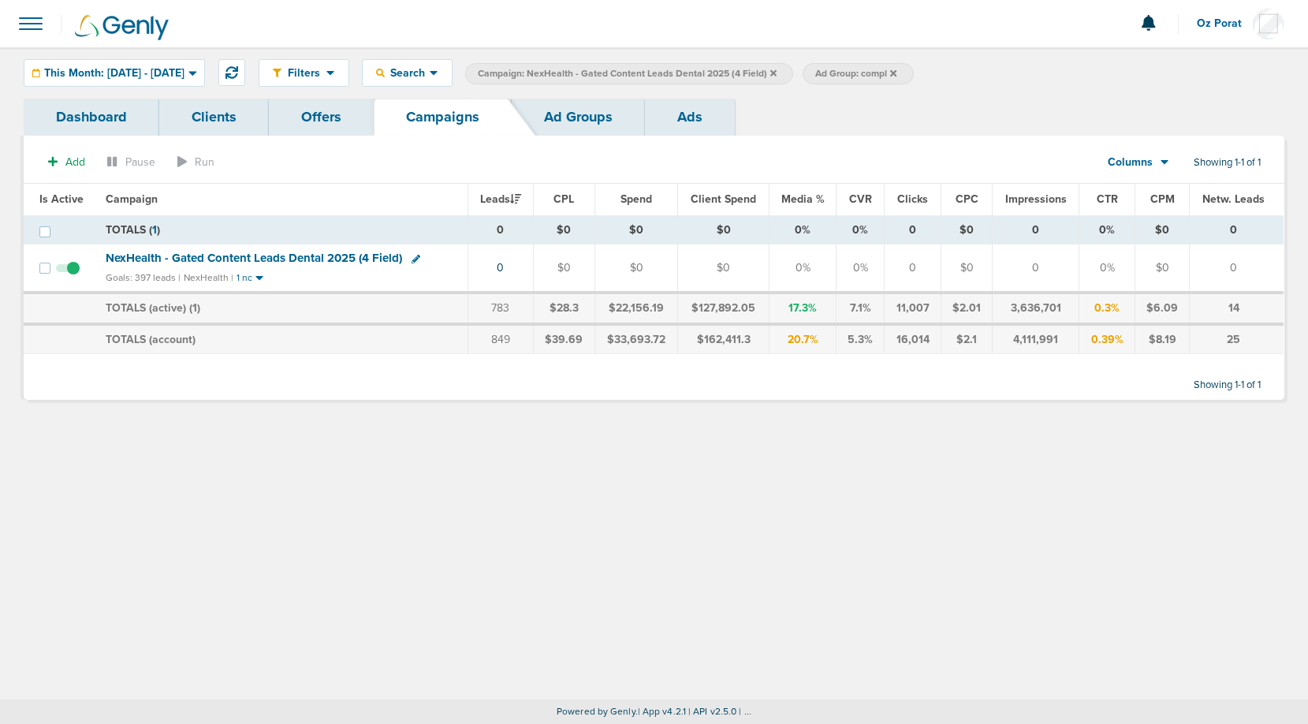
click at [777, 73] on icon at bounding box center [774, 73] width 6 height 9
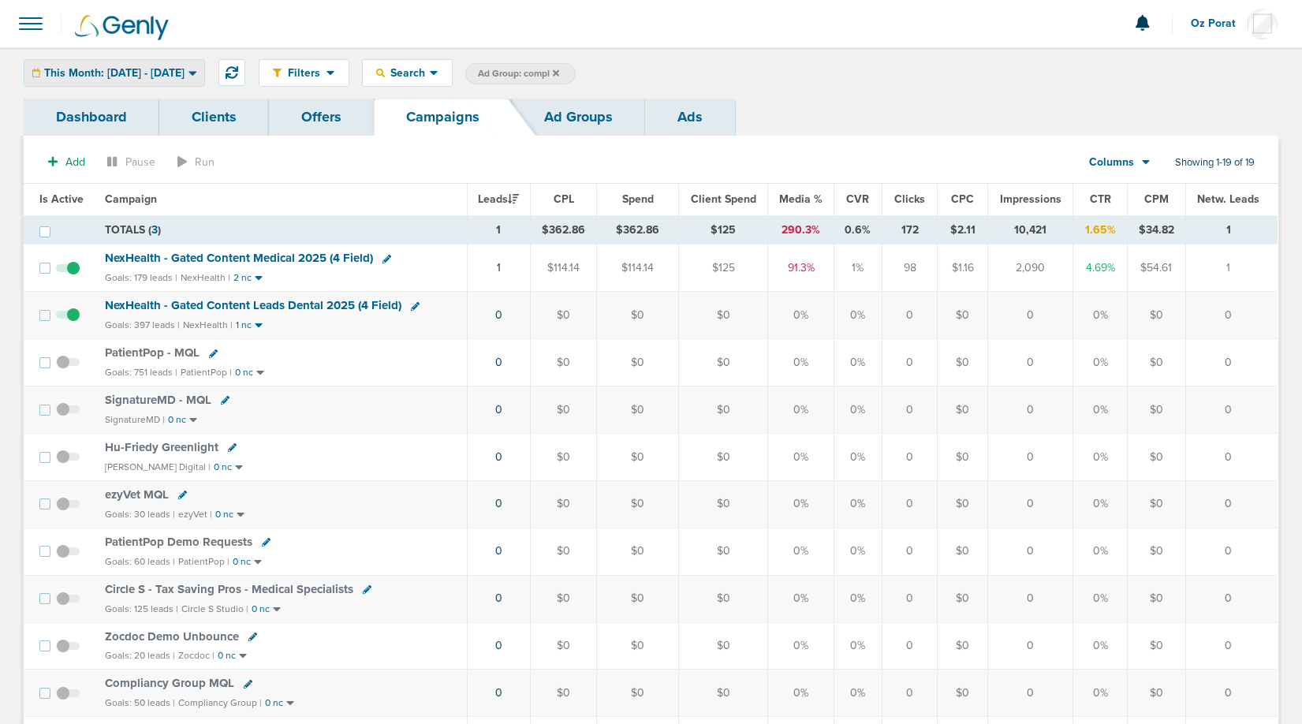
click at [183, 77] on span "This Month: [DATE] - [DATE]" at bounding box center [114, 73] width 140 height 11
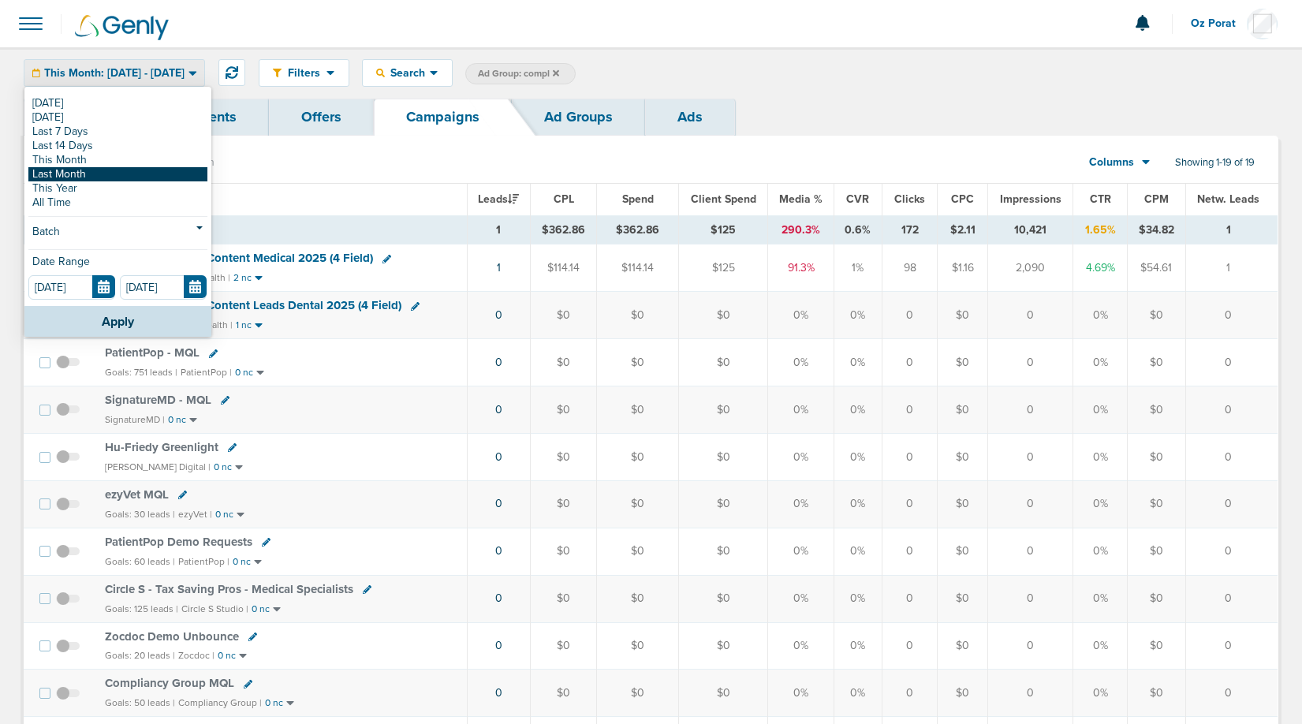
click at [80, 178] on link "Last Month" at bounding box center [117, 174] width 179 height 14
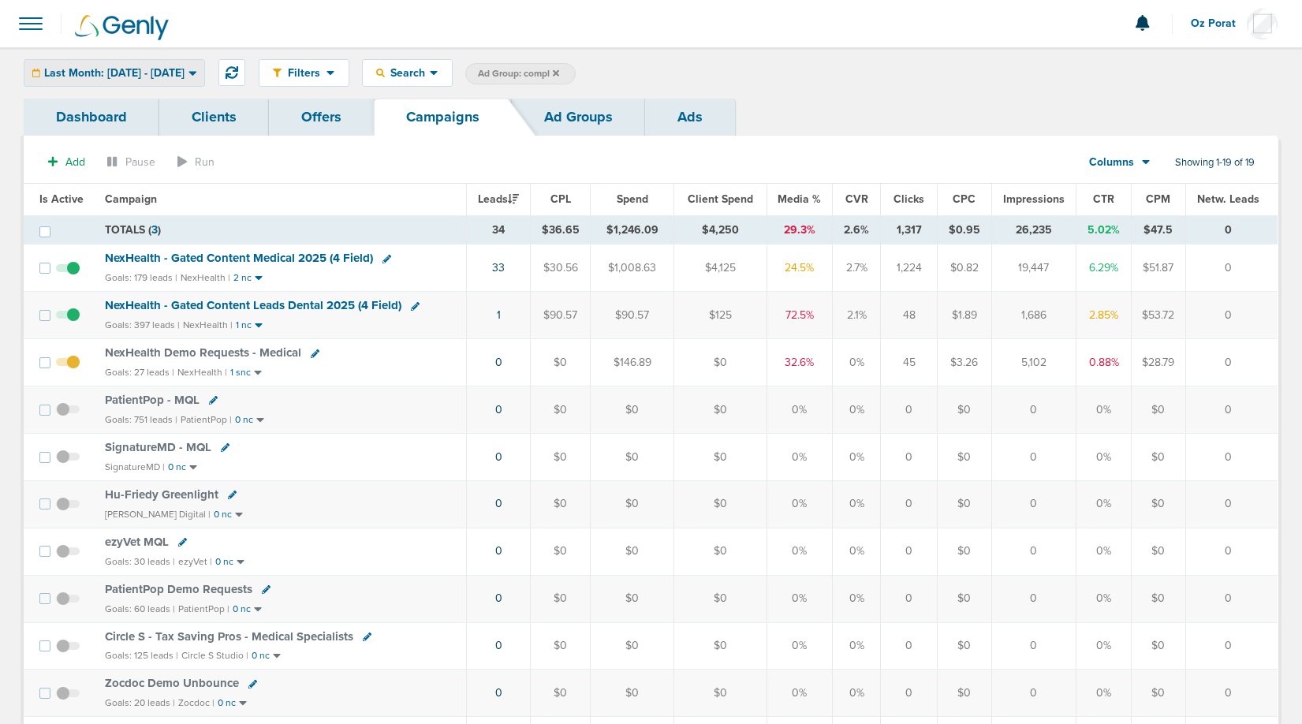
click at [95, 69] on span "Last Month: [DATE] - [DATE]" at bounding box center [114, 73] width 140 height 11
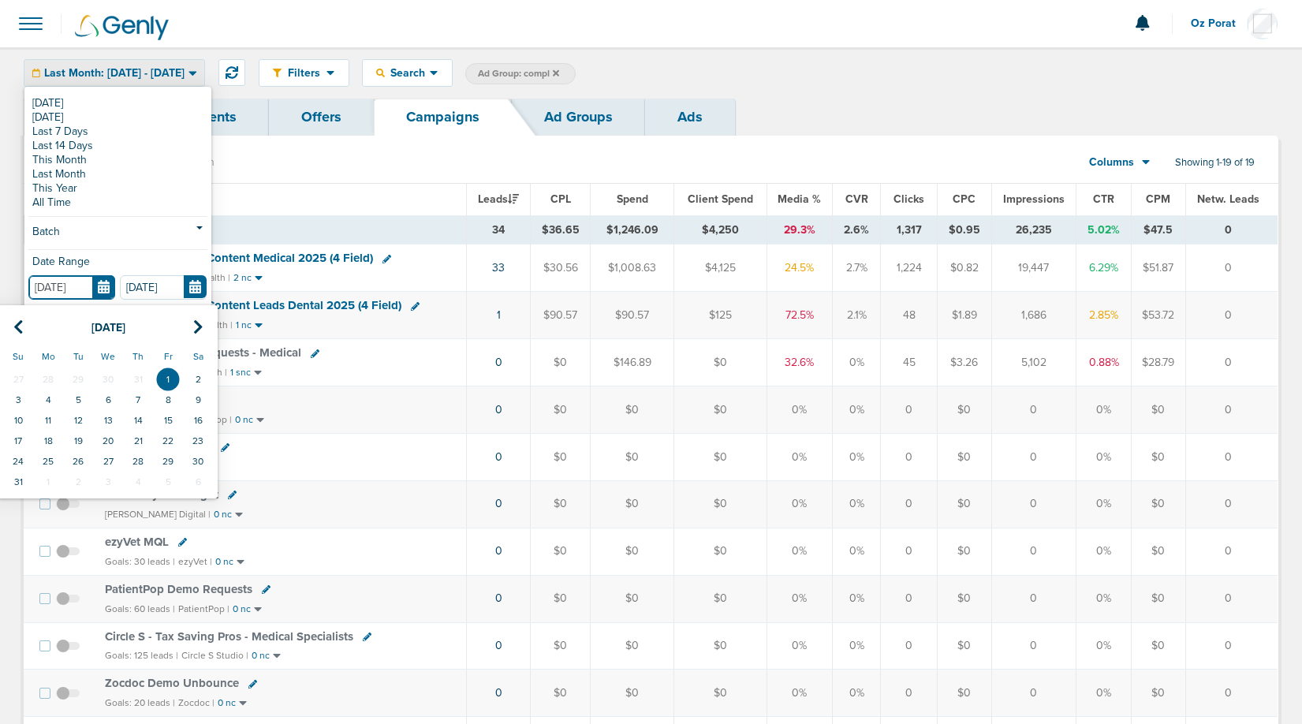
click at [99, 290] on input "[DATE]" at bounding box center [71, 287] width 87 height 24
click at [18, 323] on icon at bounding box center [18, 327] width 10 height 16
click at [79, 379] on td "1" at bounding box center [78, 379] width 30 height 21
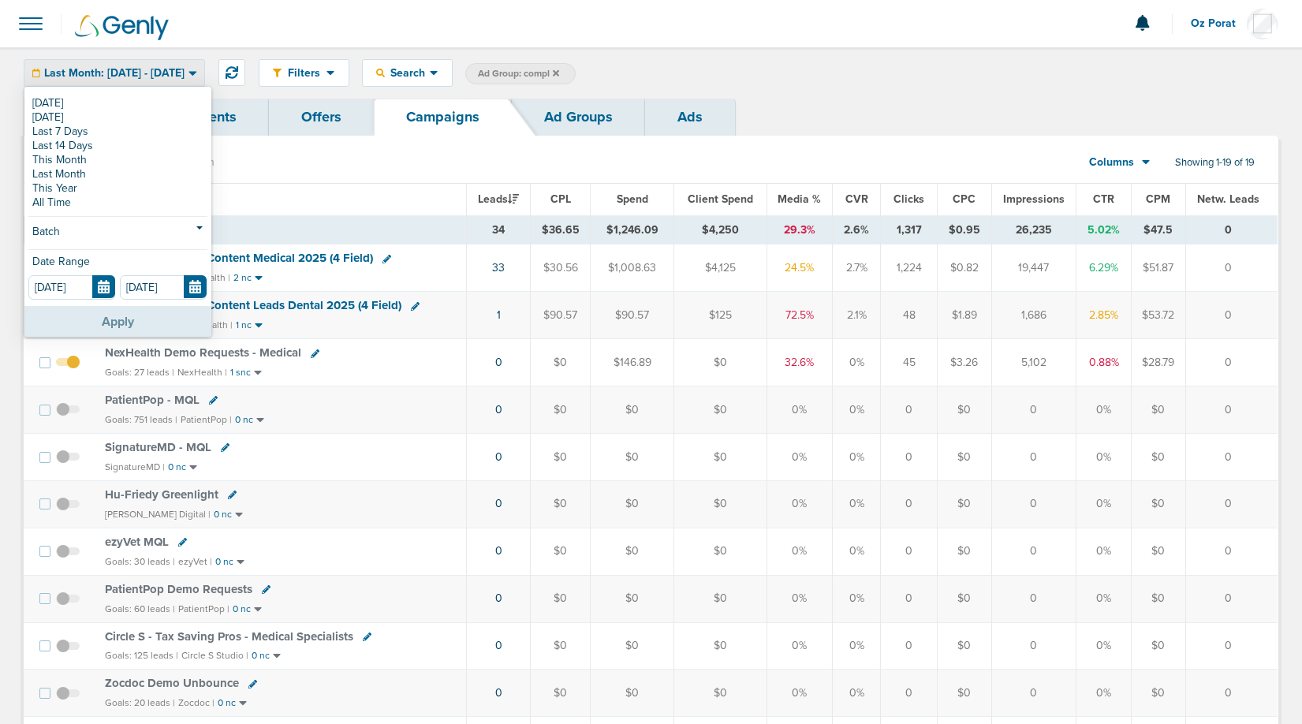
click at [104, 319] on button "Apply" at bounding box center [117, 321] width 187 height 31
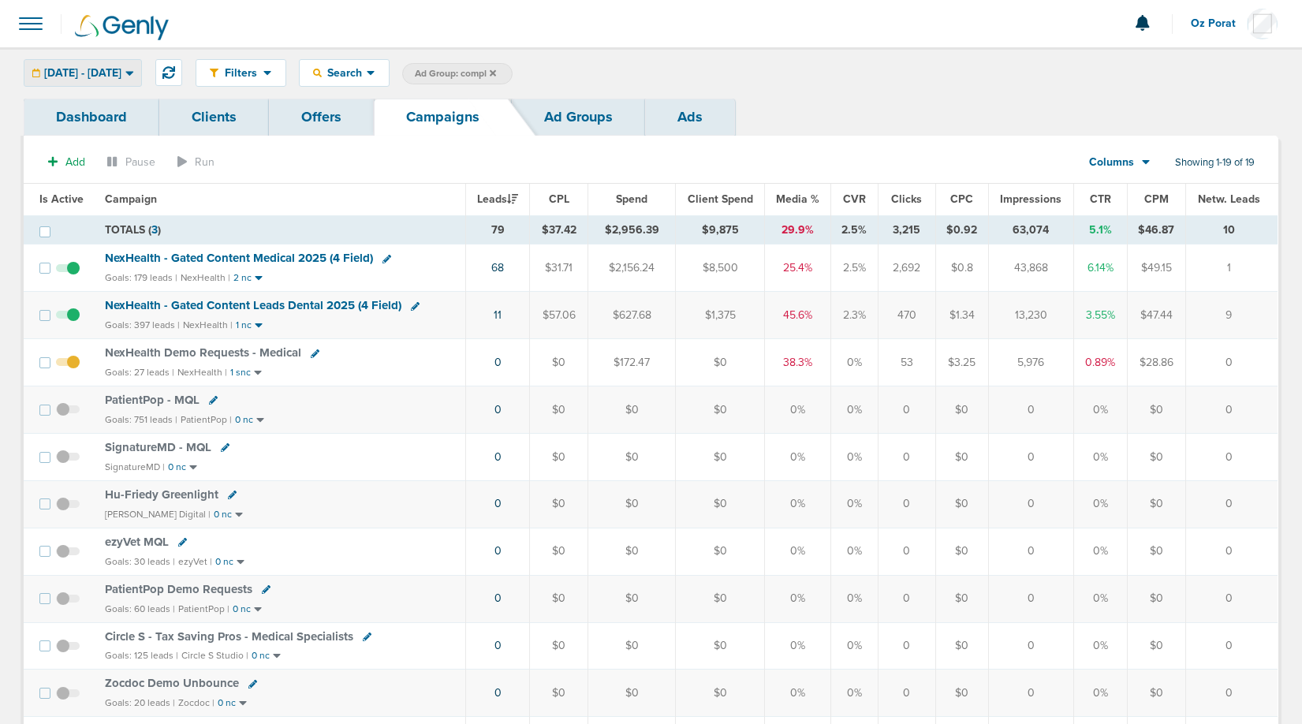
click at [140, 80] on div "[DATE] - [DATE]" at bounding box center [82, 73] width 117 height 26
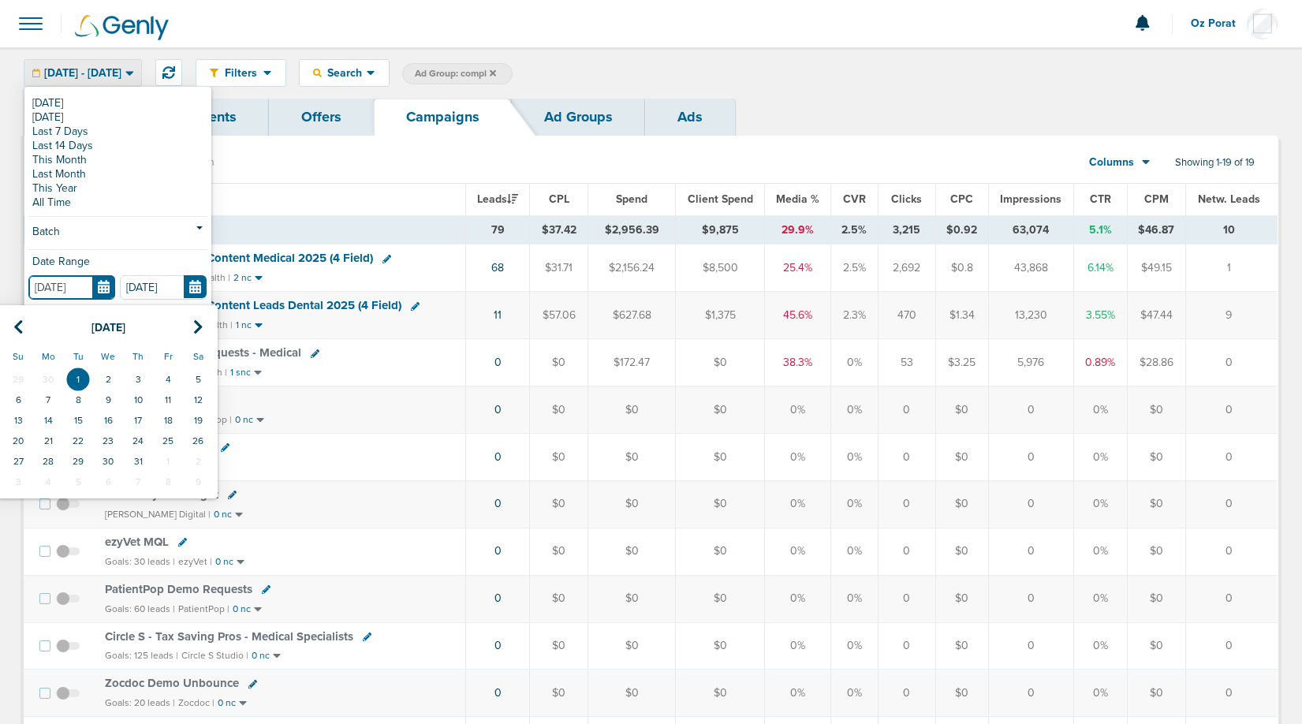
click at [106, 289] on input "[DATE]" at bounding box center [71, 287] width 87 height 24
click at [10, 327] on th at bounding box center [18, 328] width 30 height 32
click at [141, 370] on td "1" at bounding box center [138, 379] width 30 height 21
type input "[DATE]"
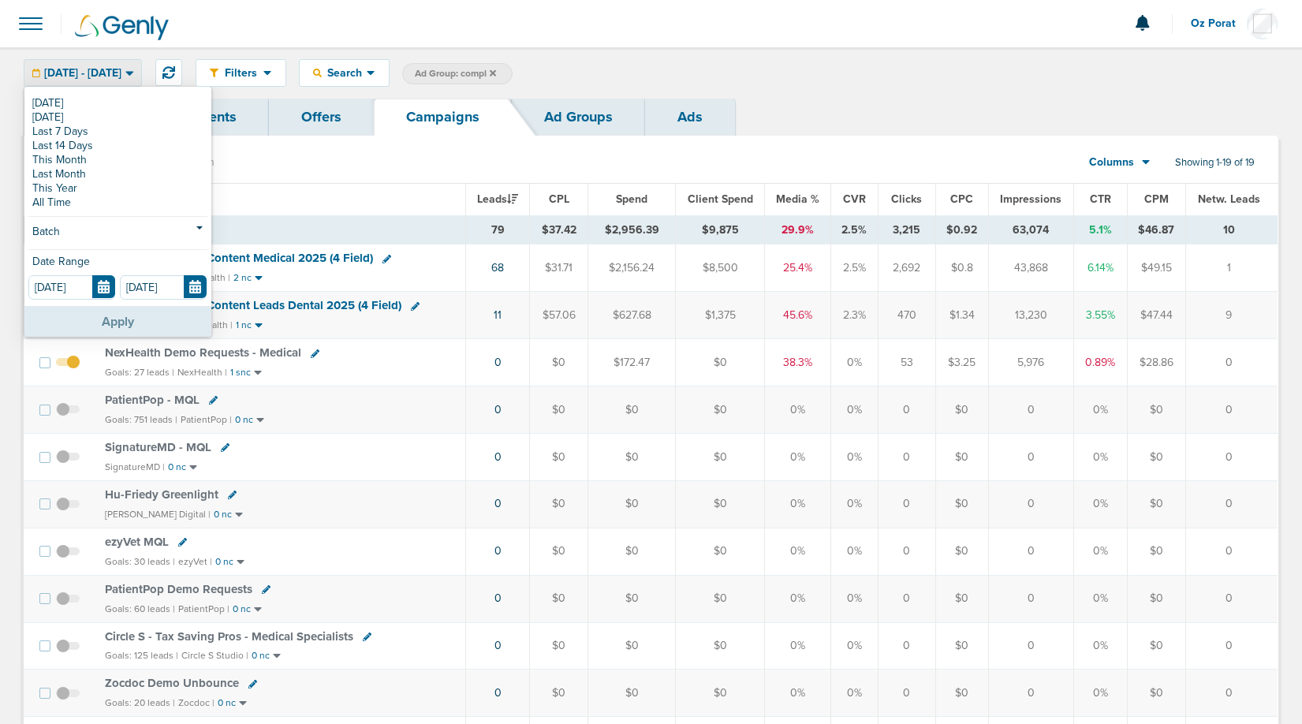
click at [132, 321] on button "Apply" at bounding box center [117, 321] width 187 height 31
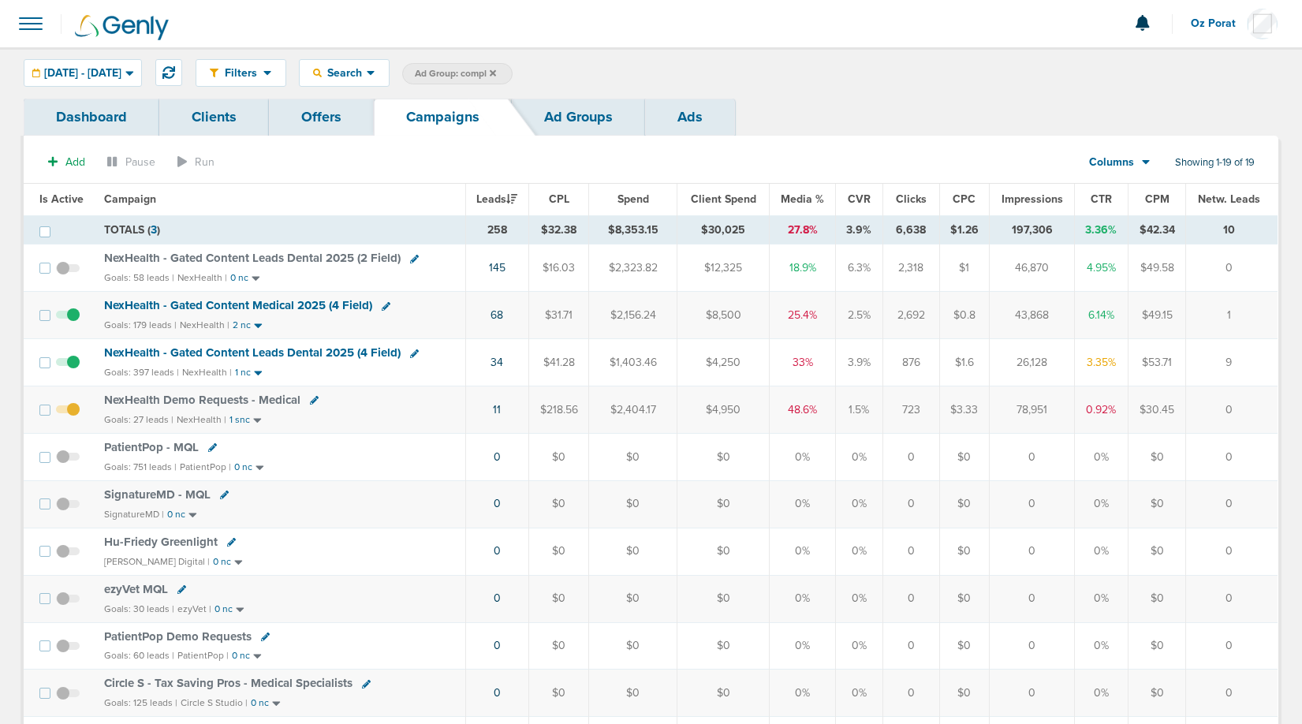
click at [291, 257] on span "NexHealth - Gated Content Leads Dental 2025 (2 Field)" at bounding box center [252, 258] width 297 height 14
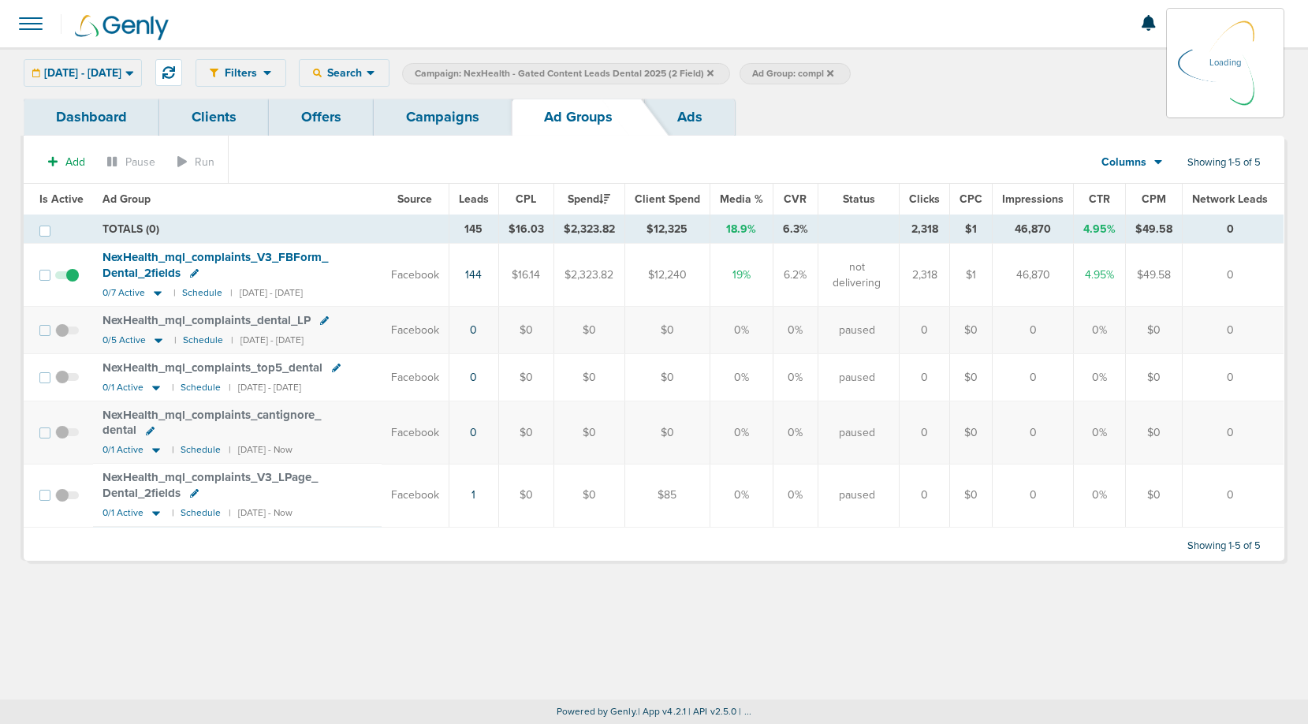
click at [692, 126] on link "Ads" at bounding box center [690, 117] width 90 height 37
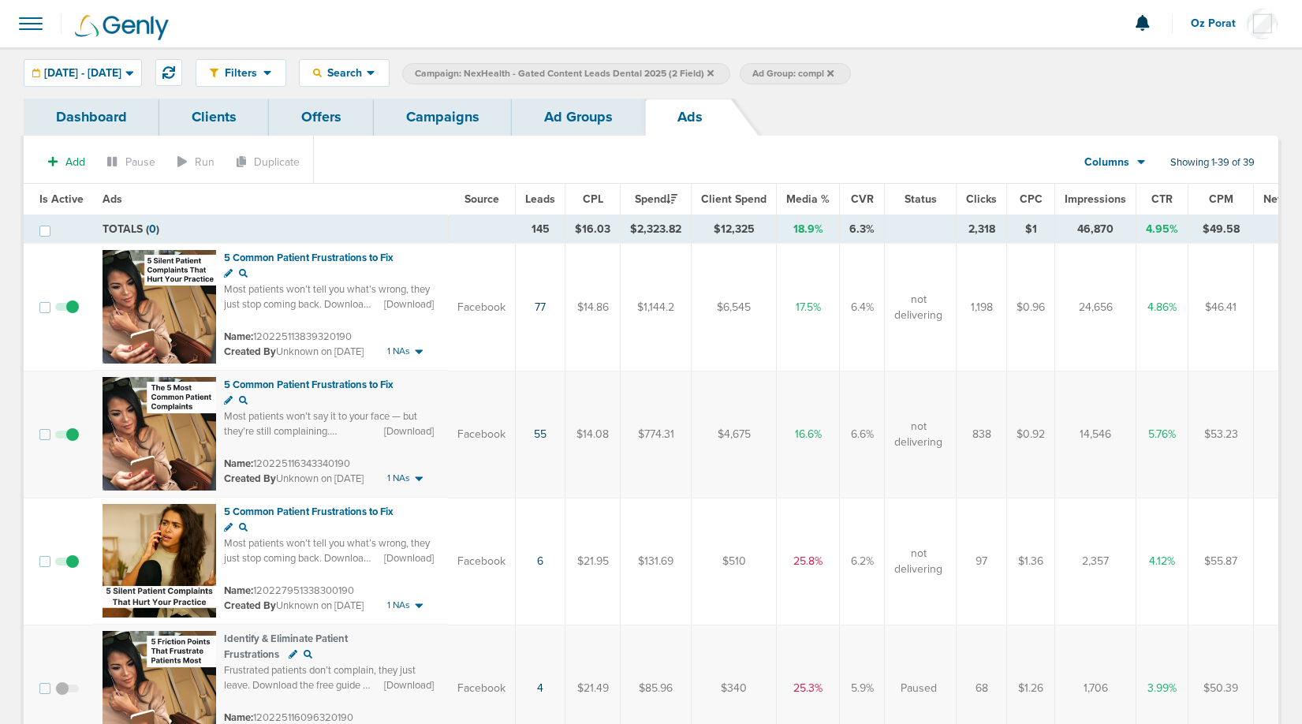
click at [422, 113] on link "Campaigns" at bounding box center [443, 117] width 138 height 37
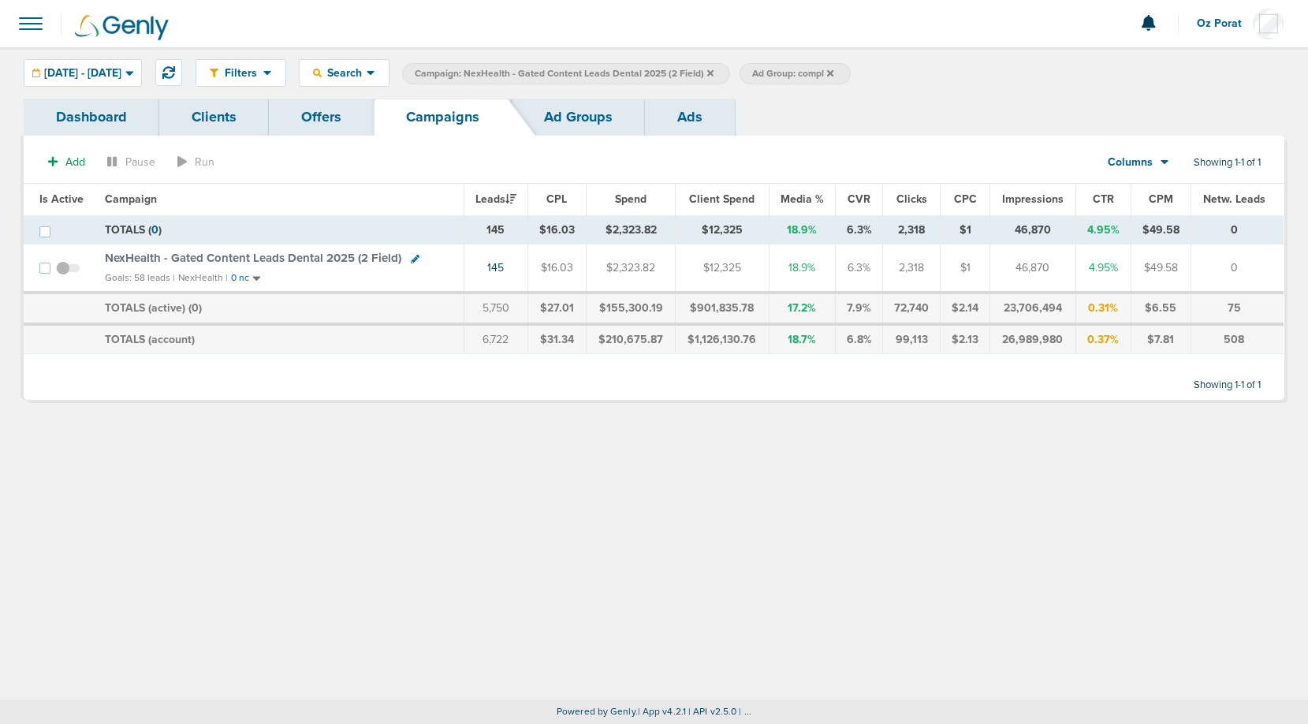
click at [121, 71] on span "[DATE] - [DATE]" at bounding box center [82, 73] width 77 height 11
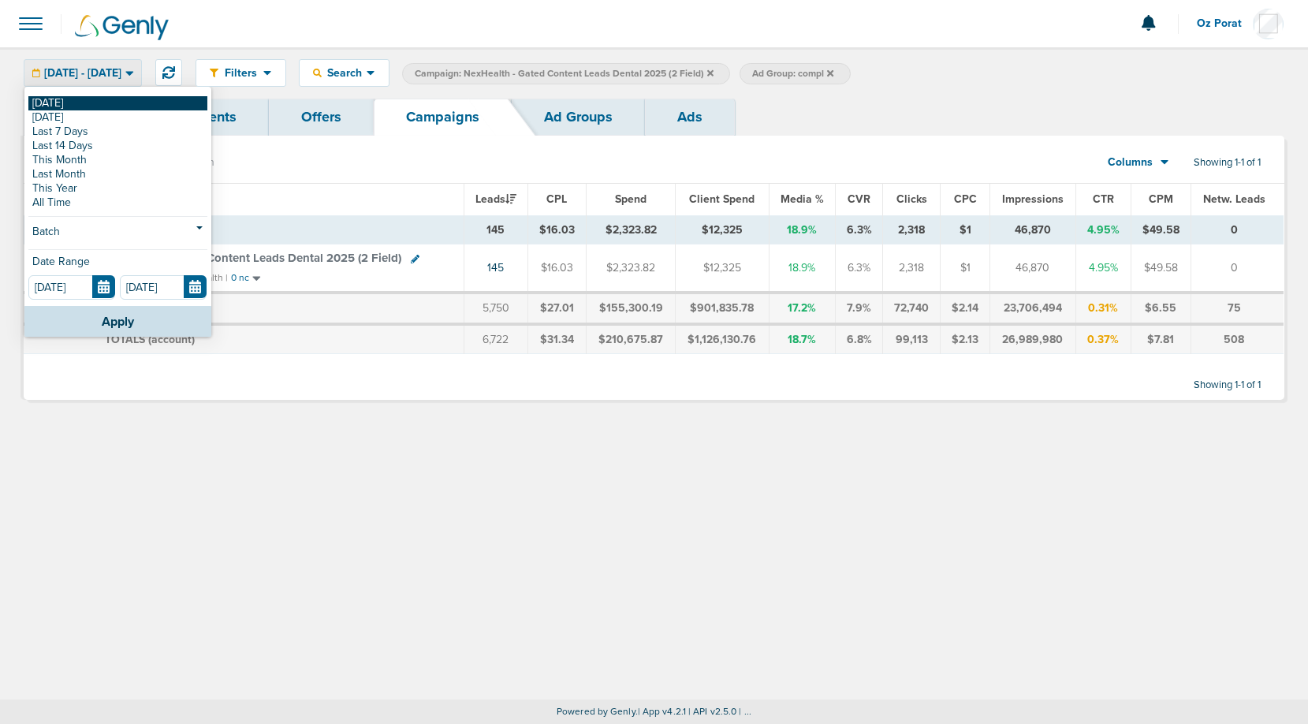
click at [87, 100] on link "[DATE]" at bounding box center [117, 103] width 179 height 14
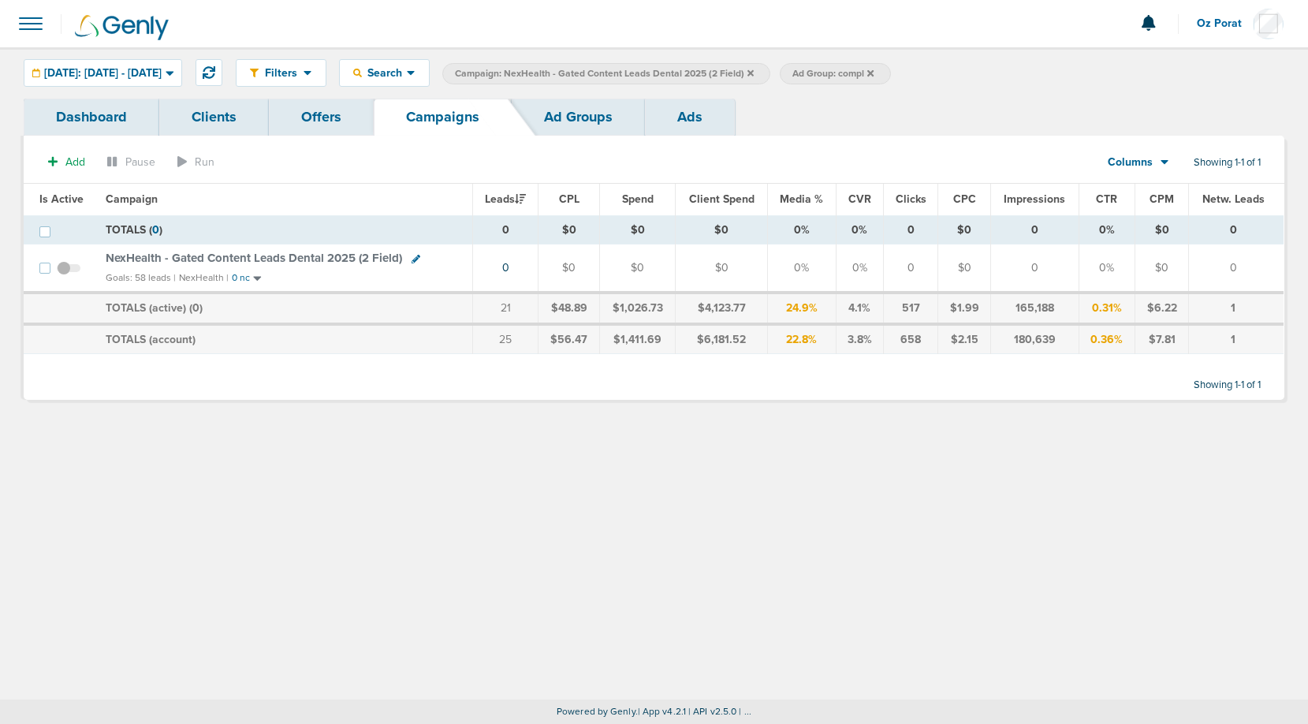
click at [754, 73] on icon at bounding box center [751, 72] width 6 height 6
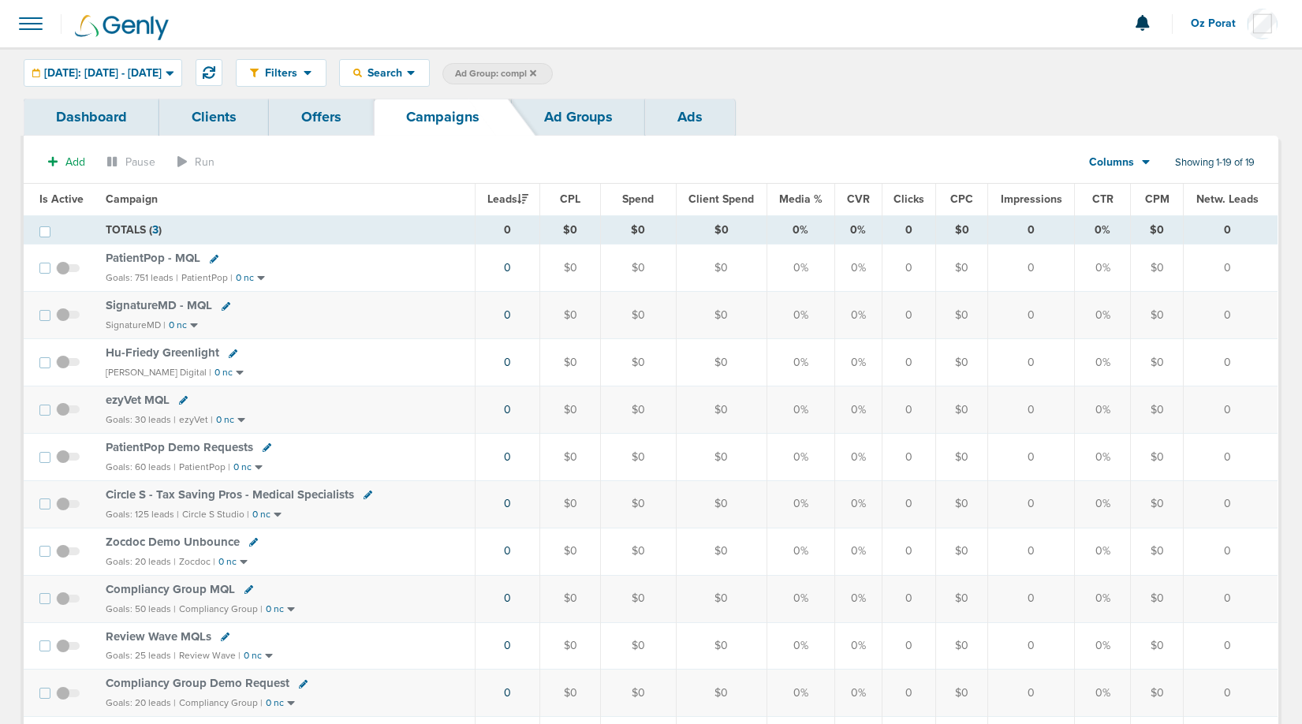
click at [553, 67] on label "Ad Group: compl" at bounding box center [497, 73] width 110 height 21
click at [536, 70] on icon at bounding box center [533, 72] width 6 height 6
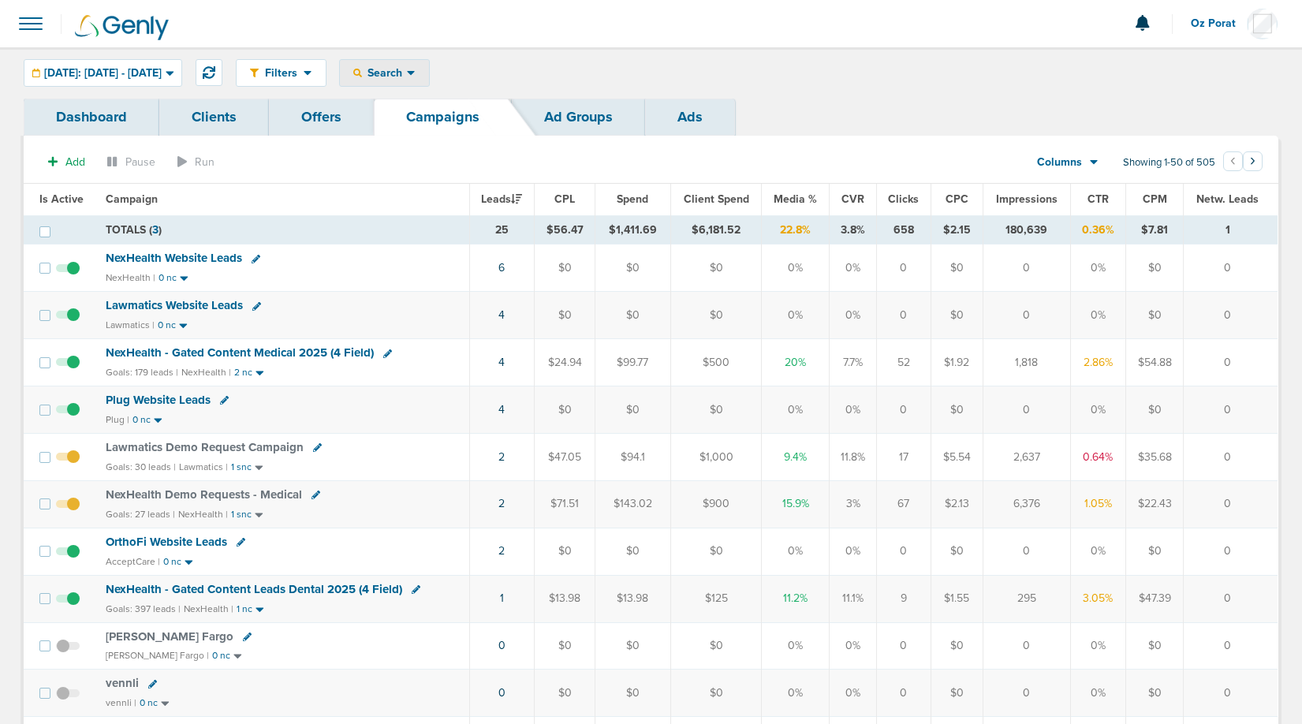
click at [407, 79] on span "Search" at bounding box center [384, 72] width 45 height 13
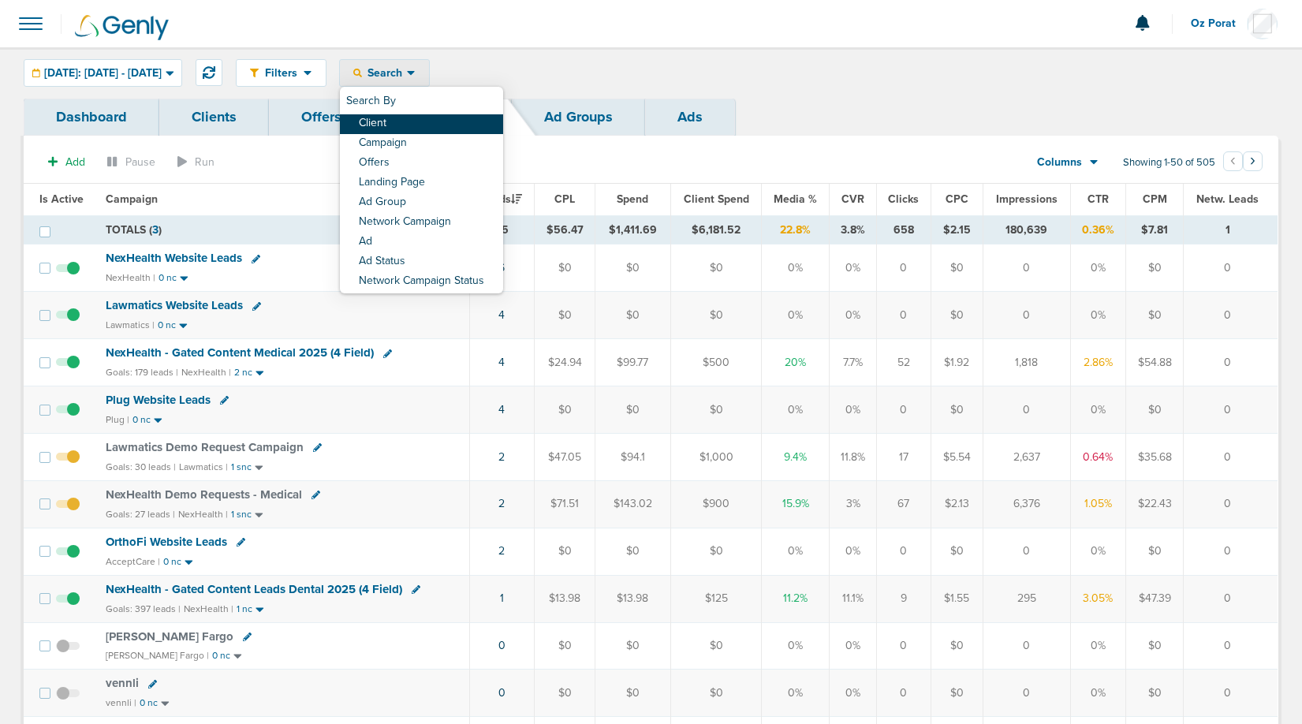
click at [419, 125] on link "Client" at bounding box center [421, 124] width 163 height 20
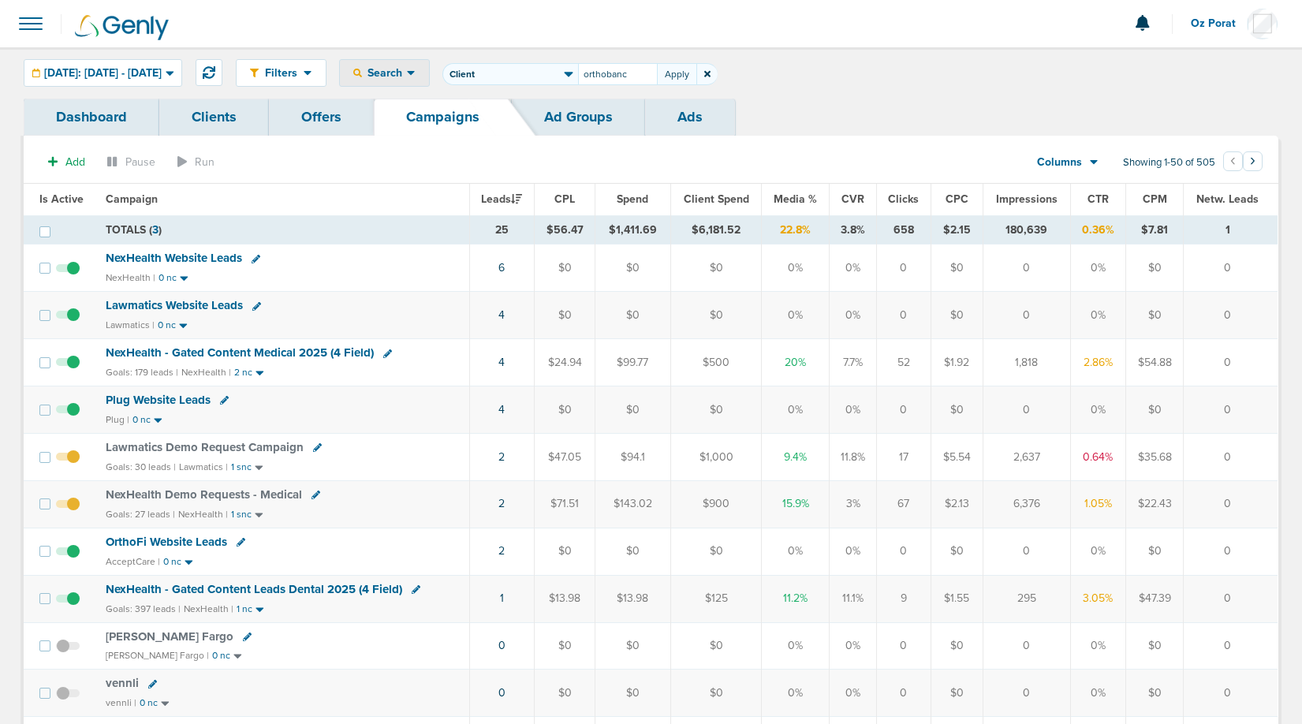
type input "orthobanc"
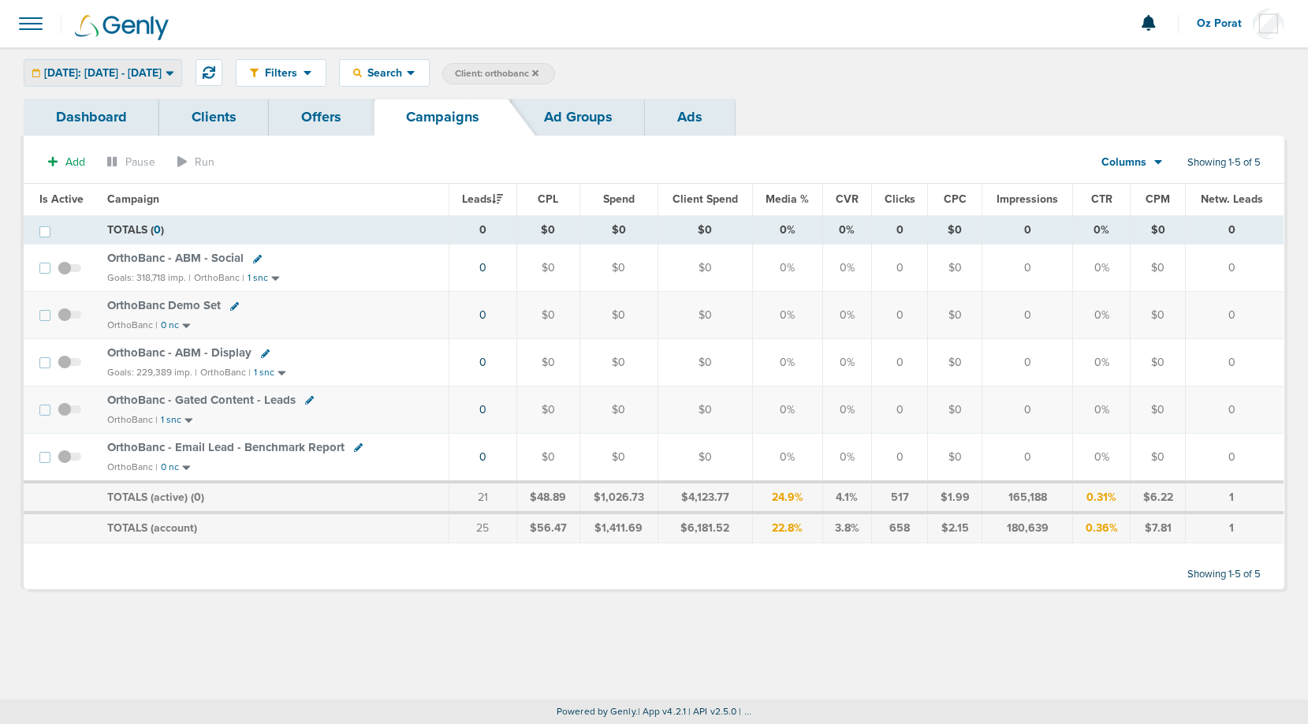
click at [126, 70] on span "[DATE]: [DATE] - [DATE]" at bounding box center [103, 73] width 118 height 11
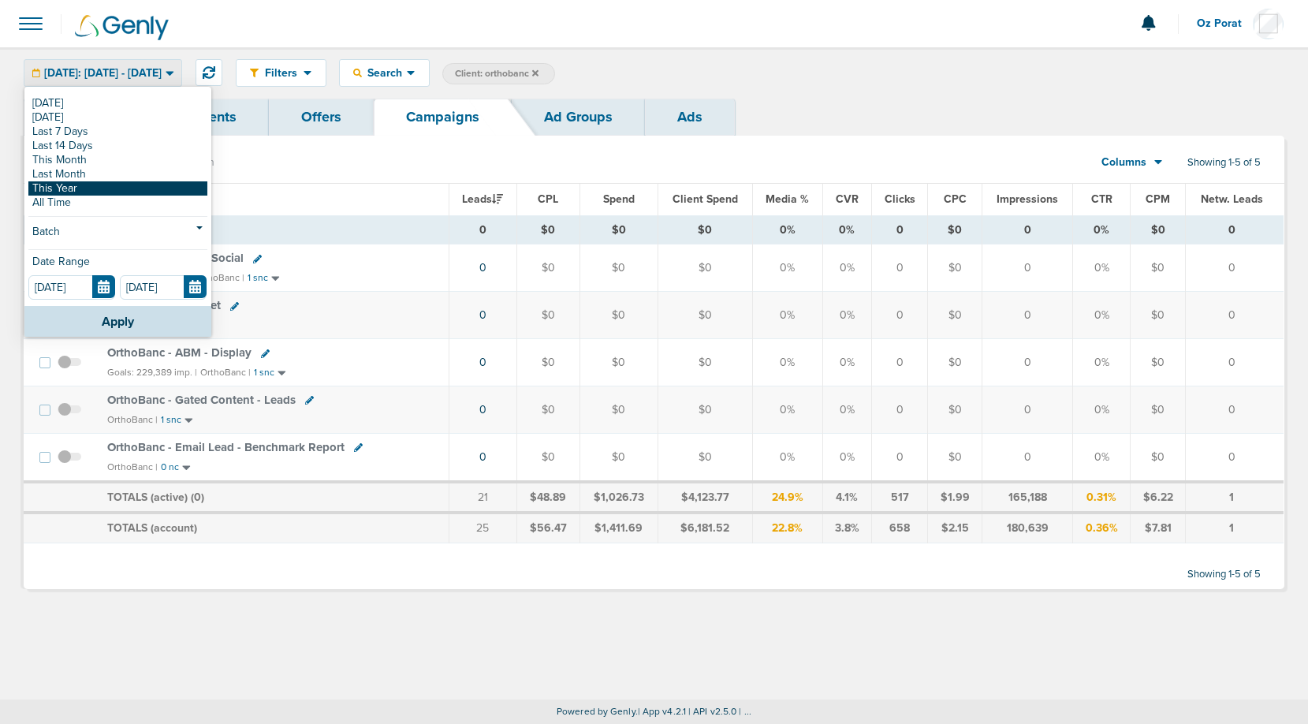
click at [92, 192] on link "This Year" at bounding box center [117, 188] width 179 height 14
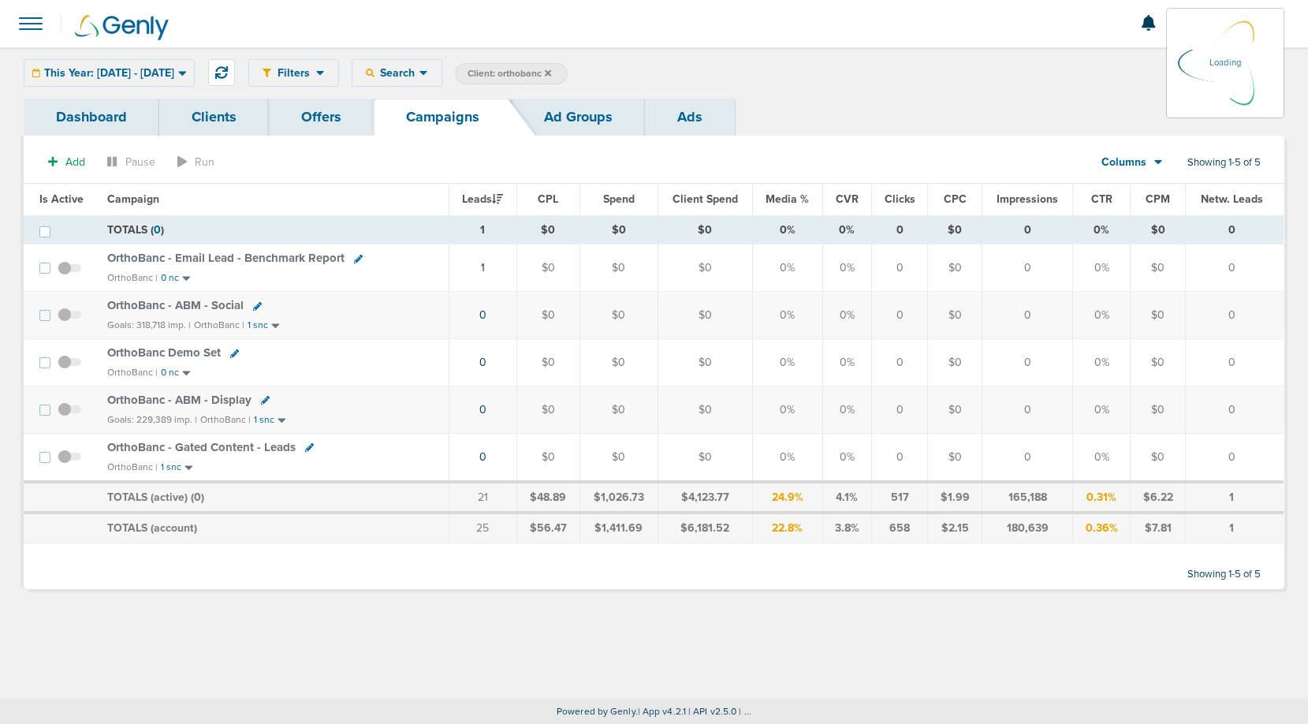
click at [103, 64] on div "This Year: [DATE] - [DATE] [DATE] [DATE] Last 7 Days Last 14 Days This Month La…" at bounding box center [109, 73] width 171 height 28
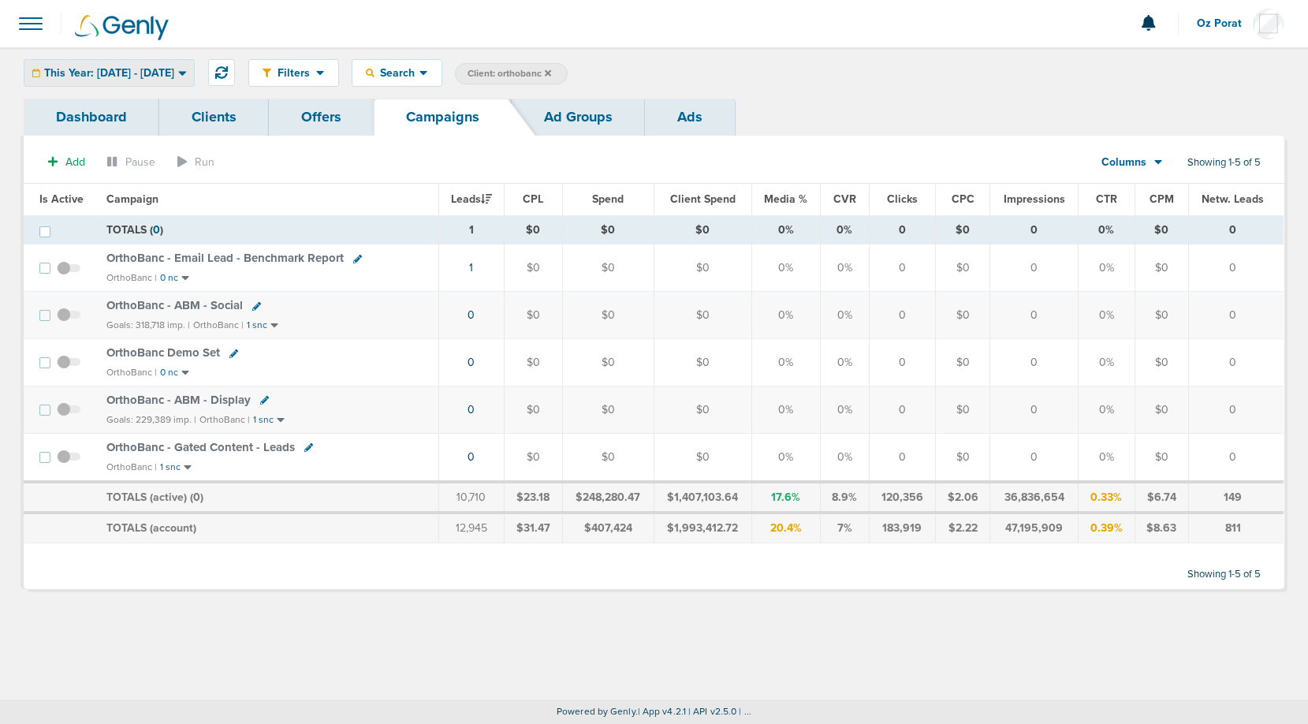
click at [136, 77] on span "This Year: [DATE] - [DATE]" at bounding box center [109, 73] width 130 height 11
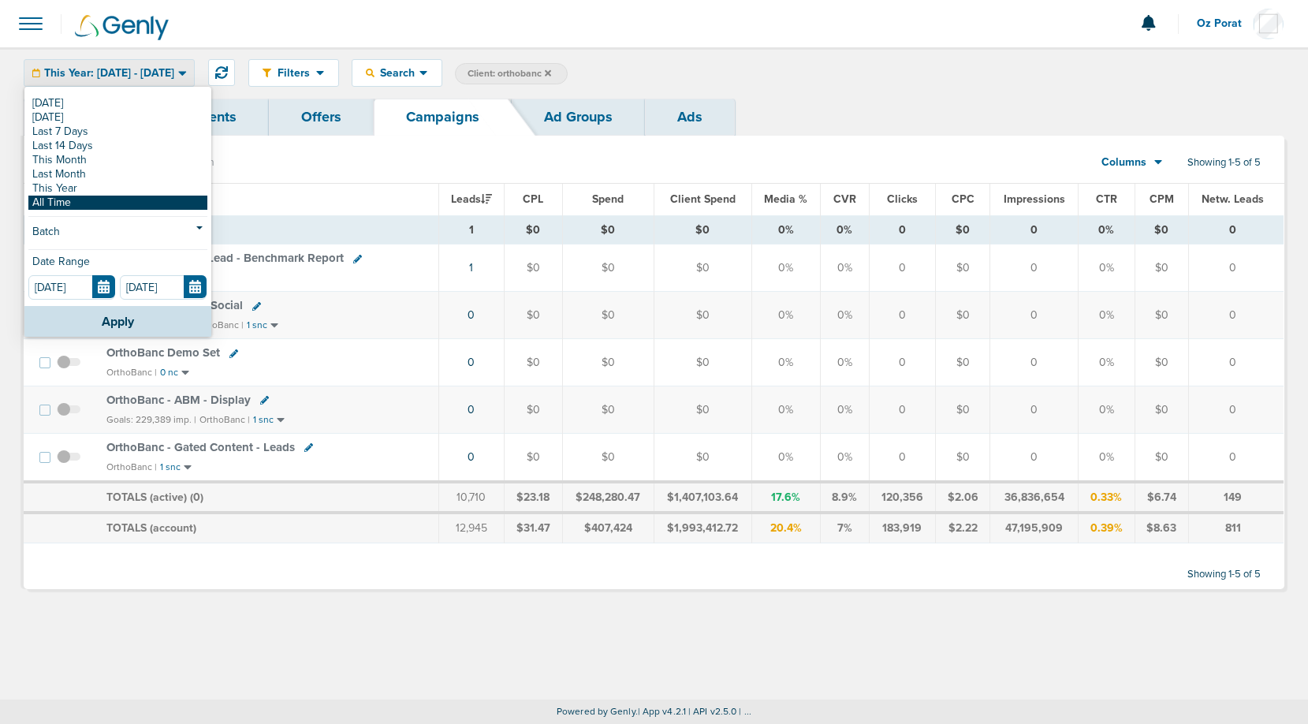
click at [93, 200] on link "All Time" at bounding box center [117, 203] width 179 height 14
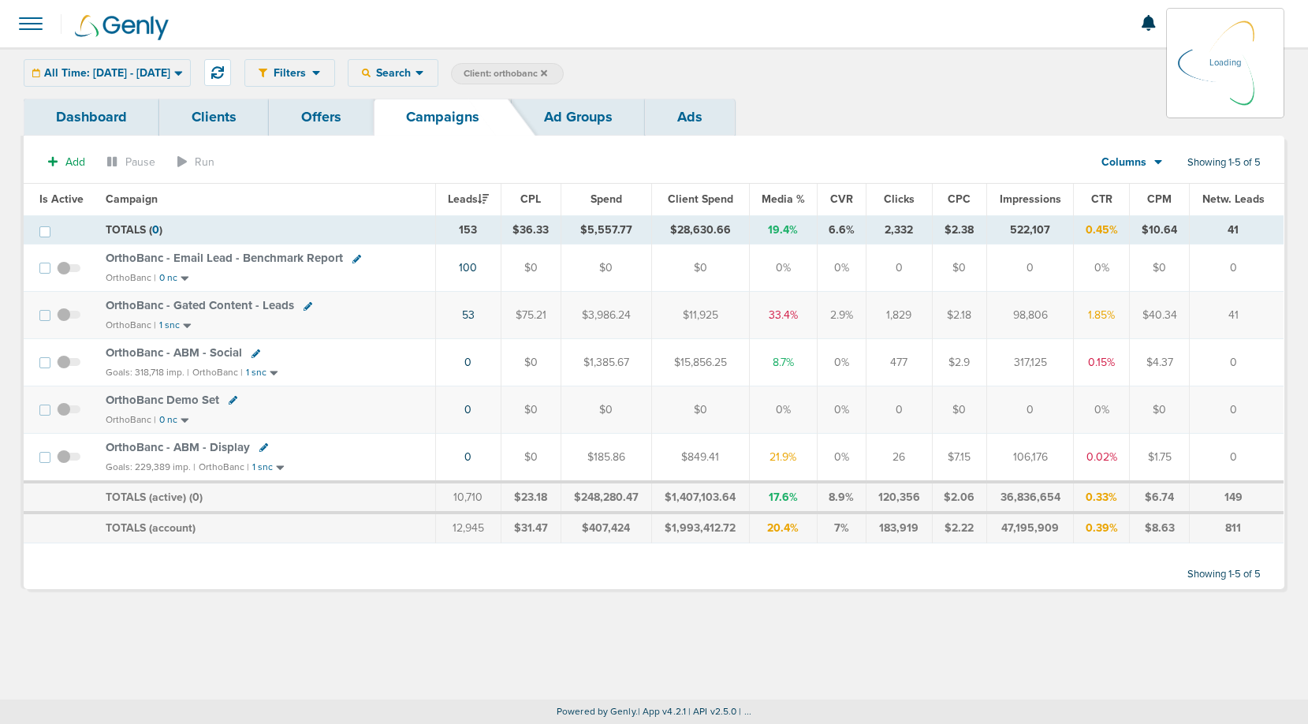
click at [265, 304] on span "OrthoBanc - Gated Content - Leads" at bounding box center [200, 305] width 189 height 14
click at [237, 301] on span "OrthoBanc - Gated Content - Leads" at bounding box center [200, 305] width 189 height 14
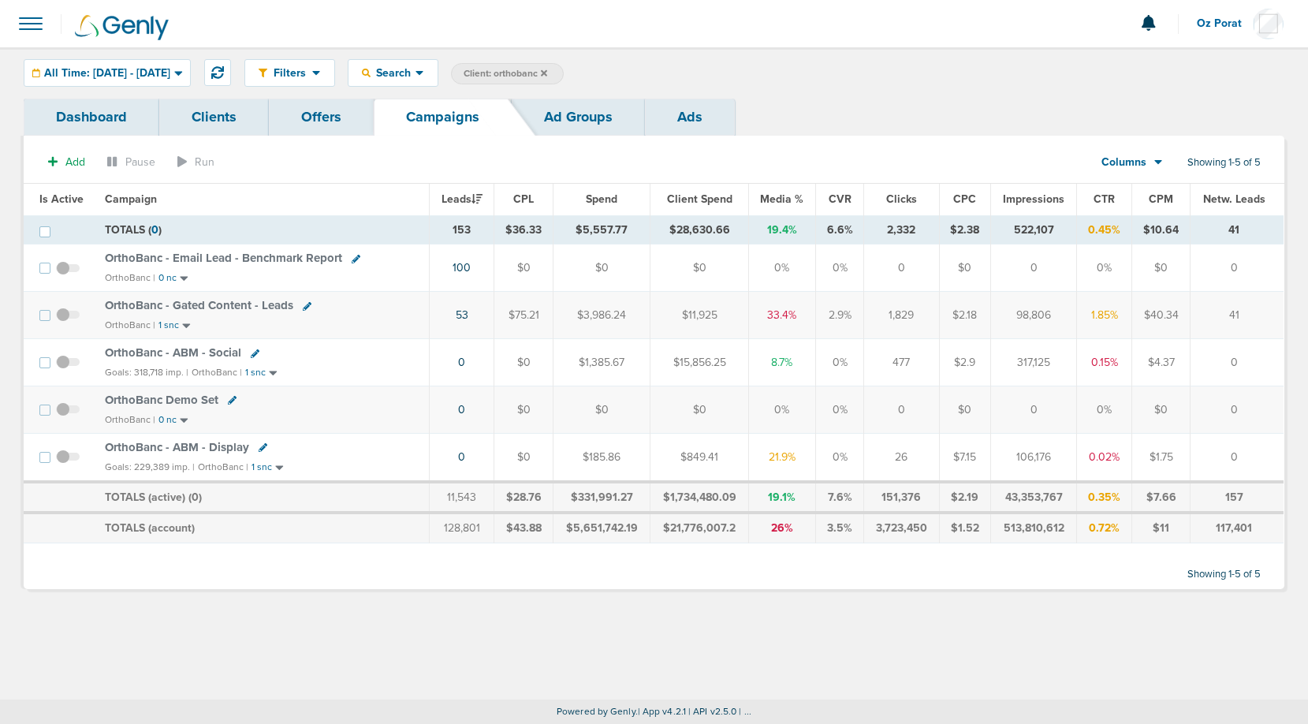
click at [228, 304] on span "OrthoBanc - Gated Content - Leads" at bounding box center [199, 305] width 189 height 14
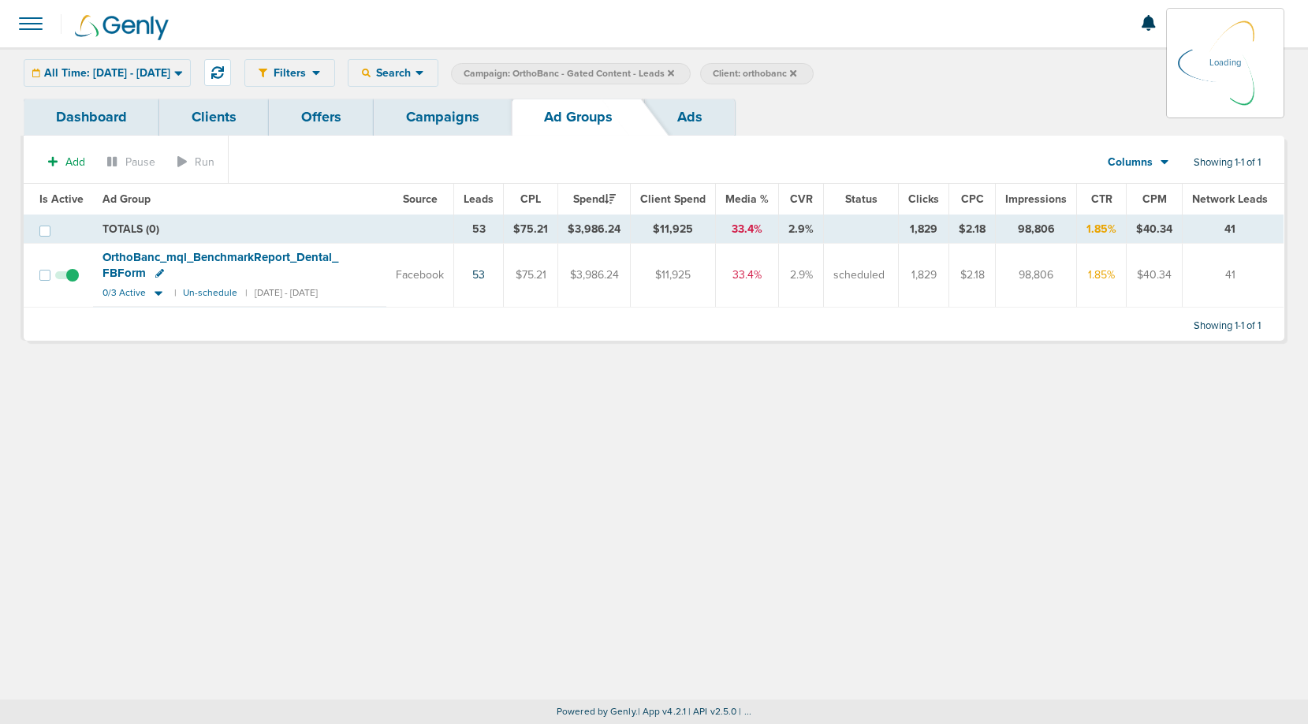
click at [689, 125] on link "Ads" at bounding box center [690, 117] width 90 height 37
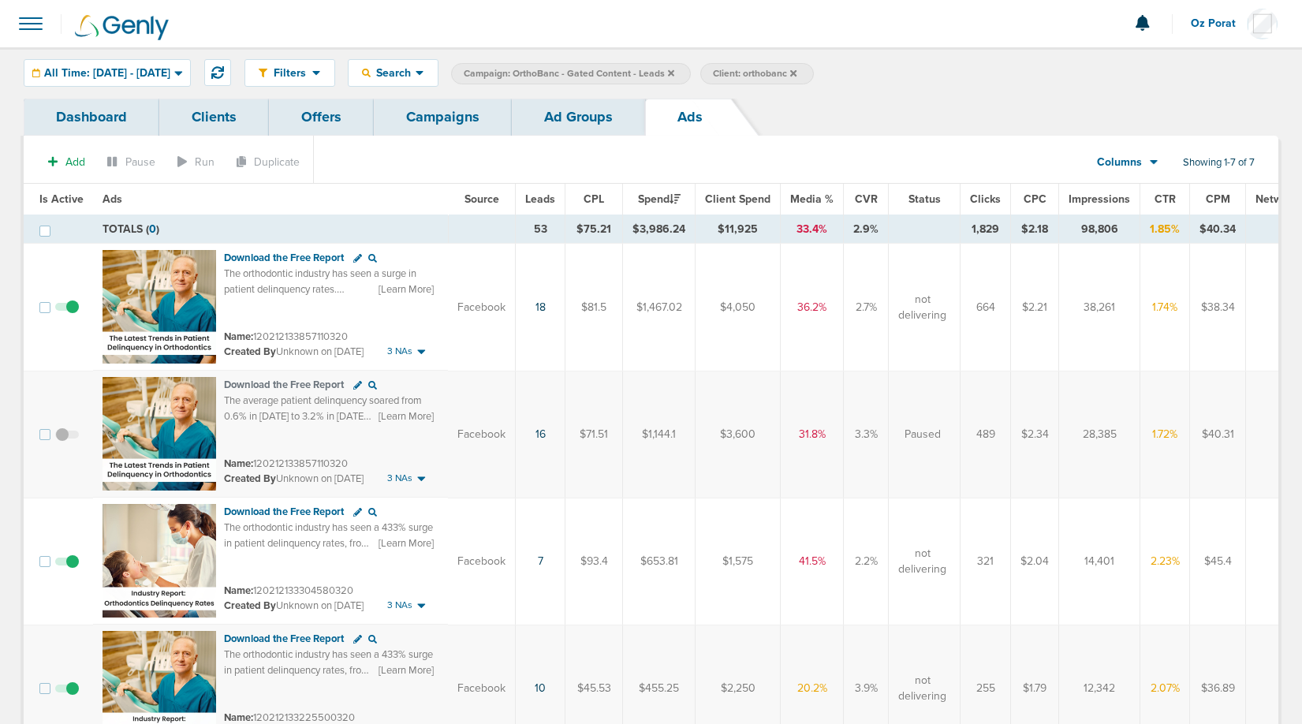
click at [532, 200] on span "Leads" at bounding box center [540, 198] width 30 height 13
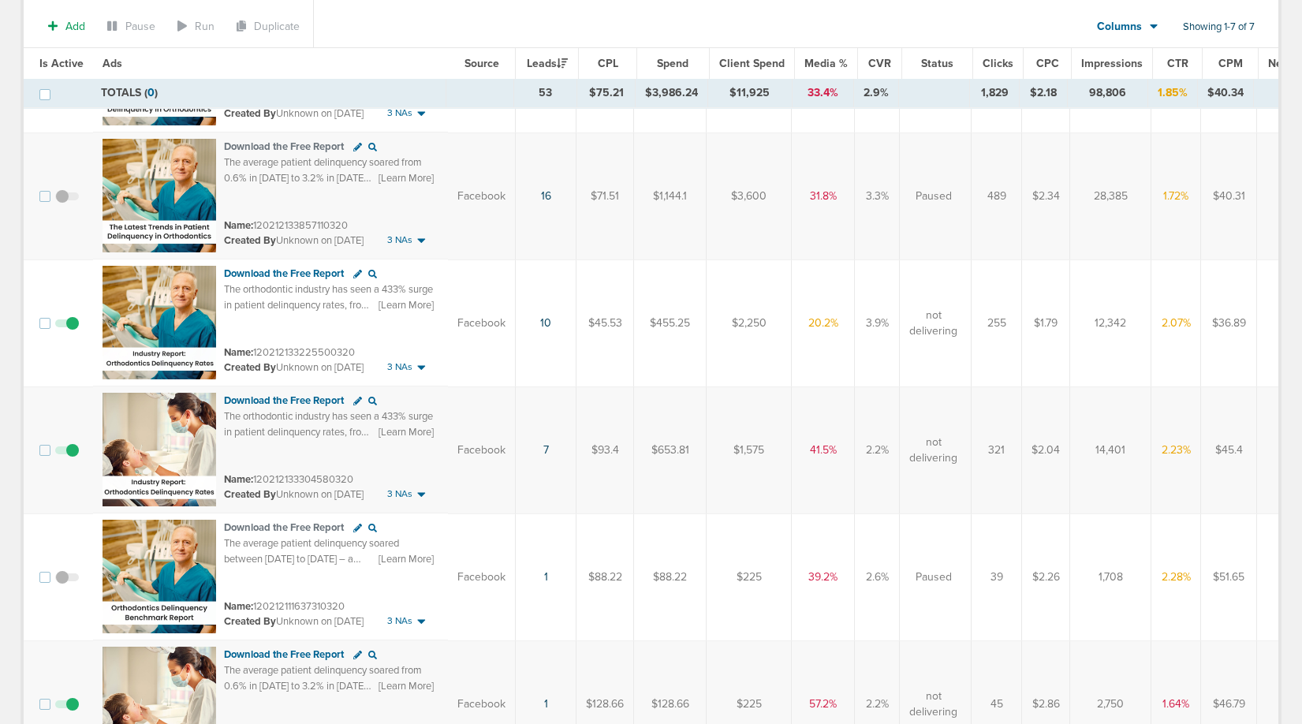
scroll to position [245, 0]
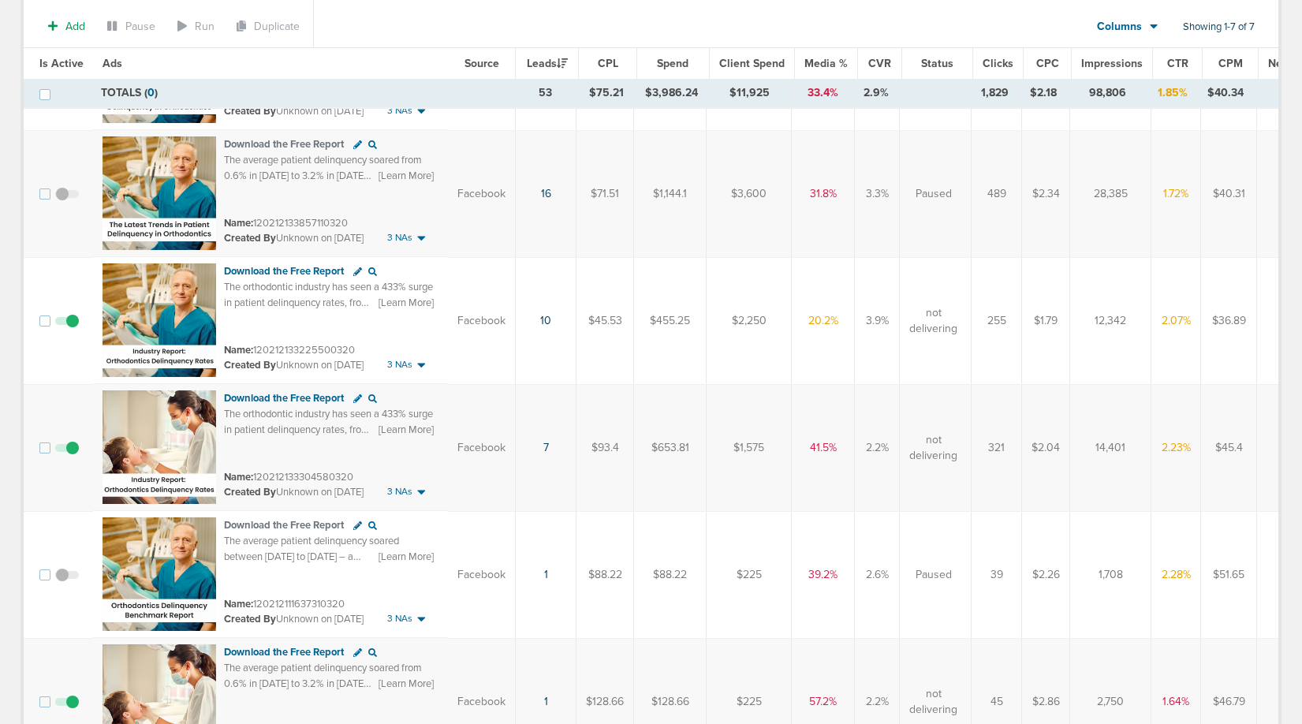
click at [357, 401] on icon at bounding box center [357, 398] width 9 height 9
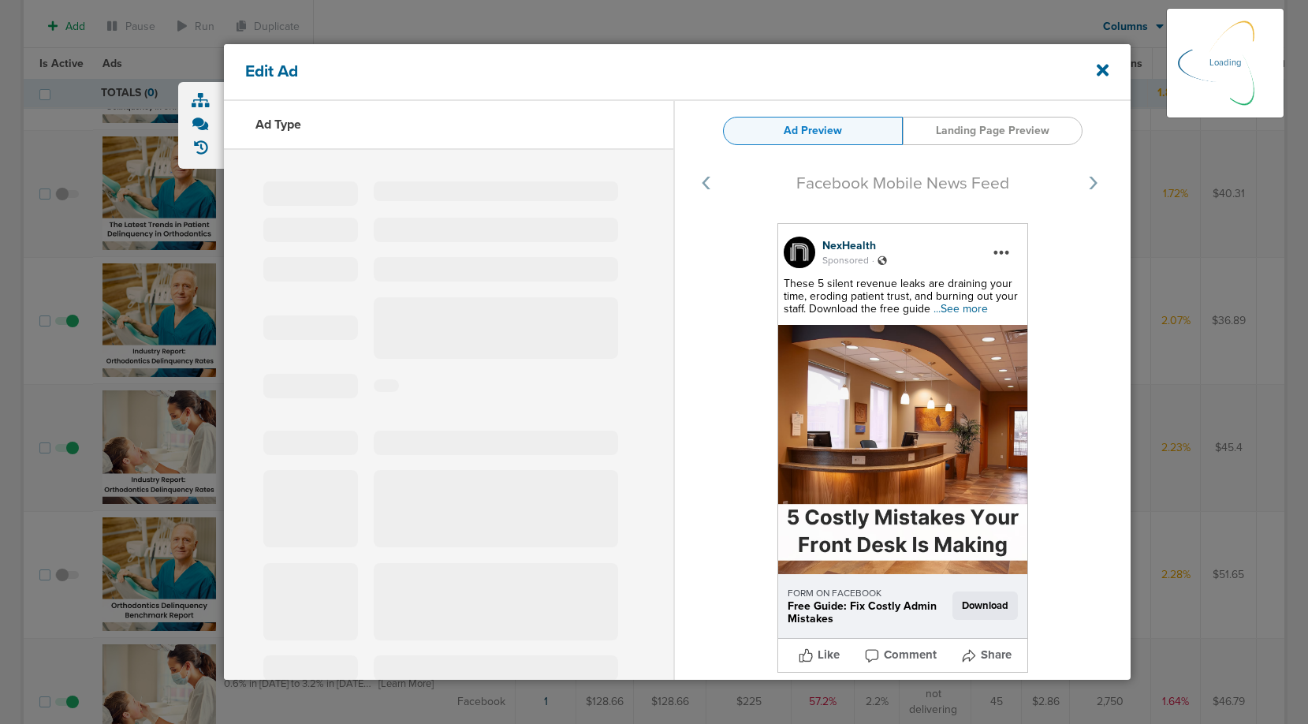
select select "learn_more"
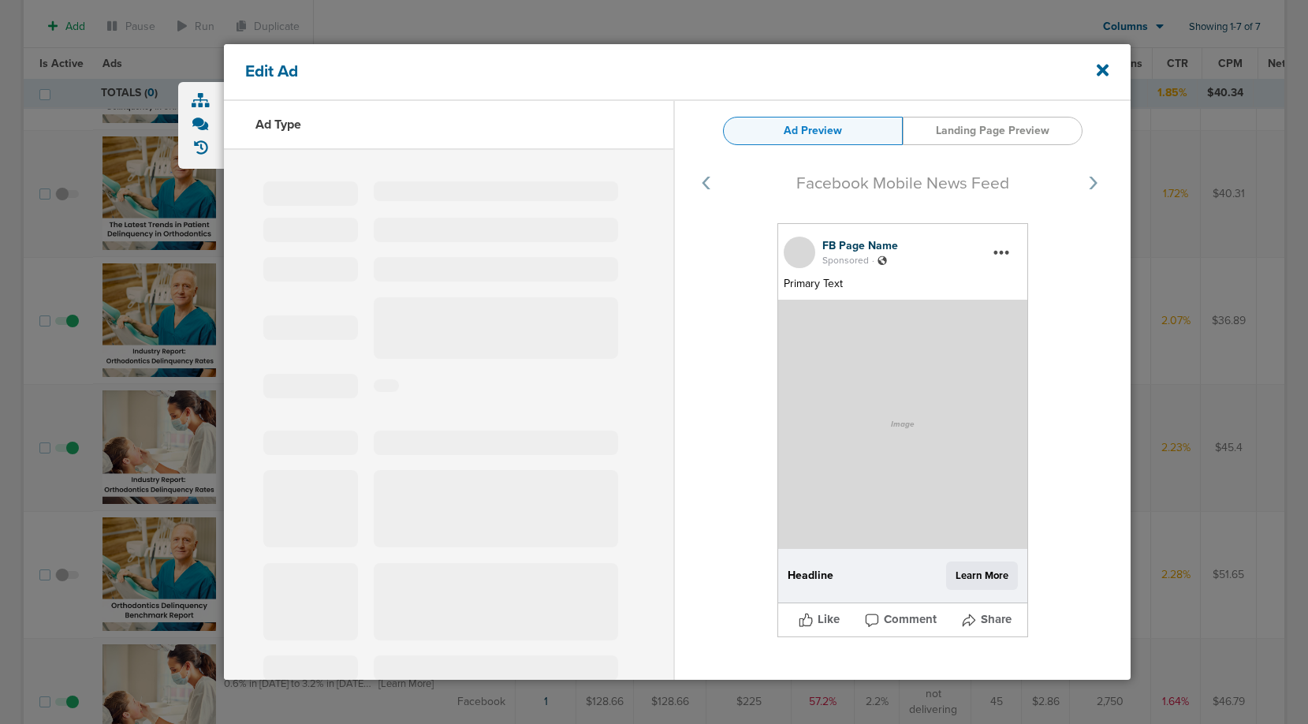
type input "120212133304580320"
type input "Download the Free Report"
type textarea "The orthodontic industry has seen a 433% surge in patient delinquency rates, fr…"
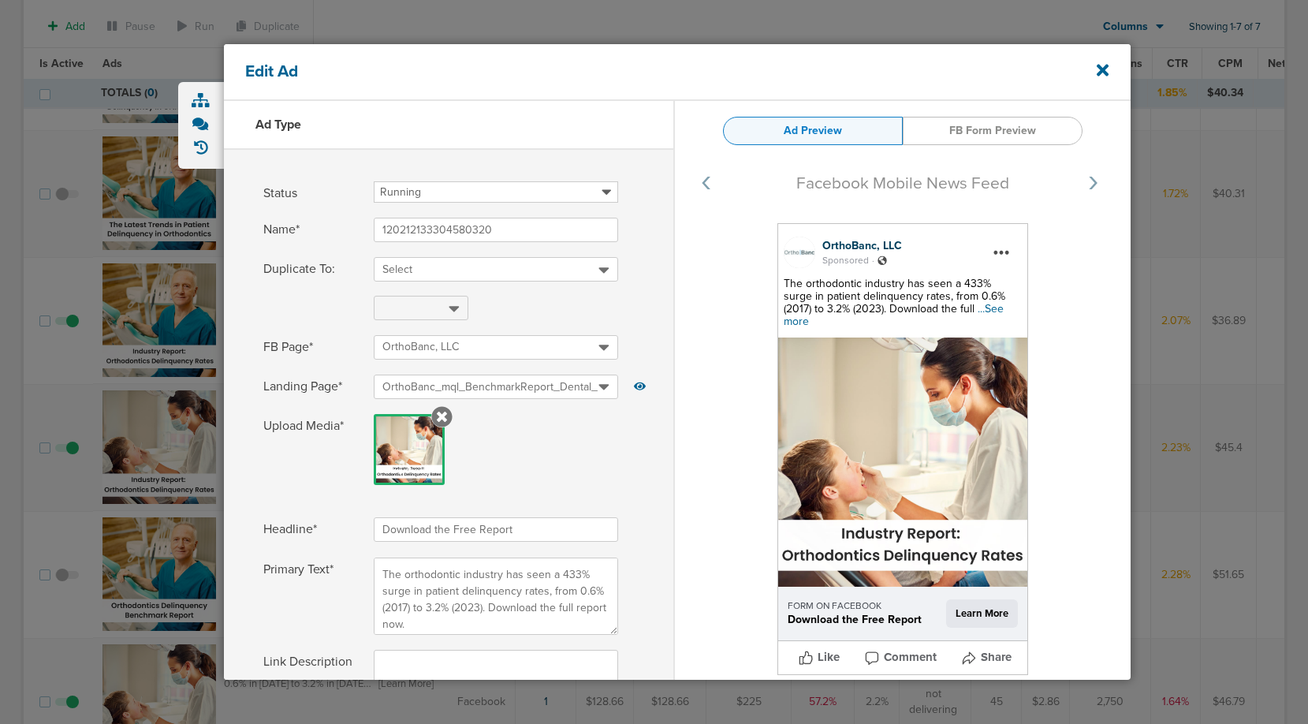
click at [952, 308] on span "...See more" at bounding box center [894, 315] width 220 height 26
drag, startPoint x: 991, startPoint y: 311, endPoint x: 779, endPoint y: 286, distance: 213.6
click at [779, 286] on div "OrthoBanc, LLC Sponsored . The orthodontic industry has seen a 433% surge in pa…" at bounding box center [903, 449] width 251 height 452
copy span "The orthodontic industry has seen a 433% surge in patient delinquency rates, fr…"
click at [1104, 73] on icon at bounding box center [1103, 71] width 12 height 12
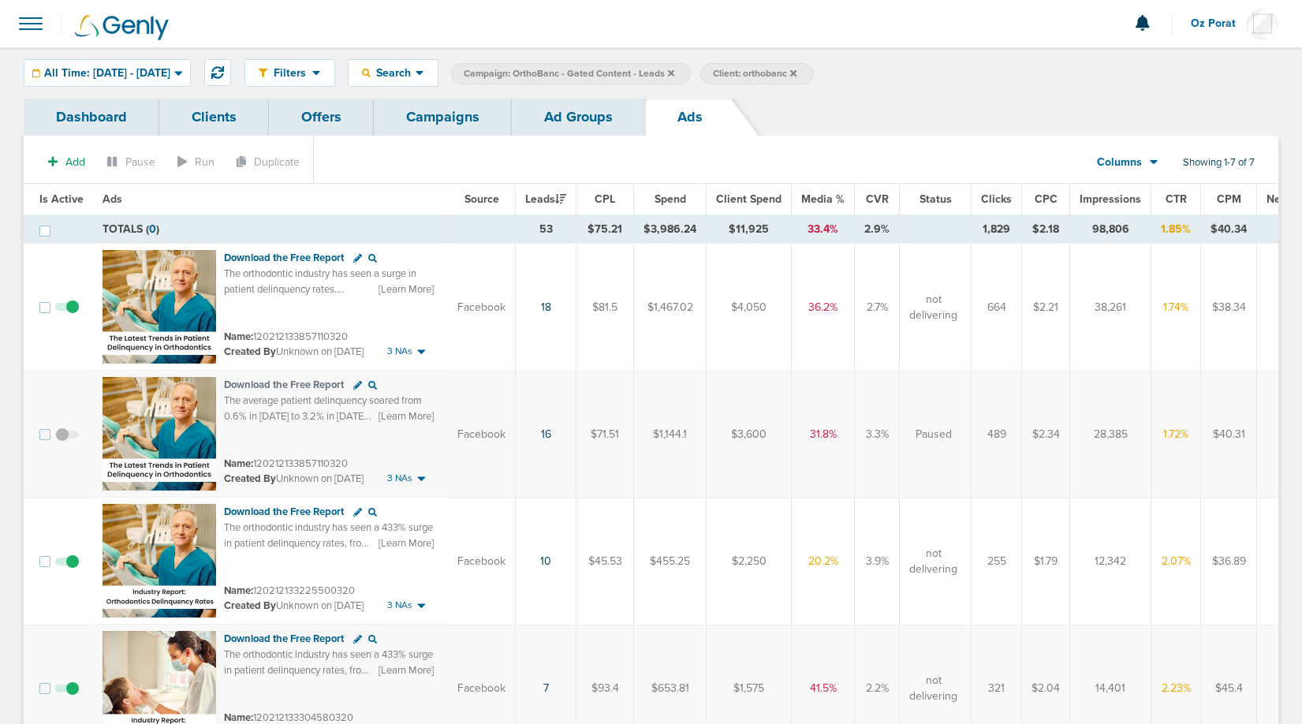
click at [577, 123] on link "Ad Groups" at bounding box center [578, 117] width 133 height 37
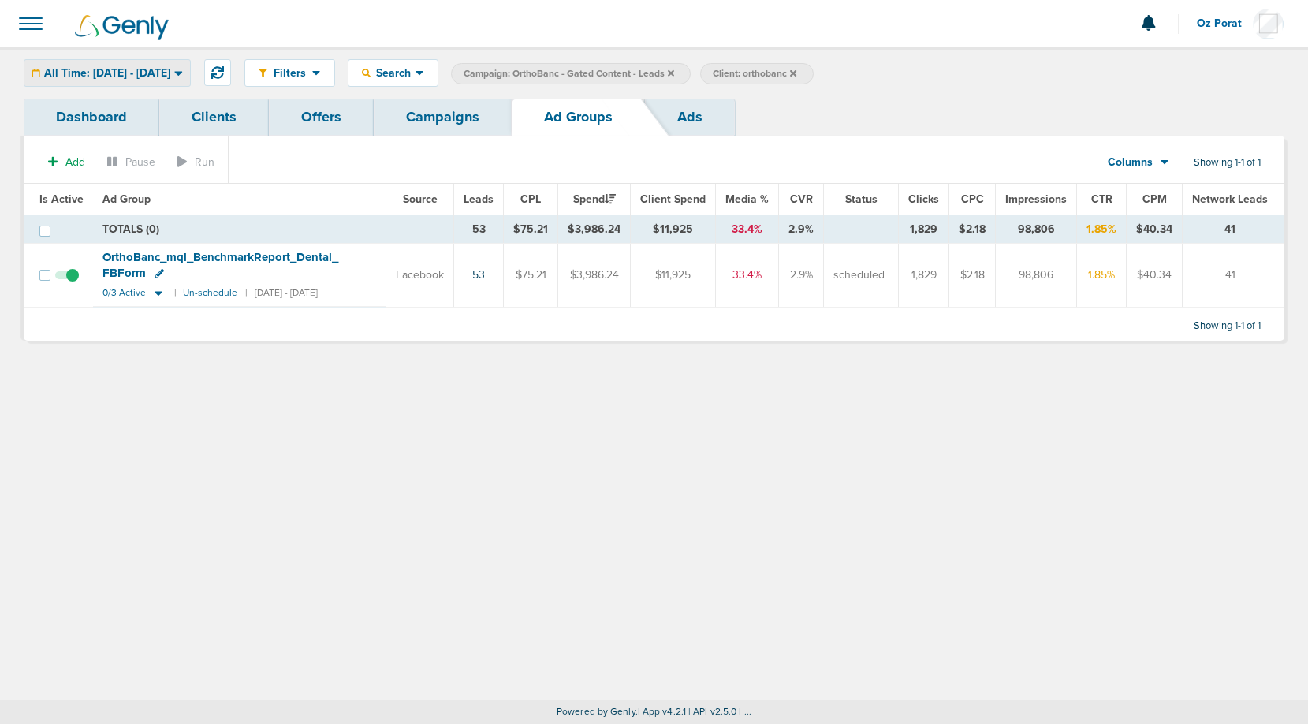
click at [170, 73] on span "All Time: [DATE] - [DATE]" at bounding box center [107, 73] width 126 height 11
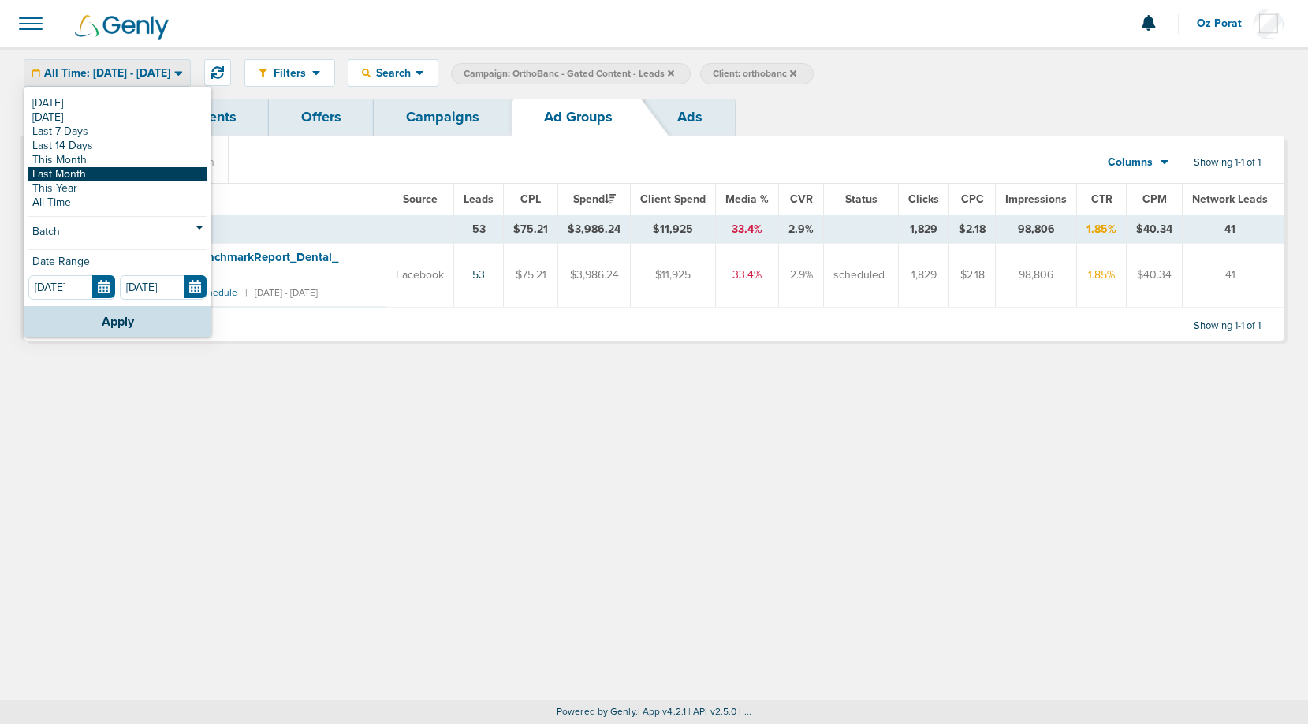
click at [110, 172] on link "Last Month" at bounding box center [117, 174] width 179 height 14
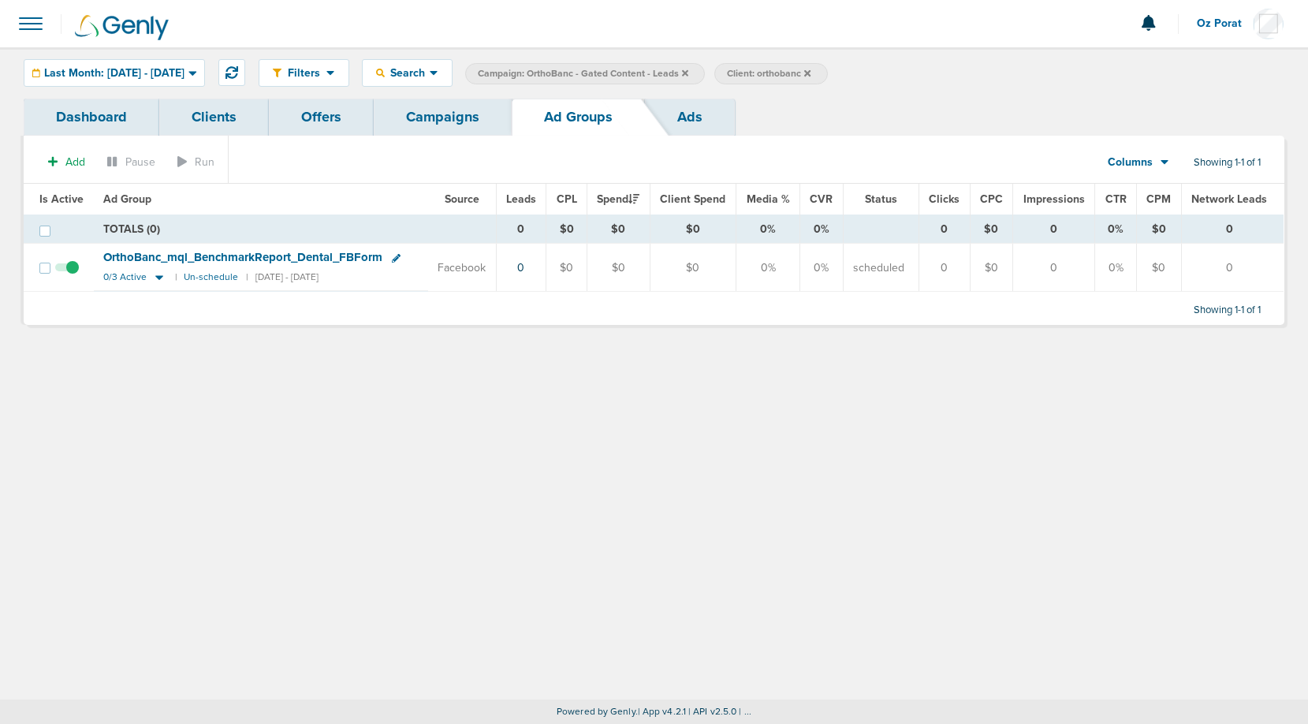
click at [689, 70] on icon at bounding box center [685, 73] width 6 height 9
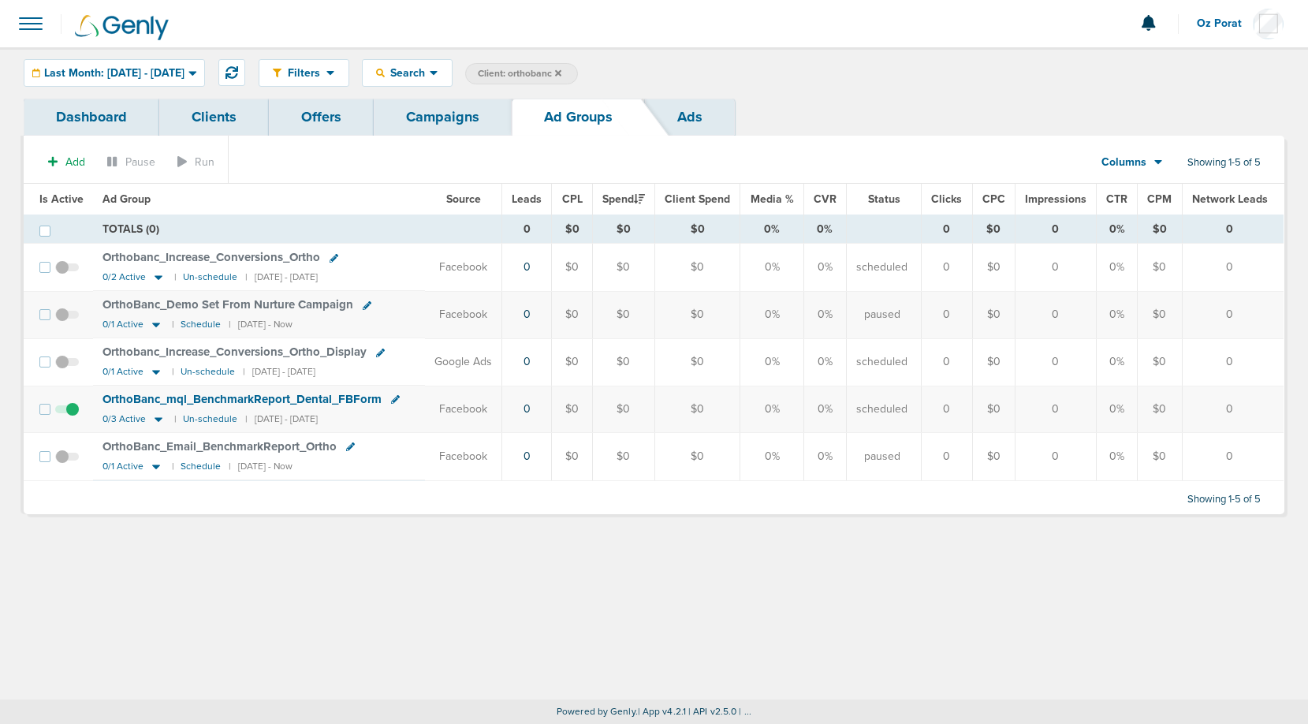
click at [562, 76] on span "Client: orthobanc" at bounding box center [520, 73] width 84 height 13
click at [734, 73] on icon at bounding box center [730, 73] width 6 height 9
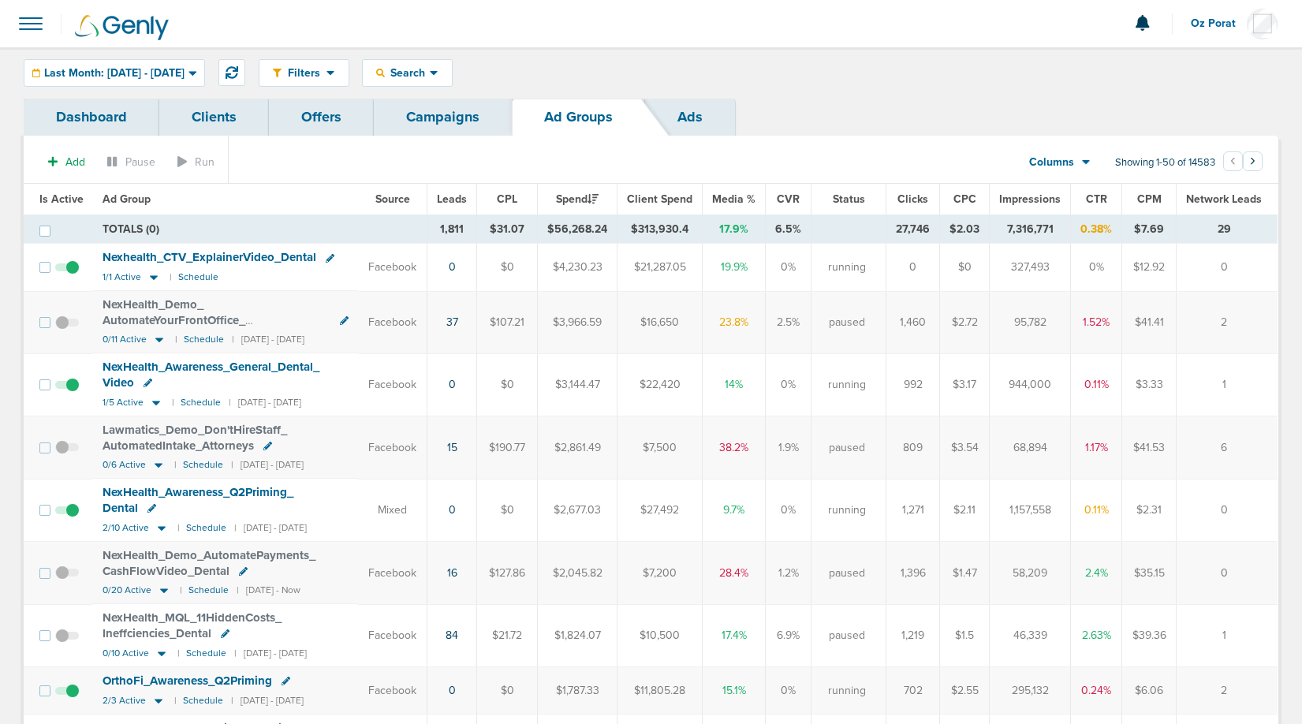
click at [467, 202] on span "Leads" at bounding box center [452, 198] width 30 height 13
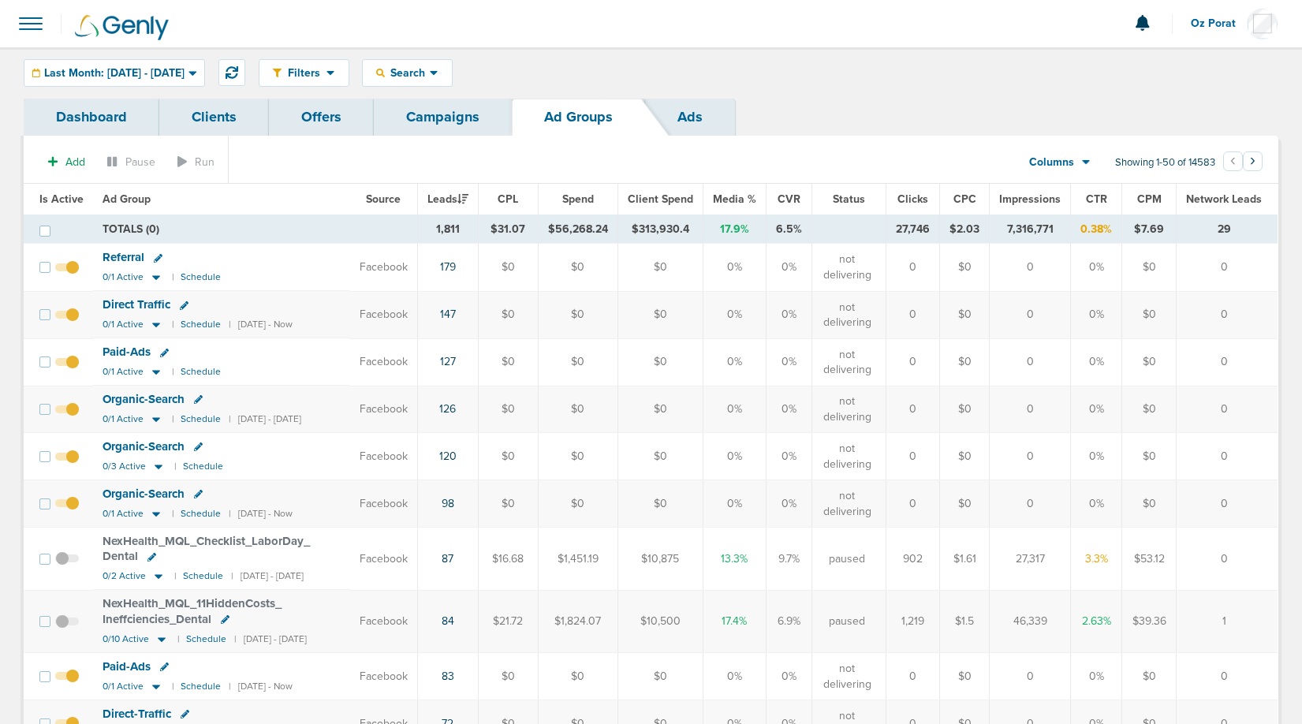
click at [451, 115] on link "Campaigns" at bounding box center [443, 117] width 138 height 37
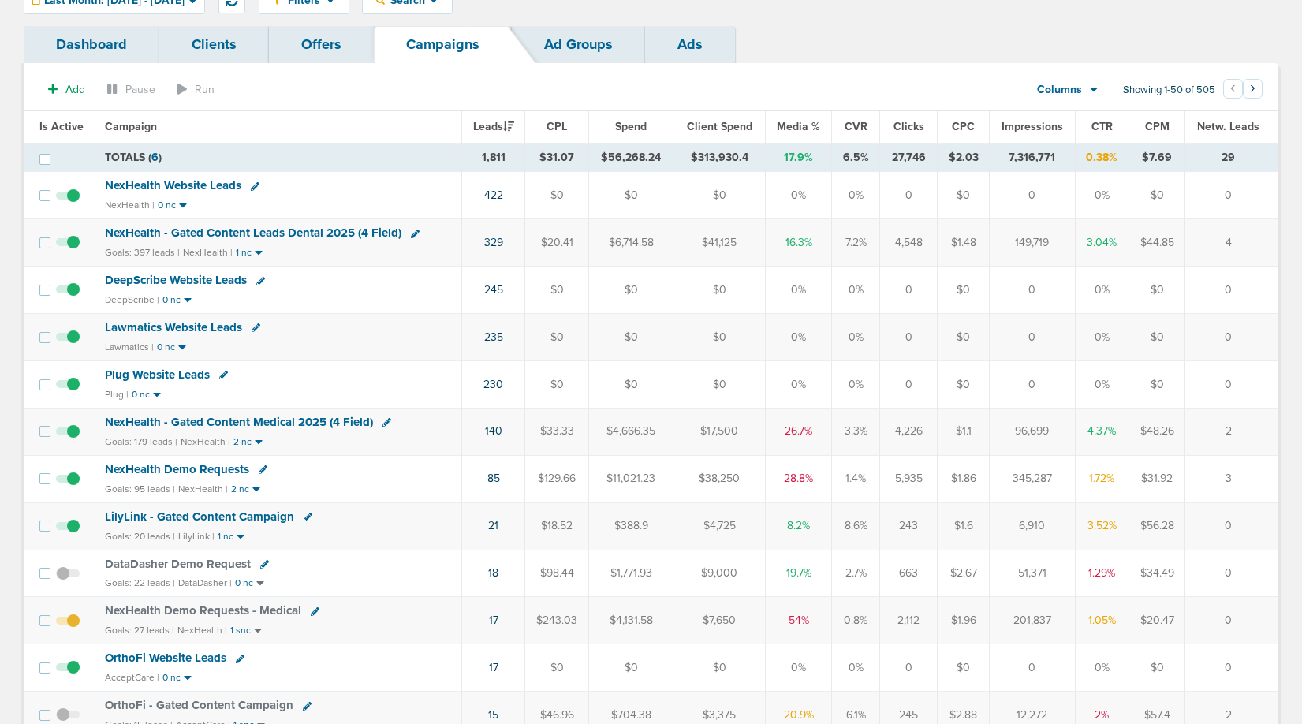
scroll to position [75, 0]
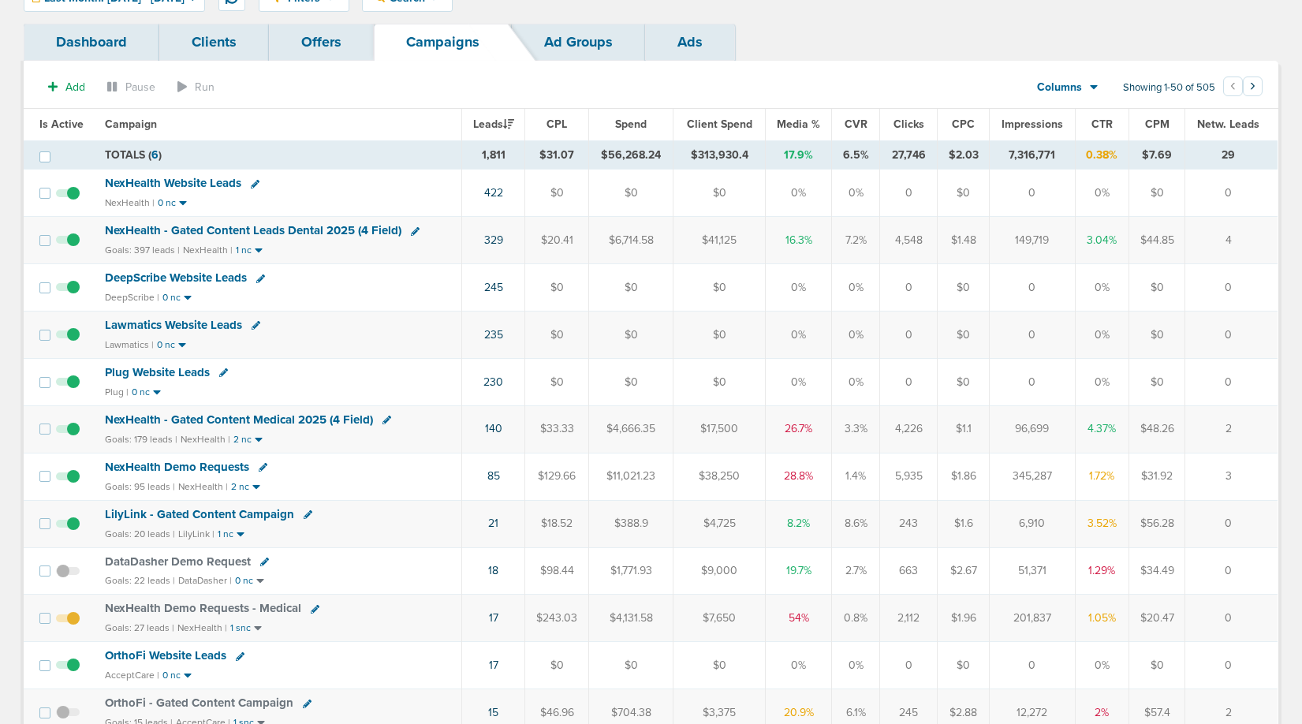
click at [289, 229] on span "NexHealth - Gated Content Leads Dental 2025 (4 Field)" at bounding box center [253, 230] width 297 height 14
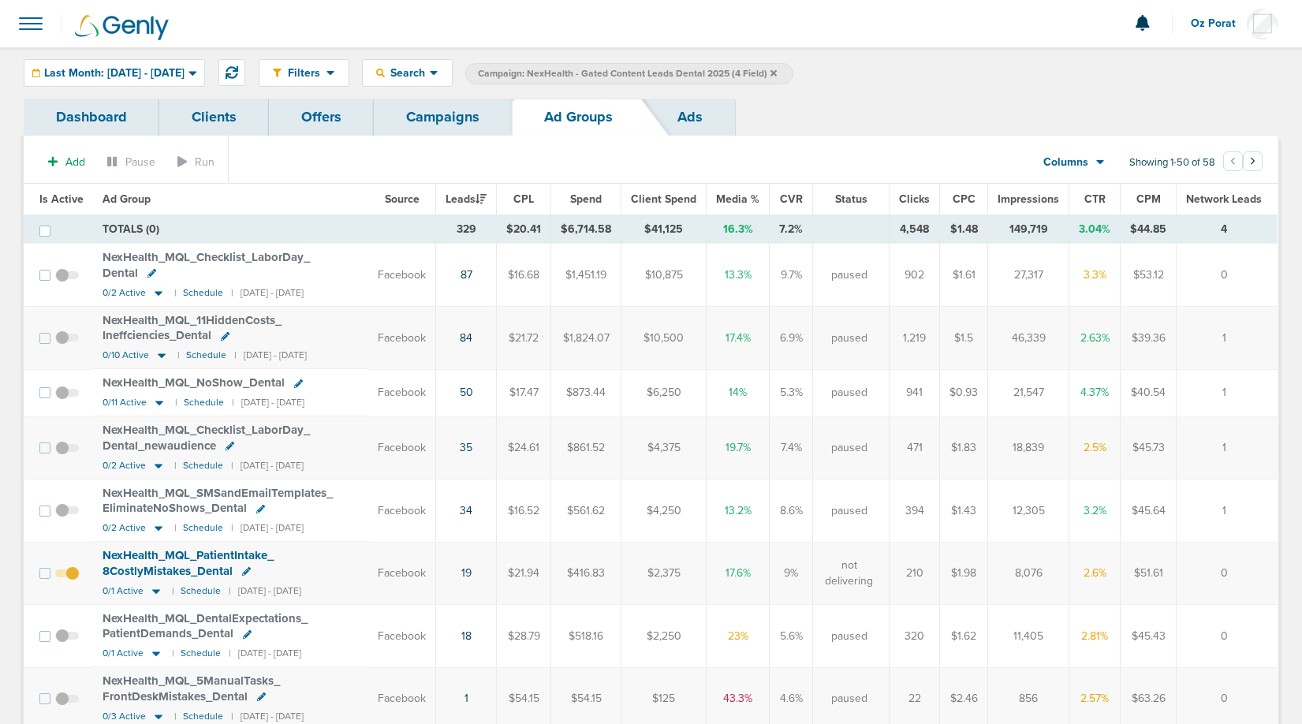
click at [301, 257] on span "NexHealth_ MQL_ Checklist_ LaborDay_ Dental" at bounding box center [206, 265] width 207 height 30
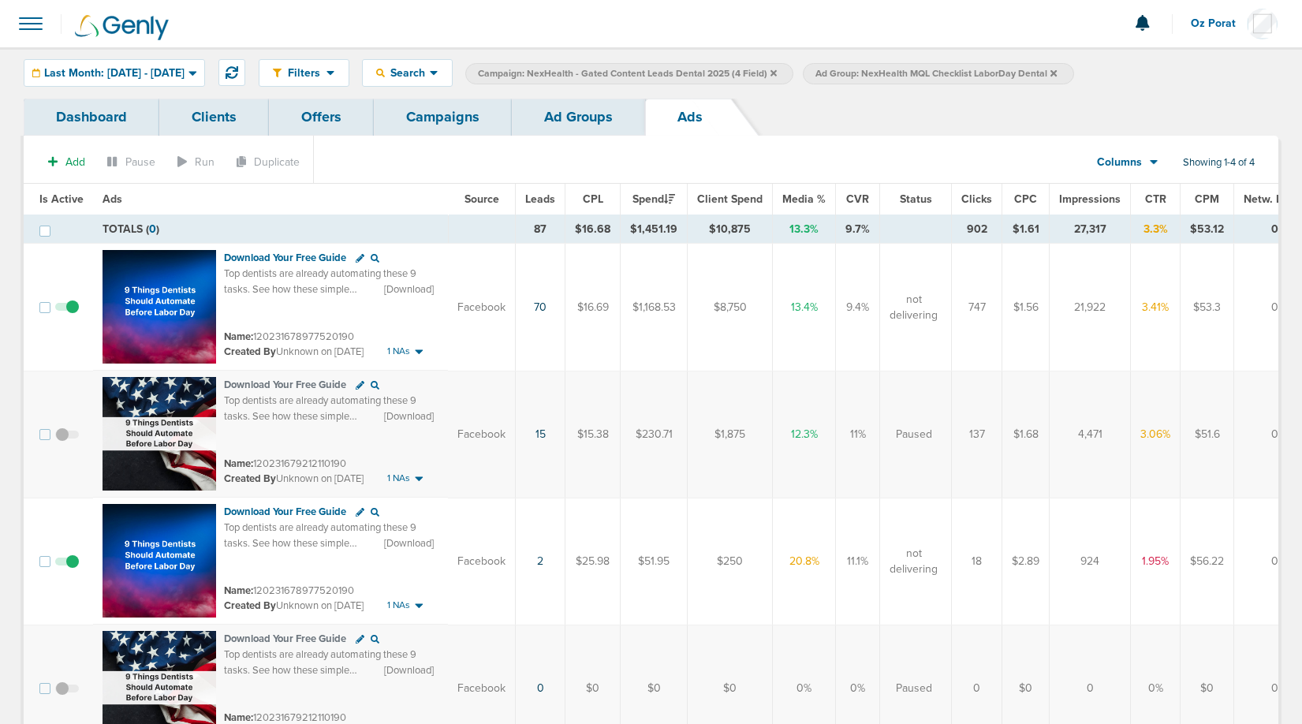
click at [449, 112] on link "Campaigns" at bounding box center [443, 117] width 138 height 37
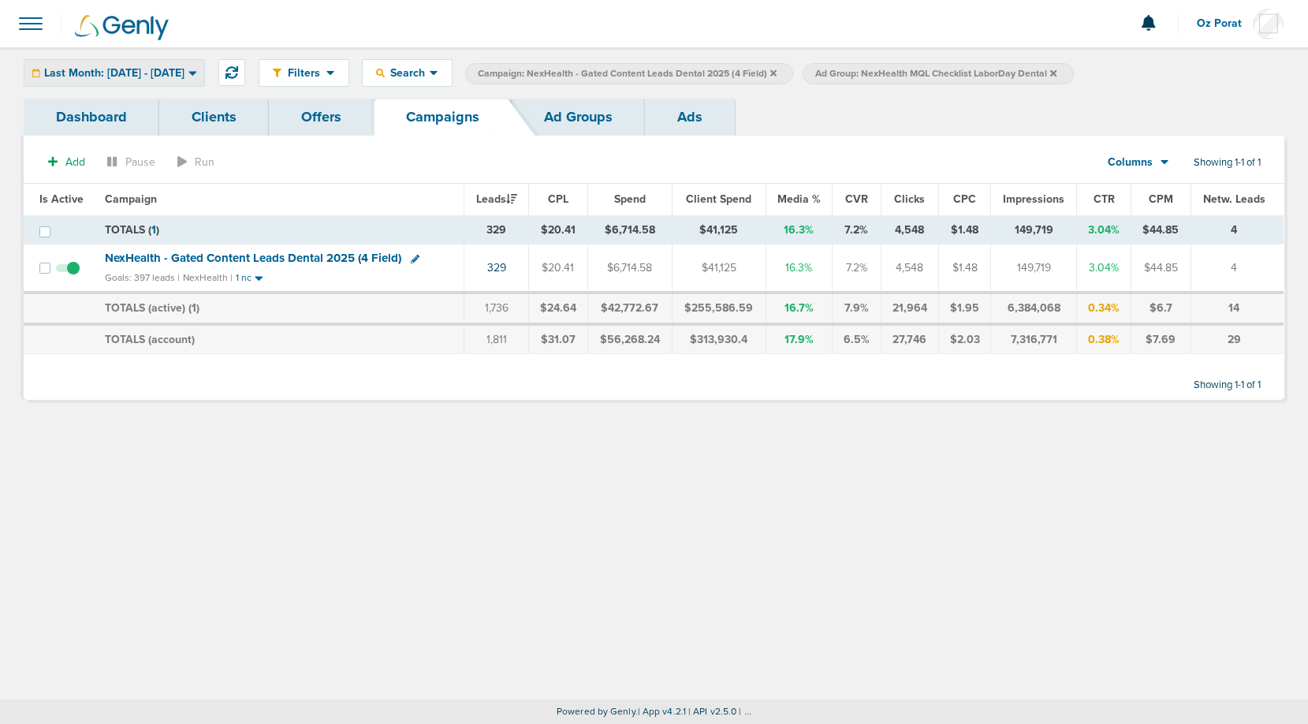
click at [187, 84] on div "Last Month: [DATE] - [DATE]" at bounding box center [114, 73] width 180 height 26
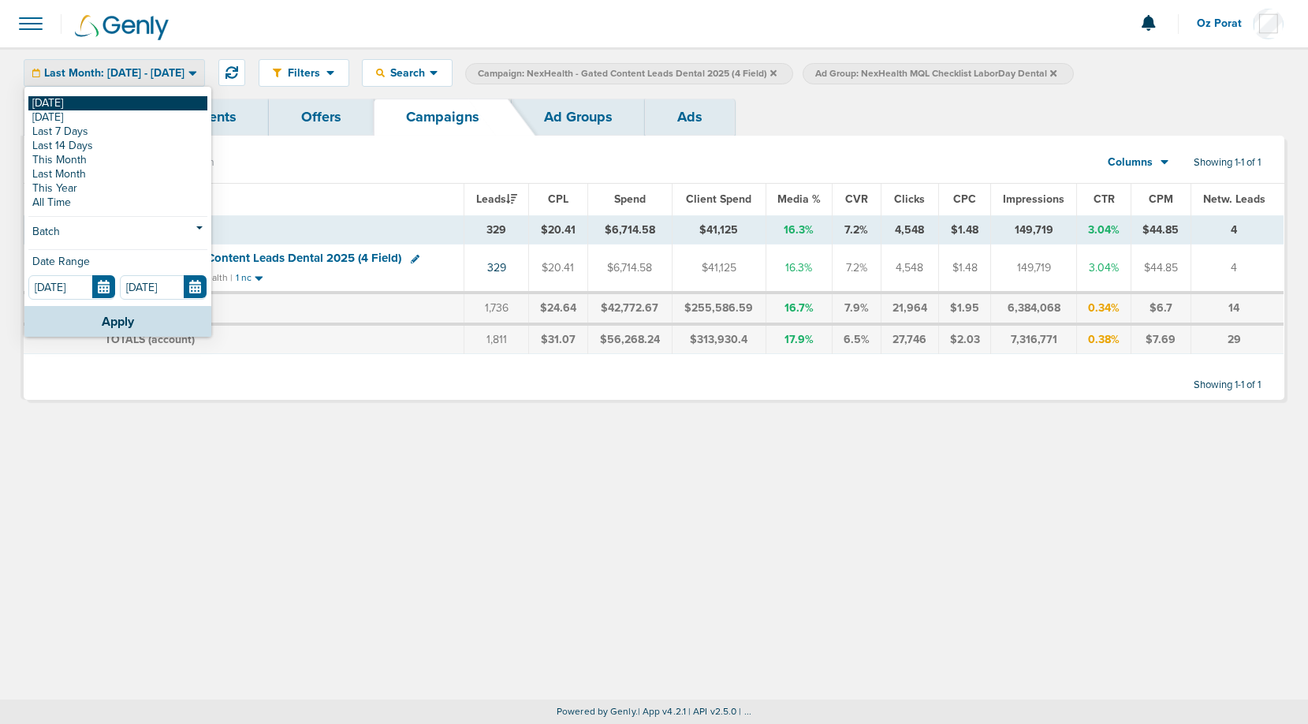
click at [109, 103] on link "[DATE]" at bounding box center [117, 103] width 179 height 14
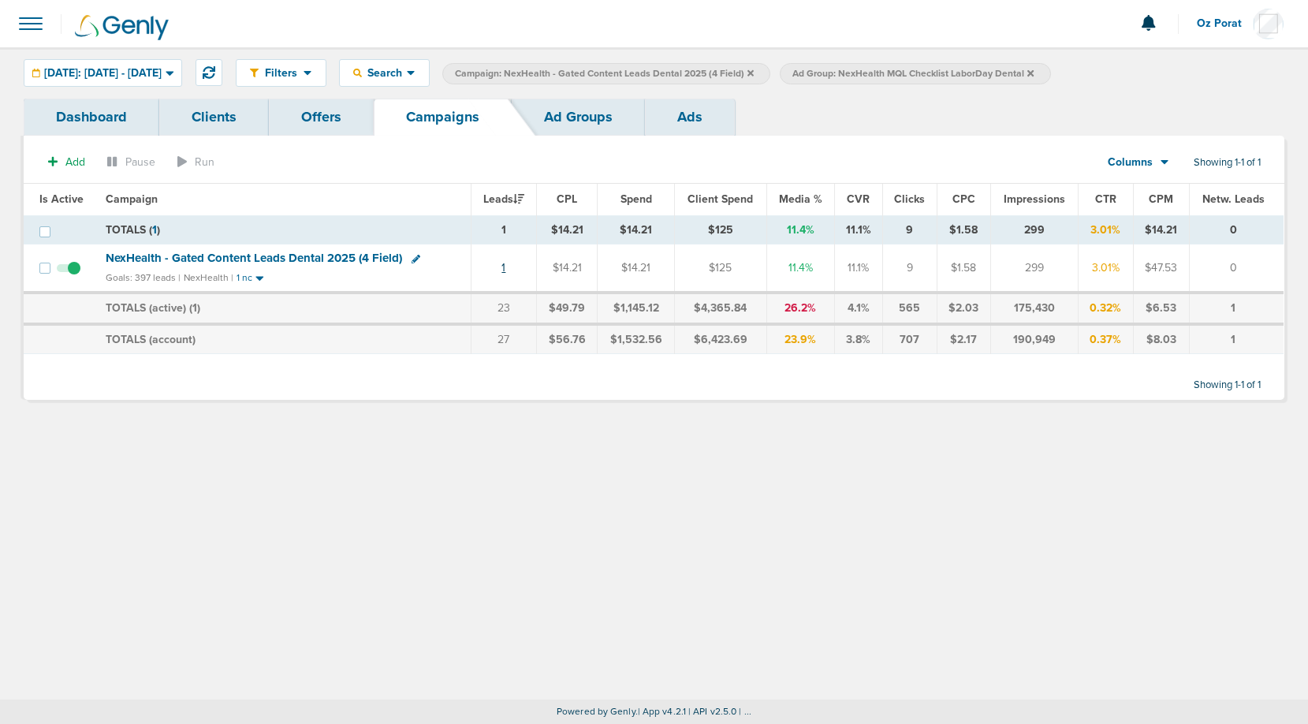
click at [505, 267] on link "1" at bounding box center [504, 267] width 4 height 13
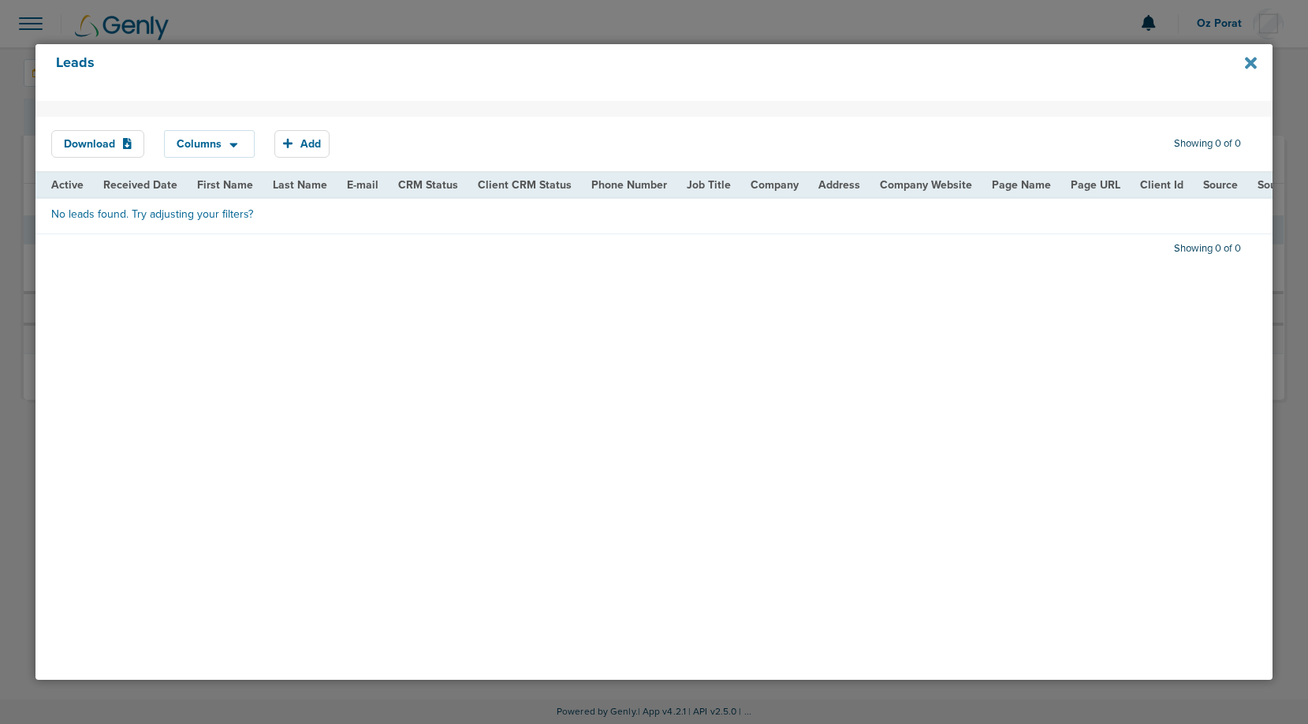
click at [1247, 61] on icon at bounding box center [1251, 63] width 12 height 12
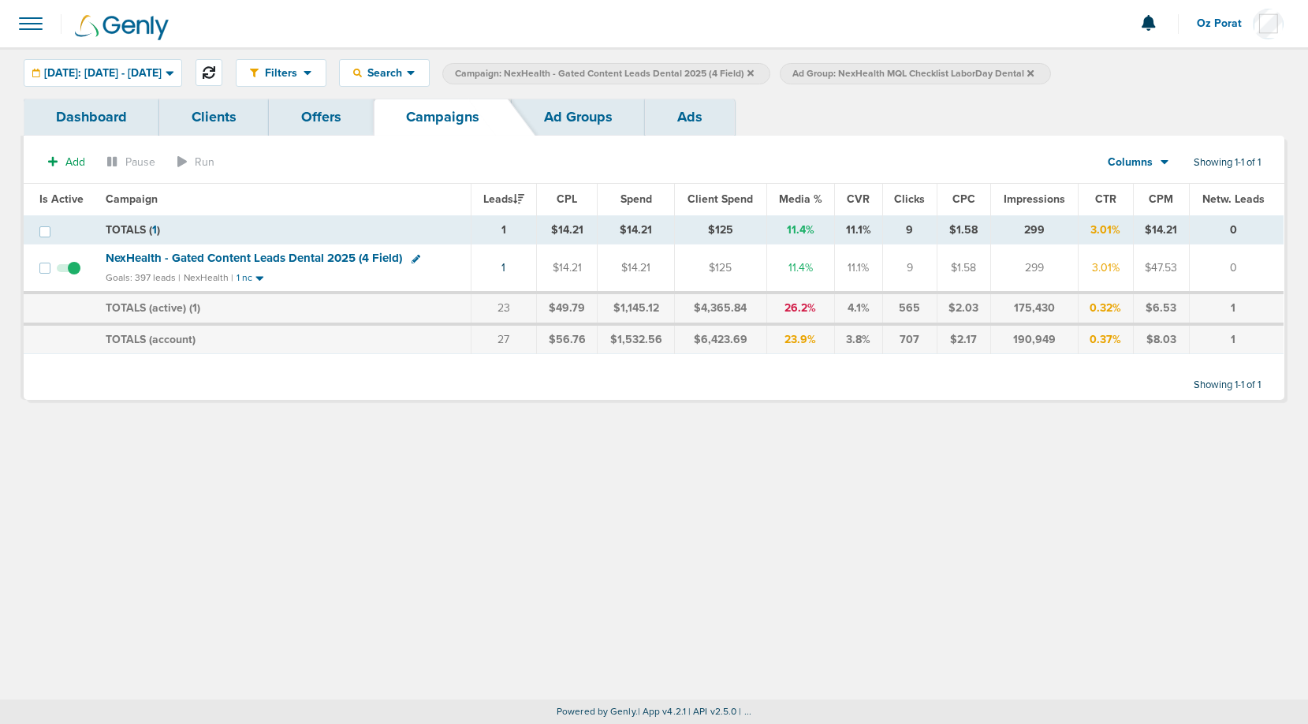
click at [215, 74] on icon at bounding box center [209, 72] width 13 height 13
click at [506, 270] on link "1" at bounding box center [504, 267] width 4 height 13
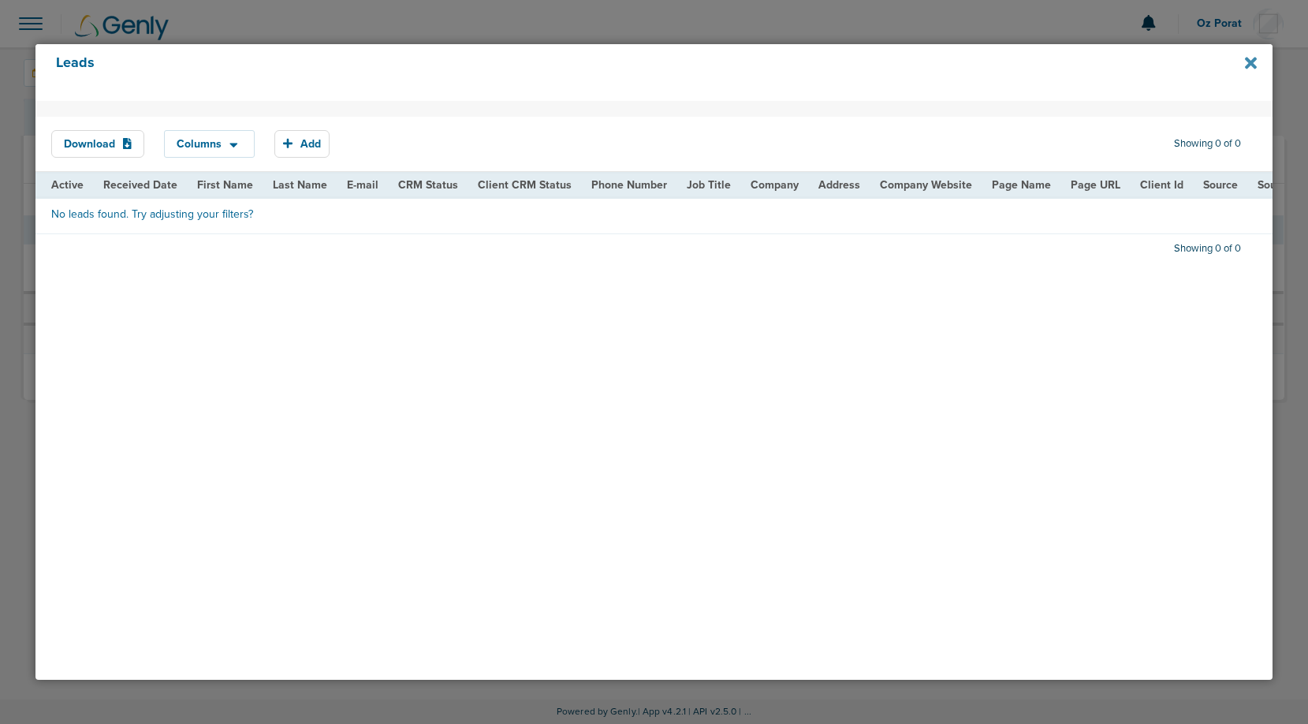
click at [1248, 65] on icon at bounding box center [1251, 63] width 12 height 12
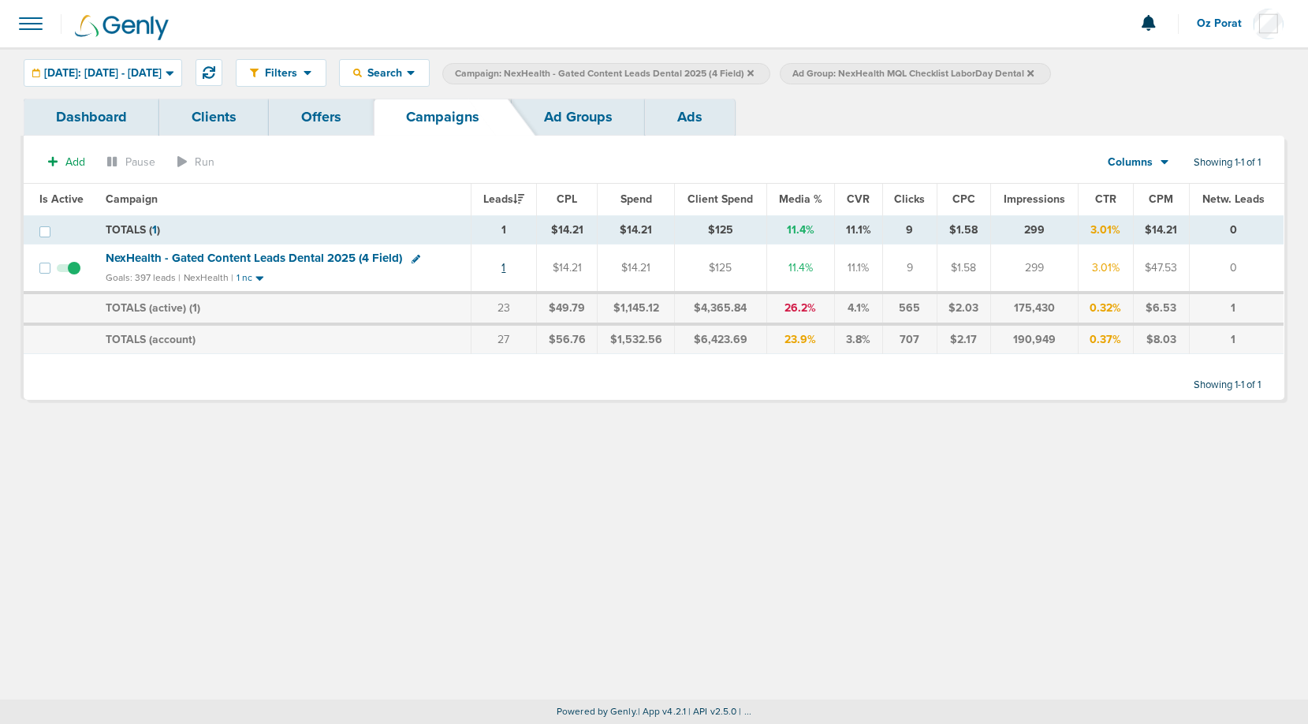
click at [506, 266] on link "1" at bounding box center [504, 267] width 4 height 13
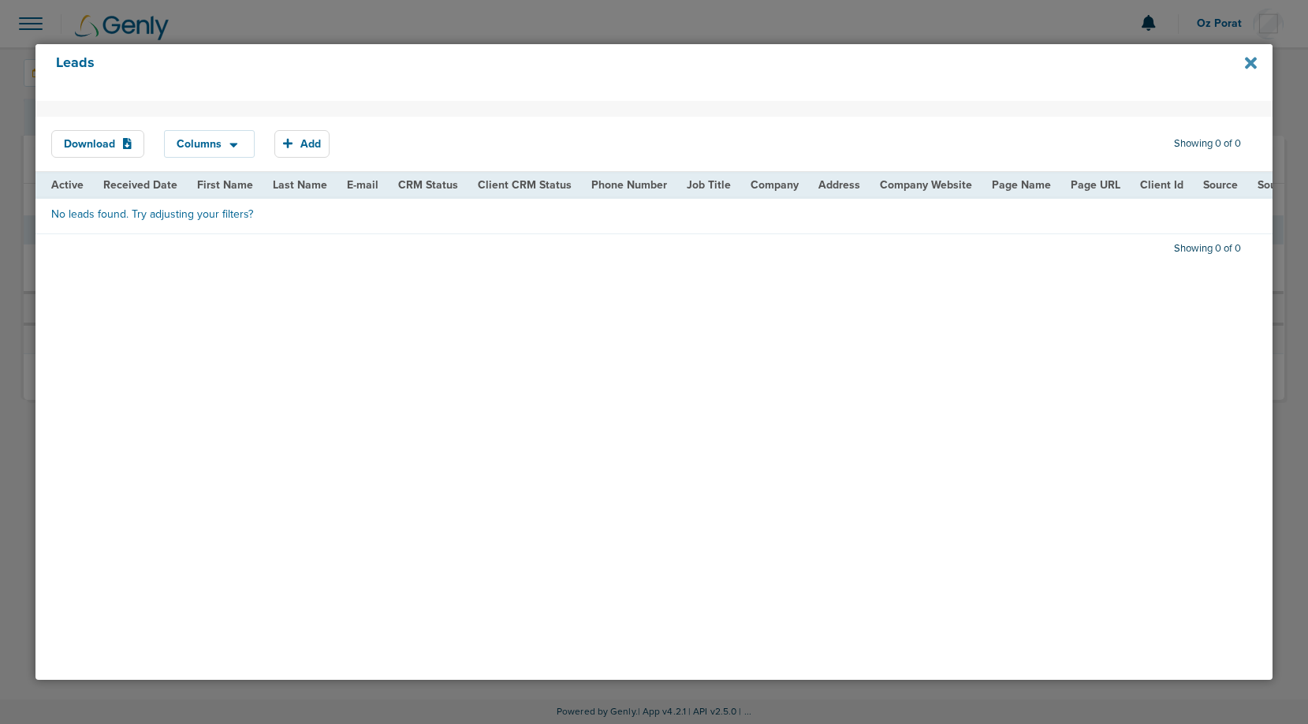
click at [1252, 62] on icon at bounding box center [1251, 63] width 12 height 12
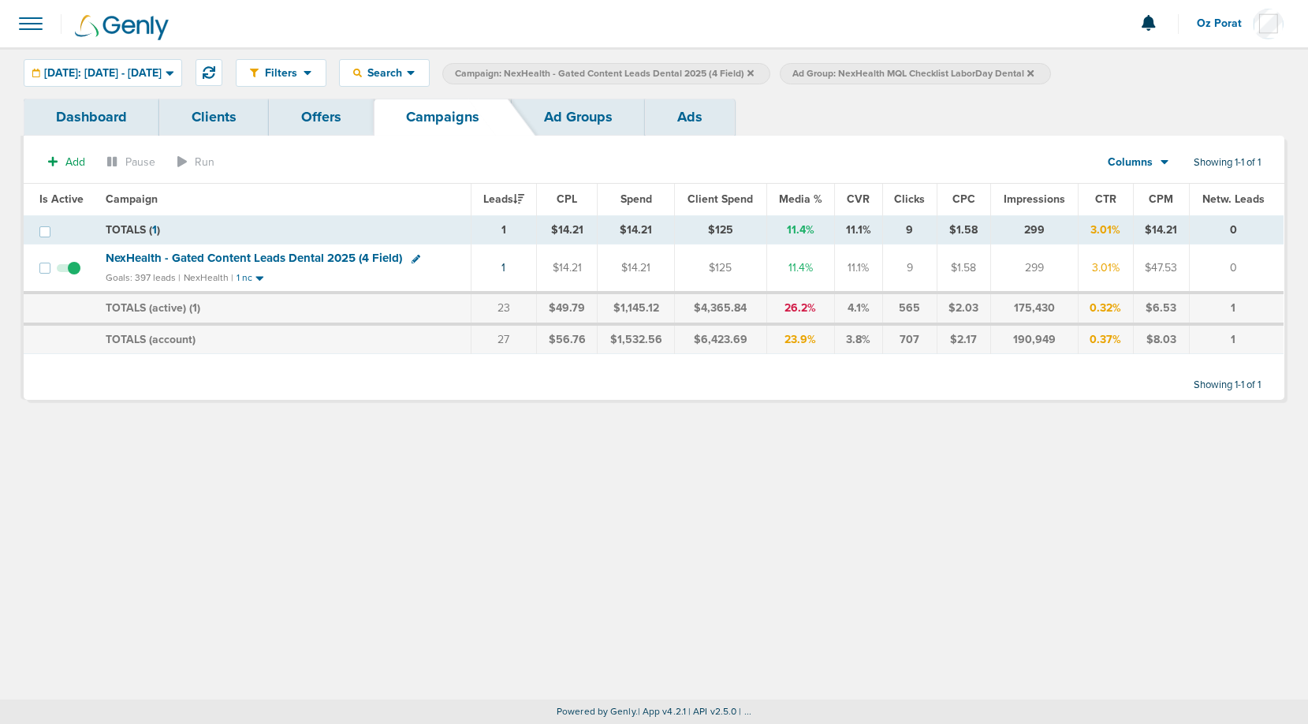
click at [754, 71] on icon at bounding box center [751, 72] width 6 height 6
click at [510, 264] on td "1" at bounding box center [503, 269] width 65 height 48
click at [506, 266] on link "1" at bounding box center [504, 267] width 4 height 13
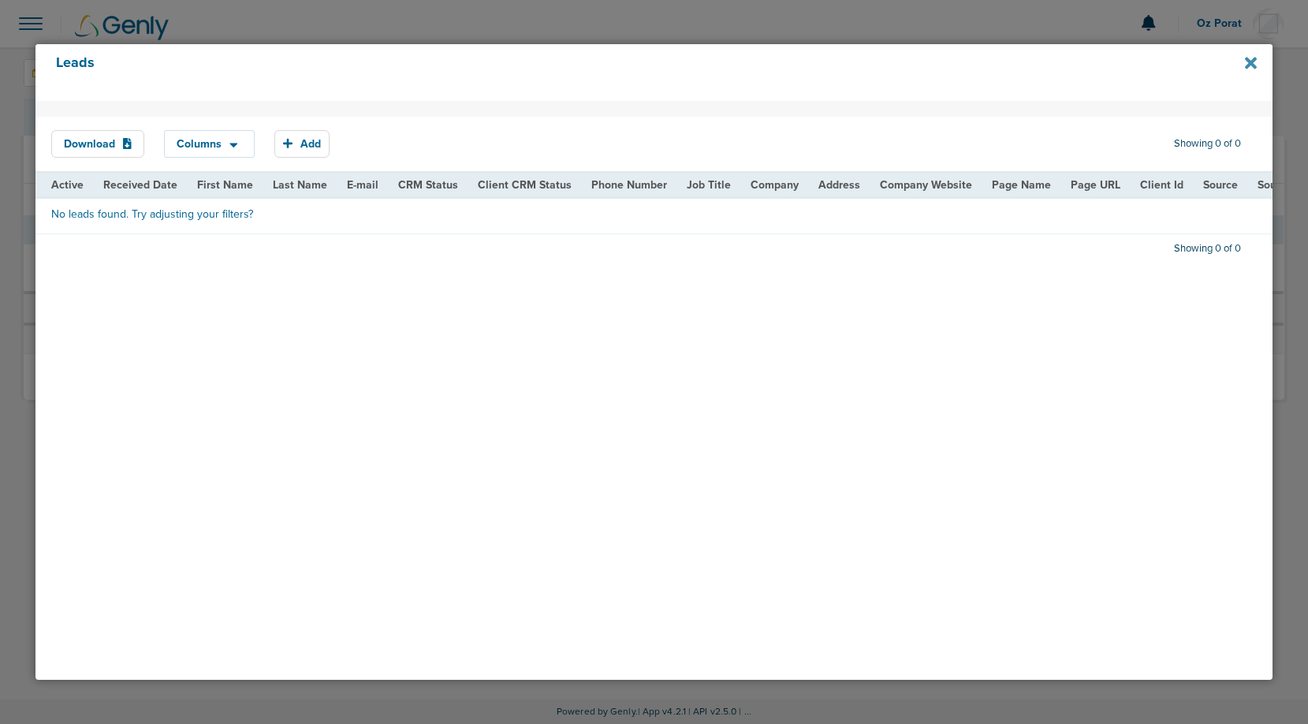
click at [1253, 67] on icon at bounding box center [1251, 63] width 12 height 12
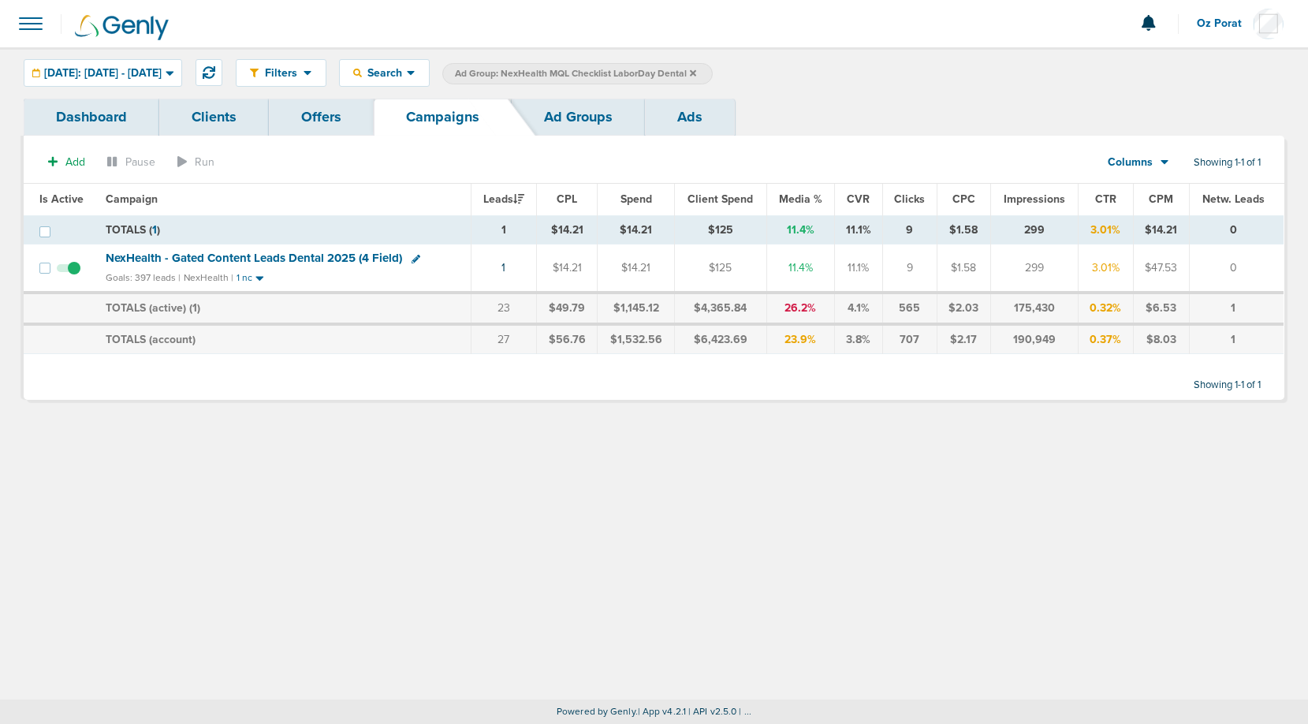
click at [696, 74] on icon at bounding box center [693, 73] width 6 height 9
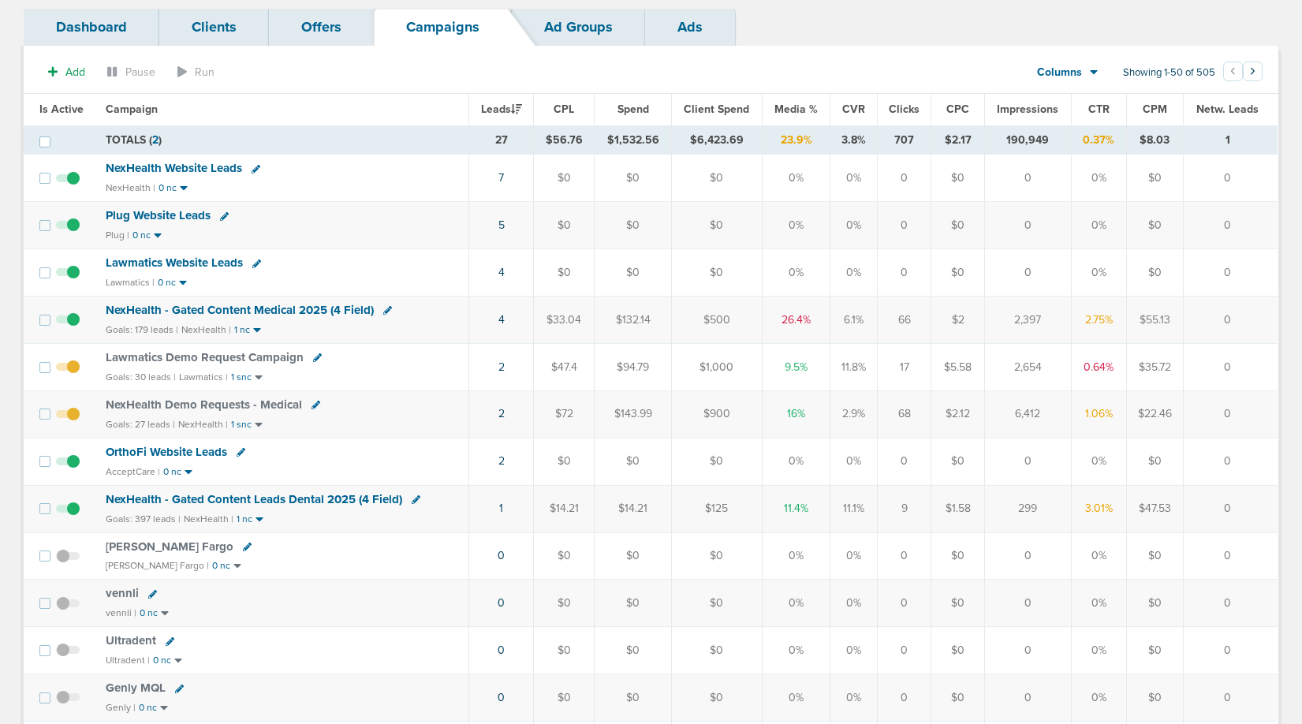
scroll to position [107, 0]
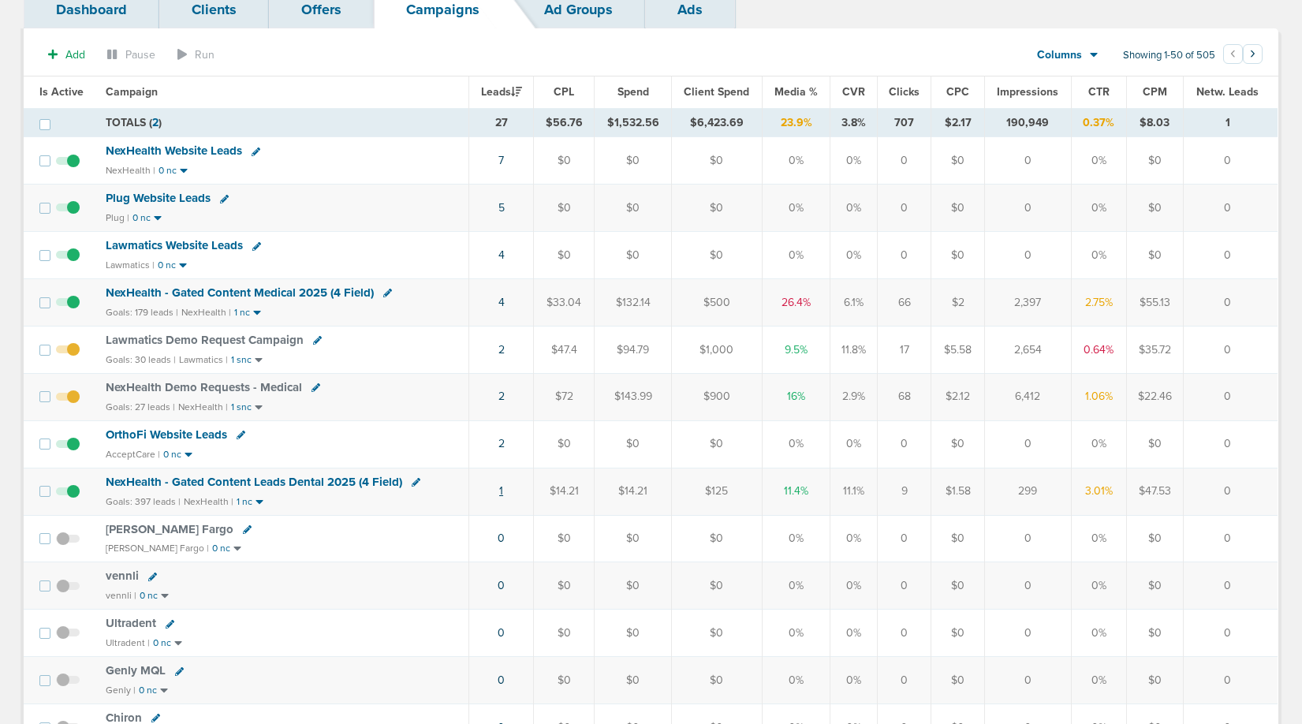
click at [502, 490] on link "1" at bounding box center [501, 490] width 4 height 13
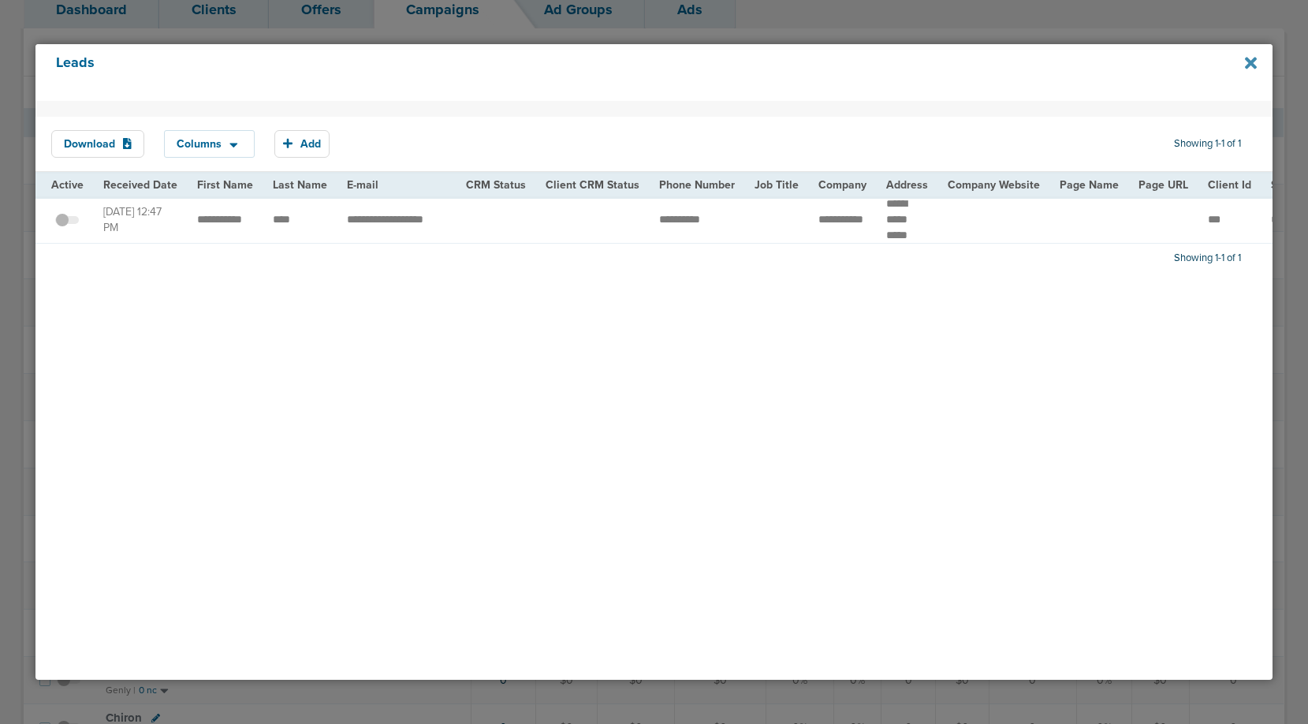
click at [1249, 64] on icon at bounding box center [1251, 63] width 12 height 12
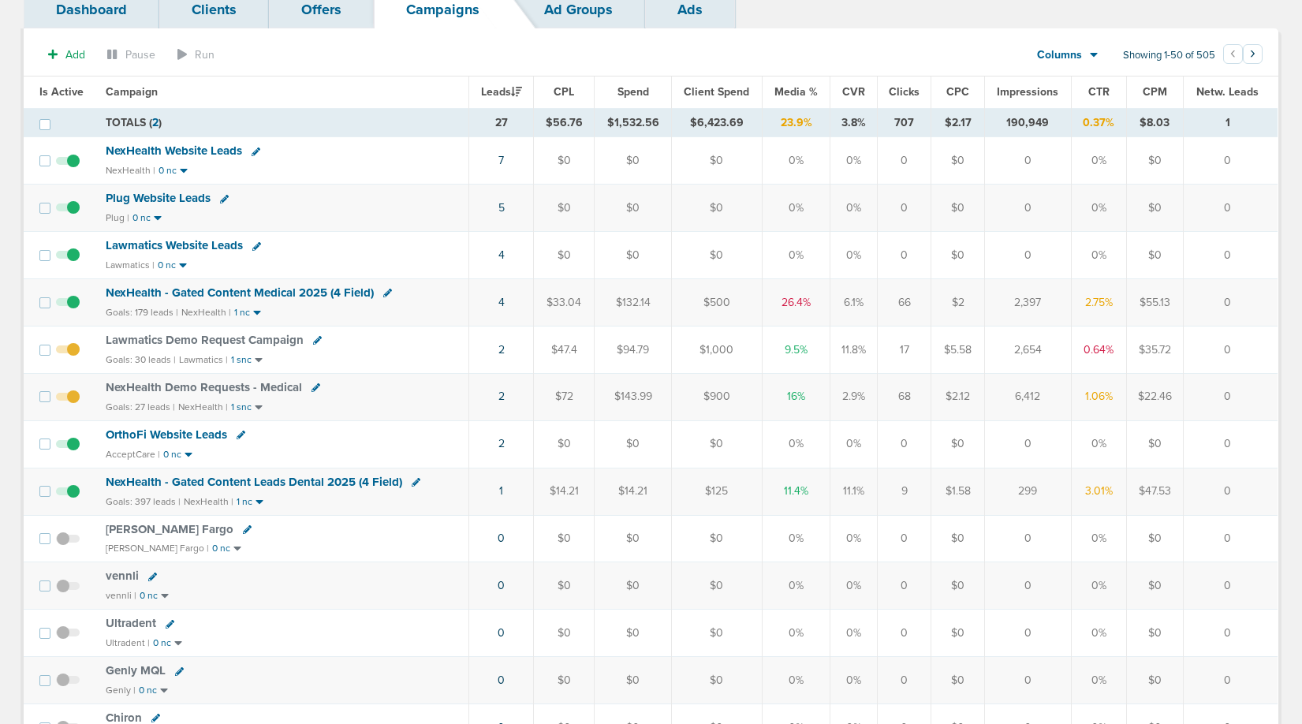
click at [304, 481] on span "NexHealth - Gated Content Leads Dental 2025 (4 Field)" at bounding box center [254, 482] width 297 height 14
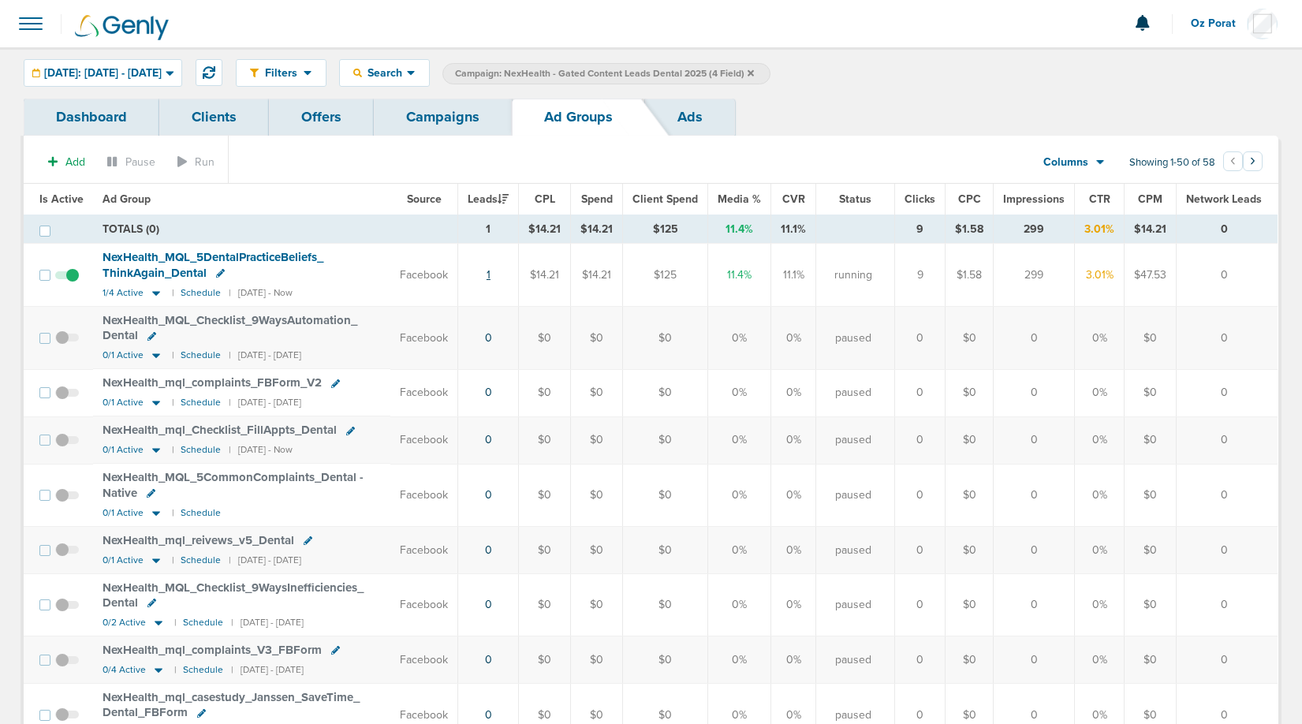
click at [491, 272] on link "1" at bounding box center [489, 274] width 4 height 13
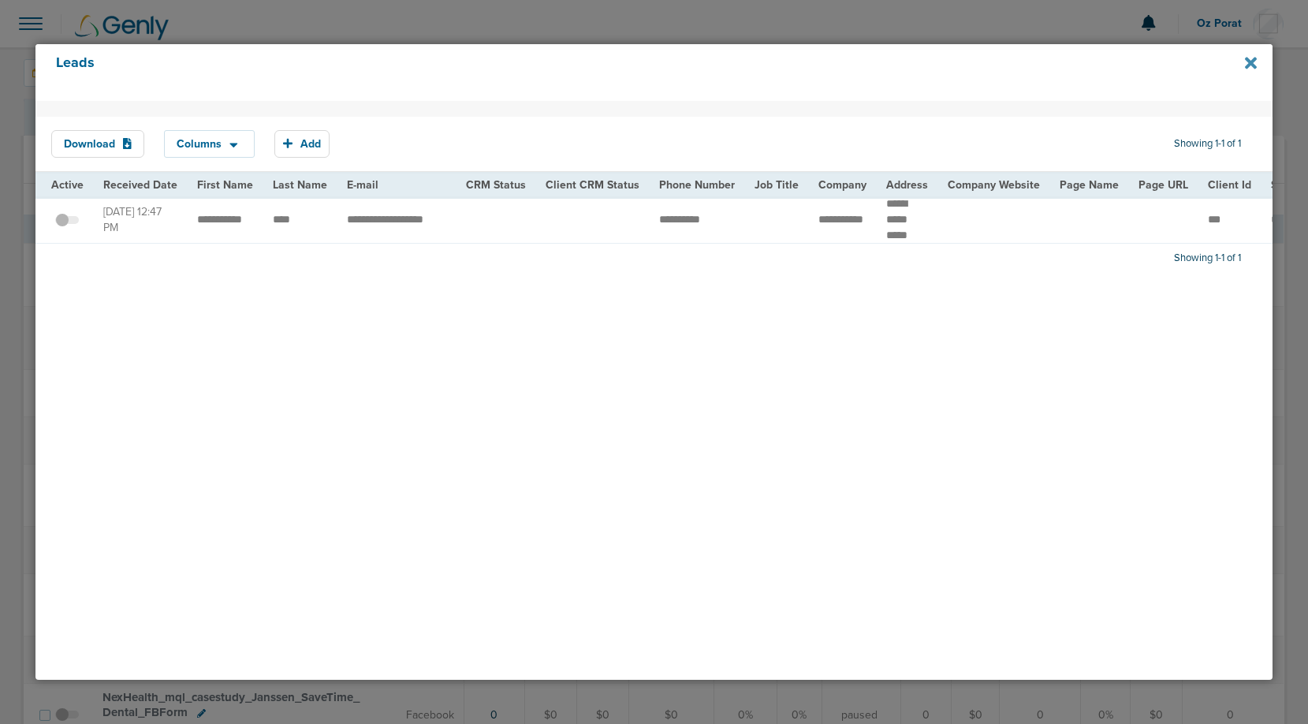
click at [1251, 60] on icon at bounding box center [1251, 62] width 12 height 17
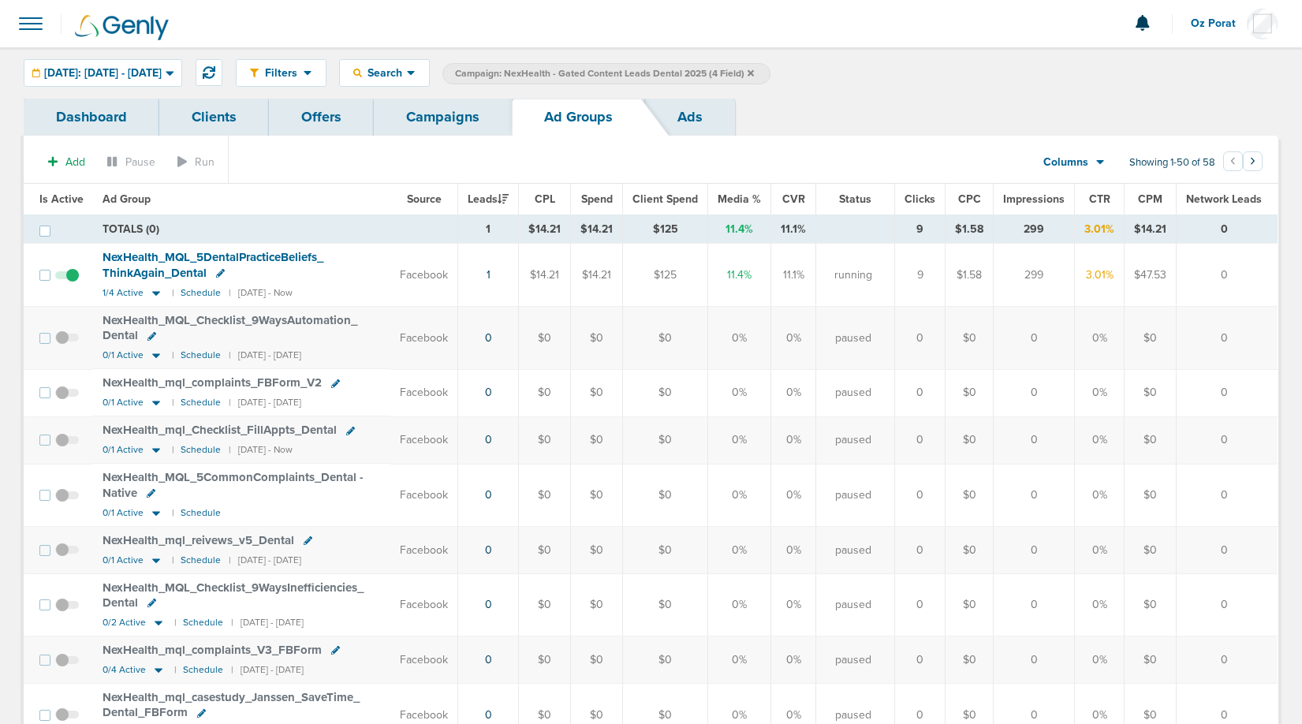
click at [237, 256] on span "NexHealth_ MQL_ 5DentalPracticeBeliefs_ ThinkAgain_ Dental" at bounding box center [213, 265] width 221 height 30
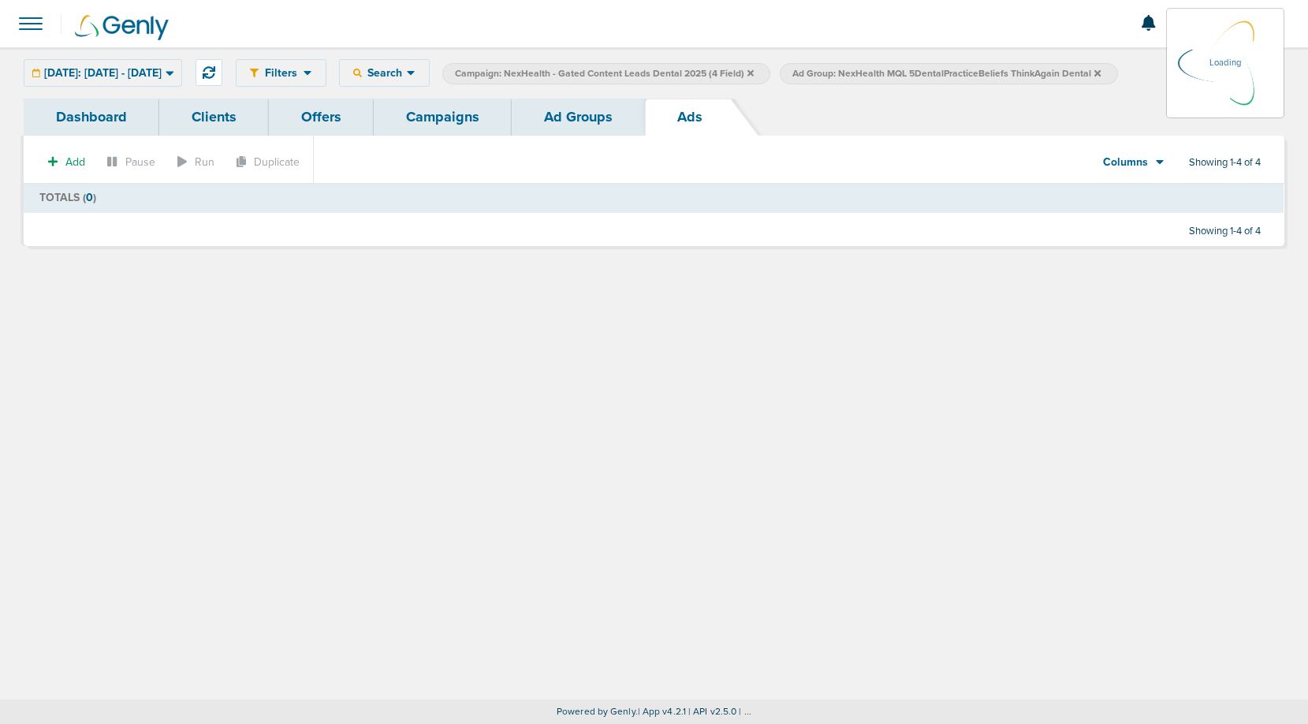
click at [569, 109] on link "Ad Groups" at bounding box center [578, 117] width 133 height 37
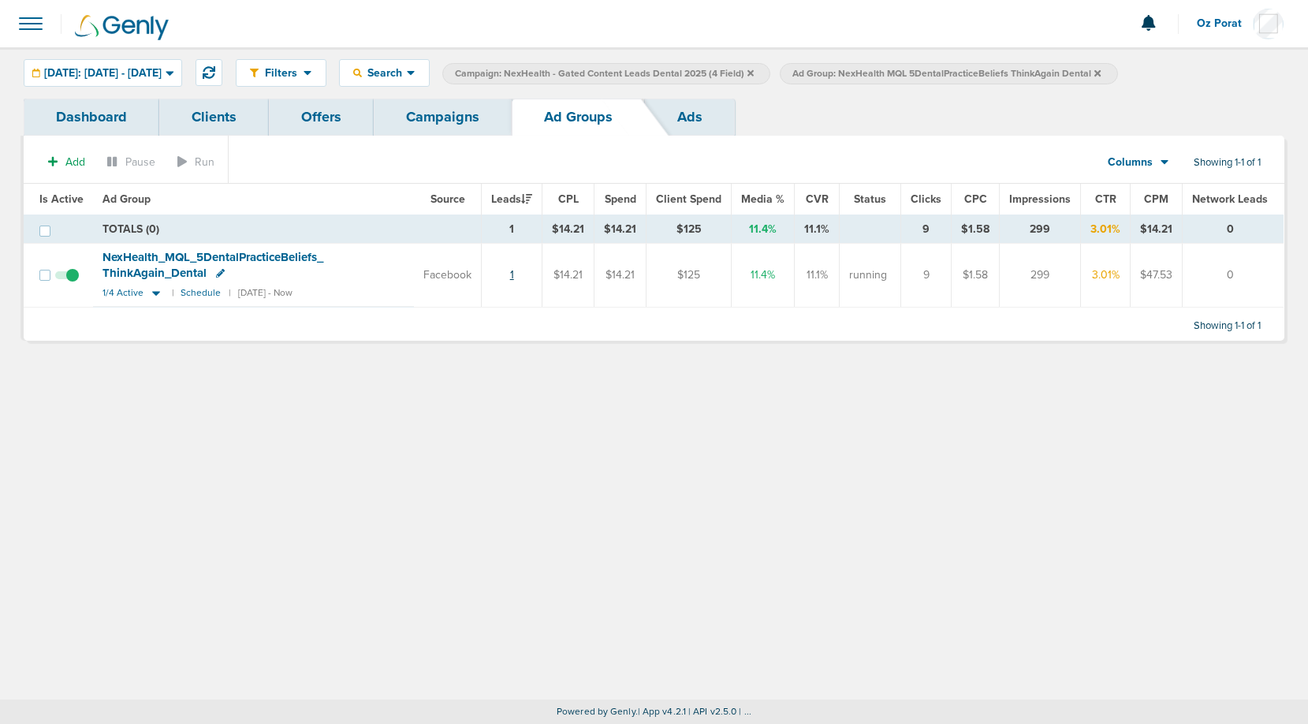
click at [514, 270] on link "1" at bounding box center [512, 274] width 4 height 13
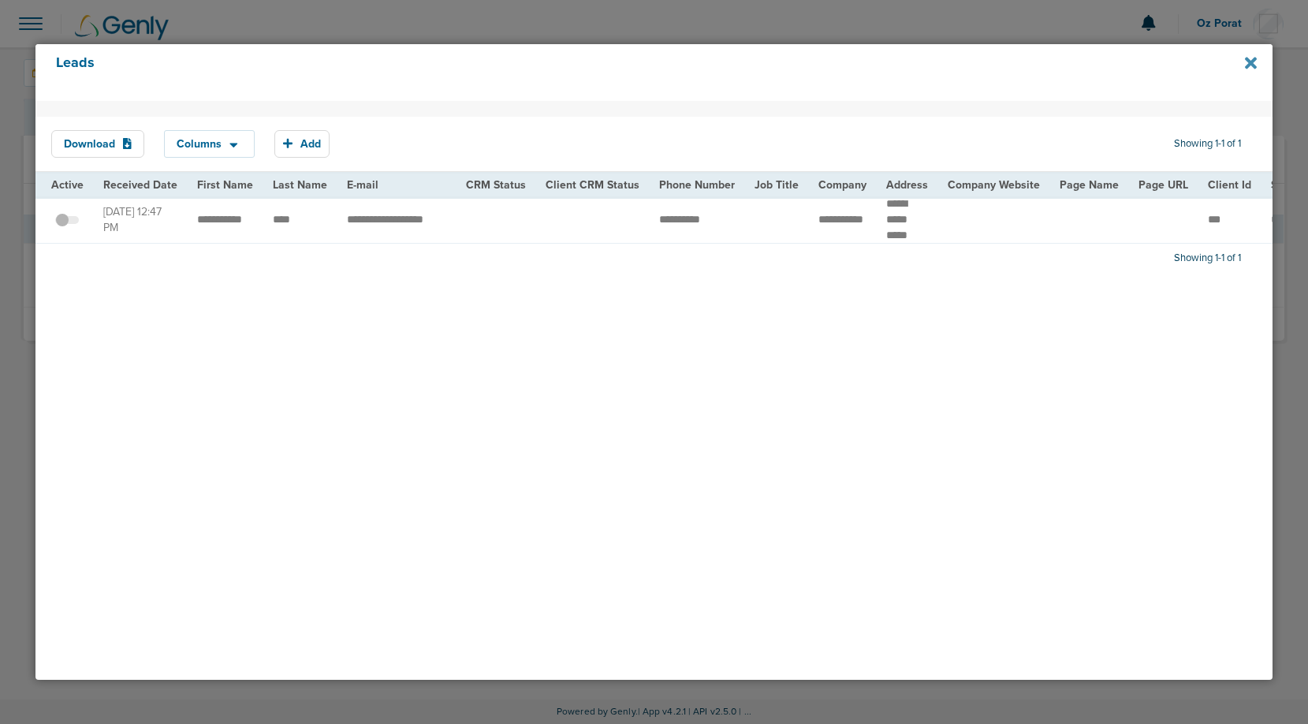
click at [1252, 62] on icon at bounding box center [1251, 63] width 12 height 12
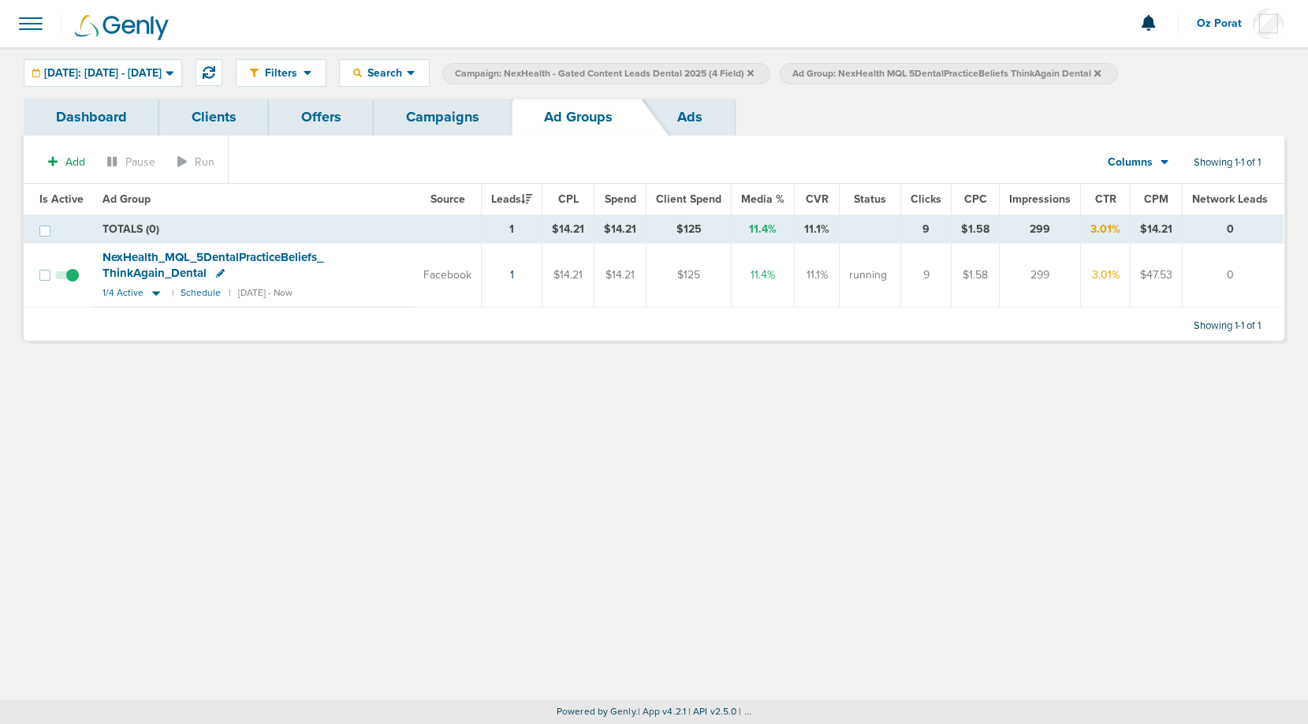
click at [423, 112] on link "Campaigns" at bounding box center [443, 117] width 138 height 37
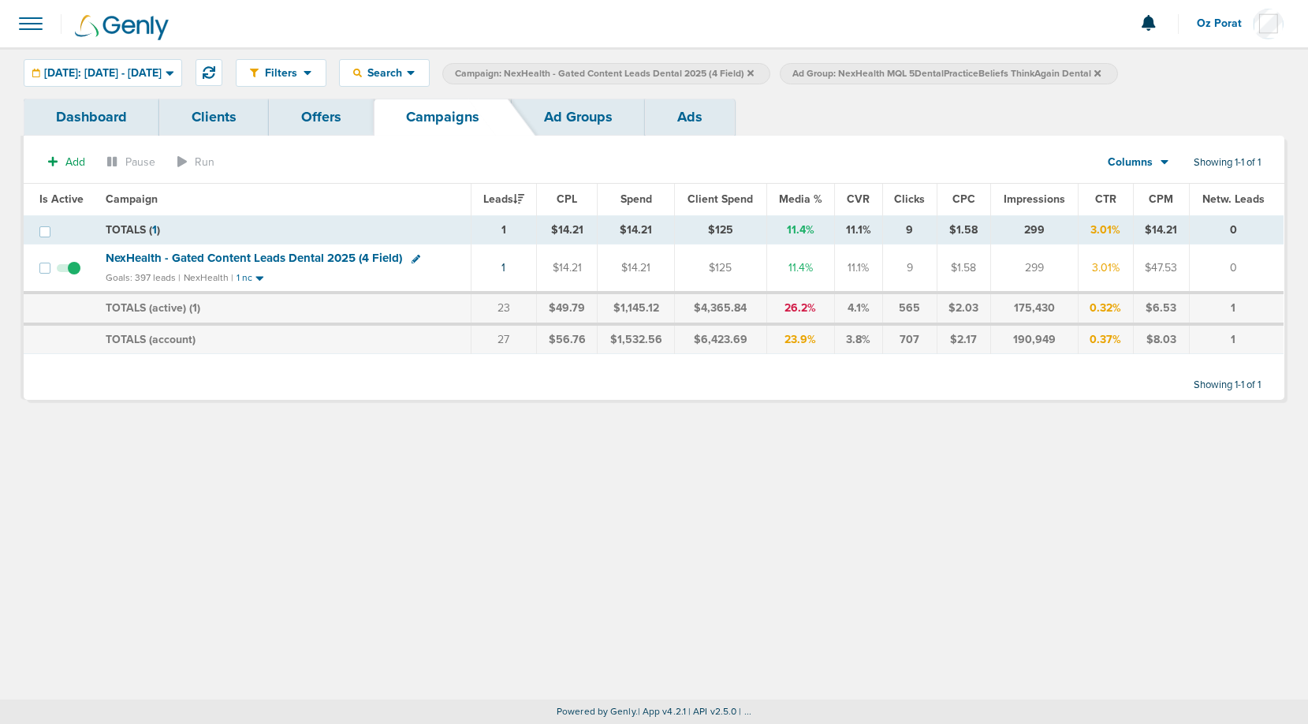
click at [1101, 67] on span "Ad Group: NexHealth MQL 5DentalPracticeBeliefs ThinkAgain Dental" at bounding box center [947, 73] width 308 height 13
click at [1101, 68] on span "Ad Group: NexHealth MQL 5DentalPracticeBeliefs ThinkAgain Dental" at bounding box center [947, 73] width 308 height 13
click at [1101, 79] on span "Ad Group: NexHealth MQL 5DentalPracticeBeliefs ThinkAgain Dental" at bounding box center [947, 73] width 308 height 13
click at [1101, 76] on span "Ad Group: NexHealth MQL 5DentalPracticeBeliefs ThinkAgain Dental" at bounding box center [947, 73] width 308 height 13
click at [1101, 76] on icon at bounding box center [1098, 73] width 6 height 9
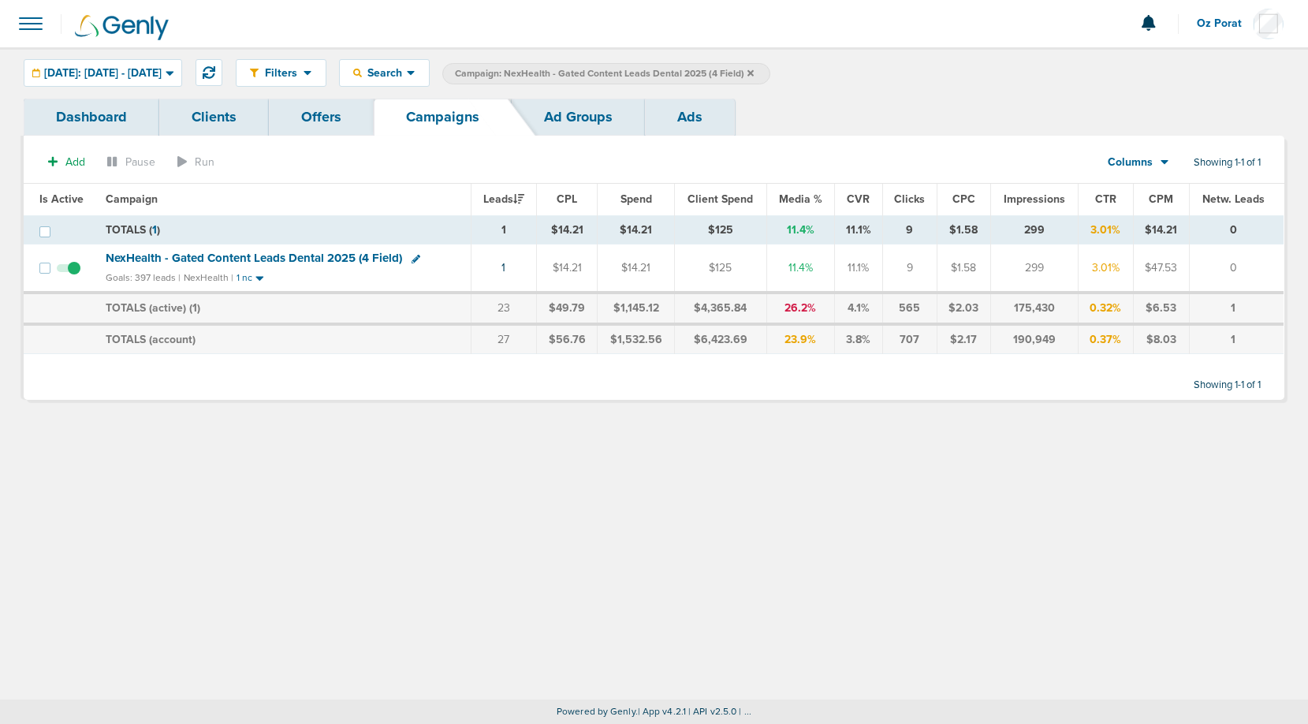
click at [754, 71] on icon at bounding box center [751, 72] width 6 height 6
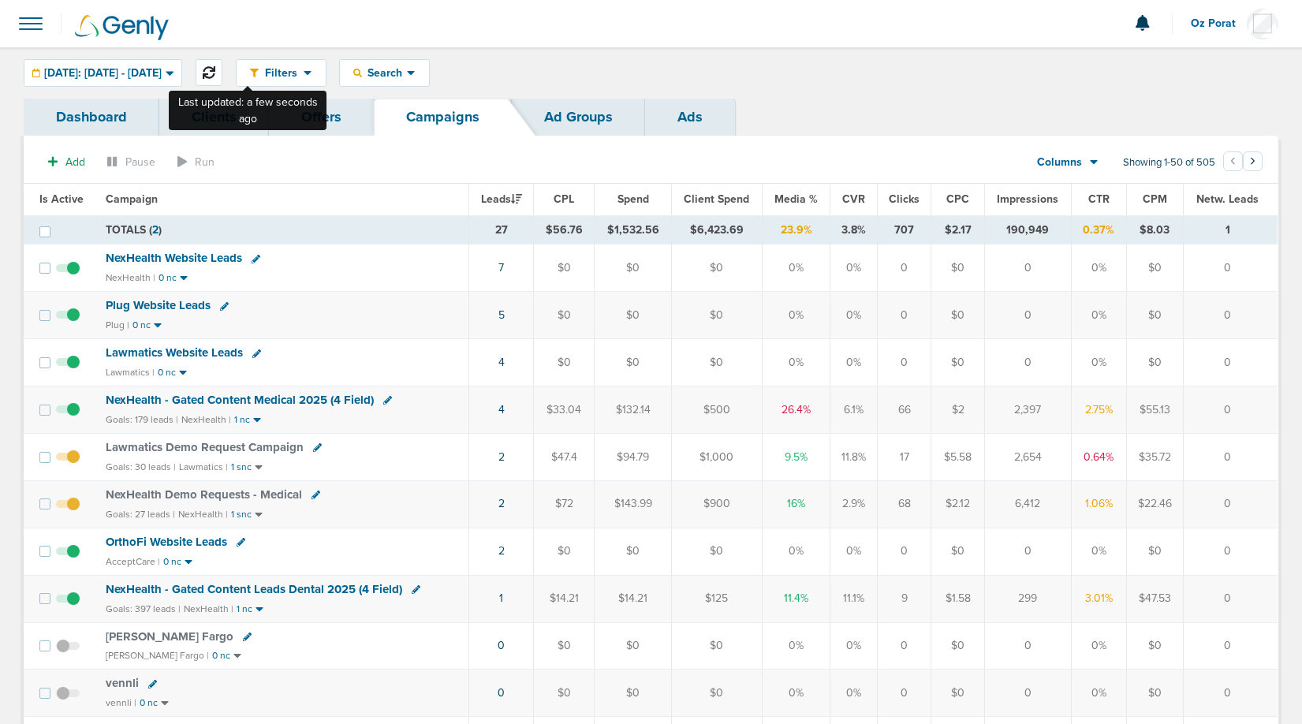
click at [215, 77] on icon at bounding box center [209, 72] width 13 height 13
click at [215, 76] on icon at bounding box center [209, 72] width 13 height 13
click at [215, 74] on icon at bounding box center [209, 72] width 13 height 13
click at [215, 69] on icon at bounding box center [209, 72] width 13 height 13
